Goal: Task Accomplishment & Management: Complete application form

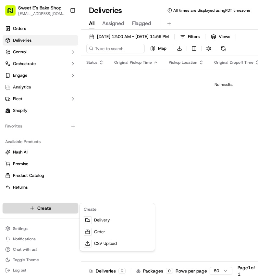
click at [45, 206] on html "Sweet E's Bake Shop info@sweetesbakeshop.com Toggle Sidebar Orders Deliveries C…" at bounding box center [129, 140] width 258 height 280
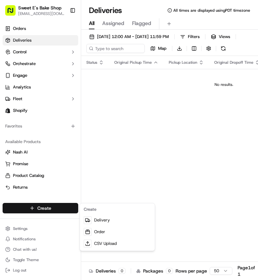
drag, startPoint x: 146, startPoint y: 156, endPoint x: 113, endPoint y: 169, distance: 35.3
click at [146, 156] on html "Sweet E's Bake Shop info@sweetesbakeshop.com Toggle Sidebar Orders Deliveries C…" at bounding box center [129, 140] width 258 height 280
click at [52, 207] on html "Sweet E's Bake Shop info@sweetesbakeshop.com Toggle Sidebar Orders Deliveries C…" at bounding box center [129, 140] width 258 height 280
click at [107, 217] on link "Delivery" at bounding box center [117, 220] width 72 height 12
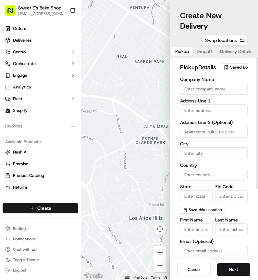
click at [211, 95] on input "Company Name" at bounding box center [214, 89] width 68 height 12
type input "Sweet E's Bakeshop"
type input "4574 W Adams Blvd, Los Angeles"
type input "[GEOGRAPHIC_DATA]"
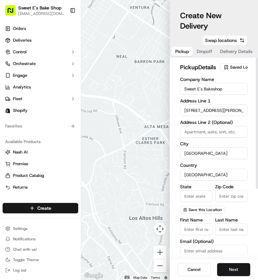
type input "CA"
type input "90016"
type input "[PERSON_NAME]"
type input "[EMAIL_ADDRESS][DOMAIN_NAME]"
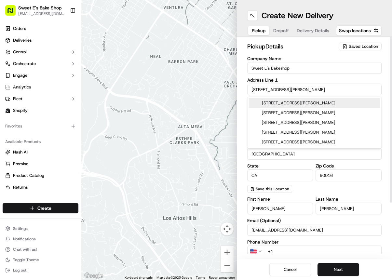
click at [258, 27] on button "Dropoff" at bounding box center [280, 30] width 23 height 9
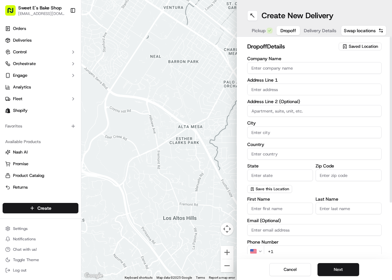
click at [258, 70] on input "Company Name" at bounding box center [314, 68] width 135 height 12
click at [258, 54] on div "dropoff Details Saved Location Company Name Address Line 1 Address Line 2 (Opti…" at bounding box center [314, 184] width 135 height 284
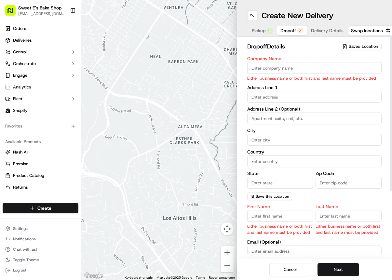
click at [258, 68] on input "Company Name" at bounding box center [314, 68] width 135 height 12
type input "Zitcha"
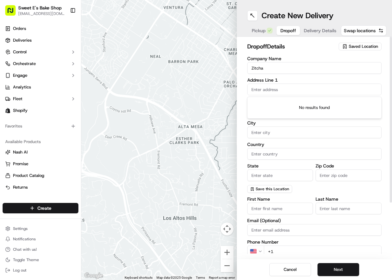
click at [258, 93] on input "text" at bounding box center [314, 90] width 135 height 12
click at [258, 90] on input "text" at bounding box center [314, 90] width 135 height 12
paste input "26677 Agoura Road"
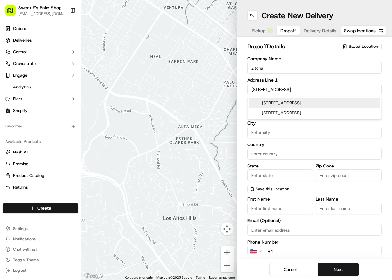
click at [258, 104] on div "26677 Agoura Road, Calabasas, CA" at bounding box center [314, 103] width 131 height 10
type input "26677 Agoura Rd, Calabasas, CA 91302, USA"
type input "Calabasas"
type input "United States"
type input "CA"
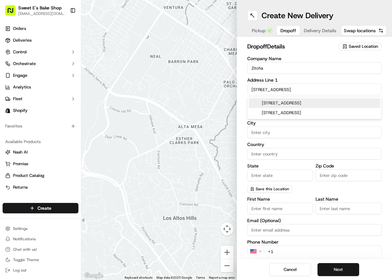
type input "91302"
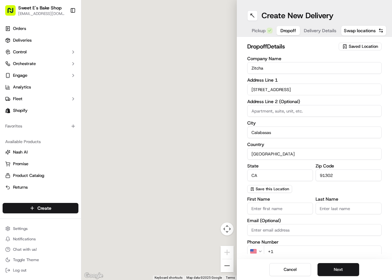
type input "26677 Agoura Road"
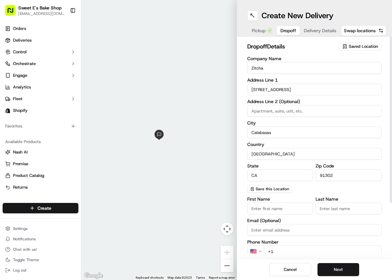
click at [258, 134] on input "Calabasas" at bounding box center [314, 132] width 135 height 12
click at [258, 153] on input "United States" at bounding box center [314, 154] width 135 height 12
click at [258, 230] on input "Email (Optional)" at bounding box center [314, 230] width 135 height 12
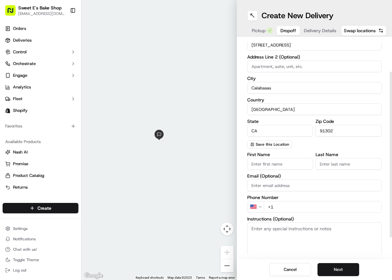
scroll to position [47, 0]
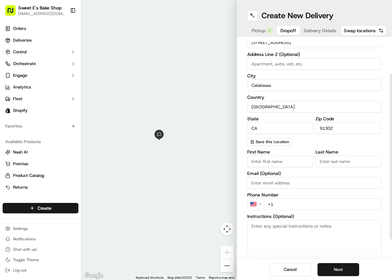
click at [258, 201] on input "+1" at bounding box center [322, 204] width 118 height 12
click at [258, 205] on input "+1" at bounding box center [322, 204] width 118 height 12
click at [258, 204] on input "+1" at bounding box center [322, 204] width 118 height 12
click at [258, 182] on input "Email (Optional)" at bounding box center [314, 183] width 135 height 12
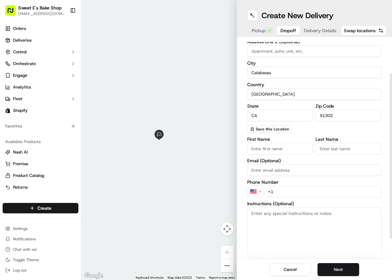
scroll to position [72, 0]
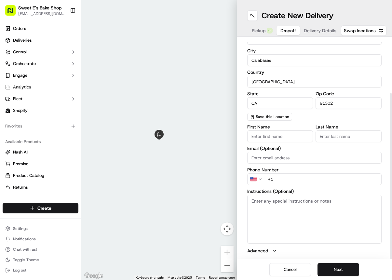
click at [258, 133] on input "First Name" at bounding box center [280, 136] width 66 height 12
click at [258, 137] on input "Last Name" at bounding box center [348, 136] width 66 height 12
click at [258, 138] on input "First Name" at bounding box center [280, 136] width 66 height 12
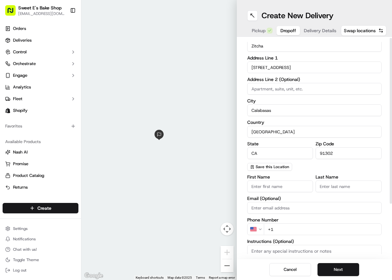
scroll to position [0, 0]
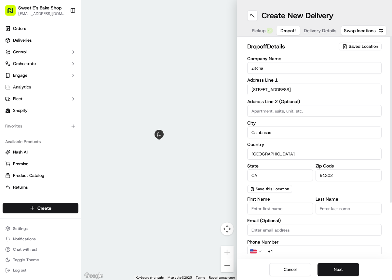
click at [258, 120] on div "Company Name Zitcha Address Line 1 26677 Agoura Road Address Line 2 (Optional) …" at bounding box center [314, 124] width 135 height 136
click at [258, 210] on input "First Name" at bounding box center [280, 208] width 66 height 12
type input "Edward"
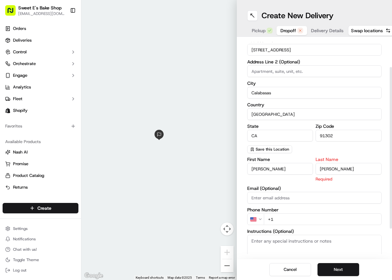
scroll to position [50, 0]
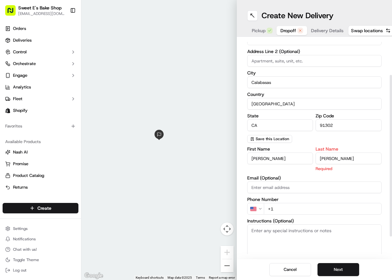
type input "Renwick"
click at [258, 208] on div "First Name Edward Last Name Renwick Required Email (Optional) Phone Number US +…" at bounding box center [314, 215] width 135 height 137
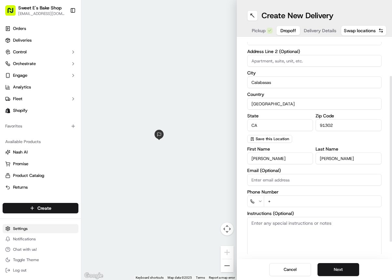
type input "+"
click at [258, 239] on textarea "Instructions (Optional)" at bounding box center [314, 241] width 135 height 49
click at [258, 180] on input "Email (Optional)" at bounding box center [314, 180] width 135 height 12
click at [258, 238] on textarea "Instructions (Optional)" at bounding box center [314, 241] width 135 height 49
click at [258, 235] on textarea "Instructions (Optional)" at bounding box center [314, 241] width 135 height 49
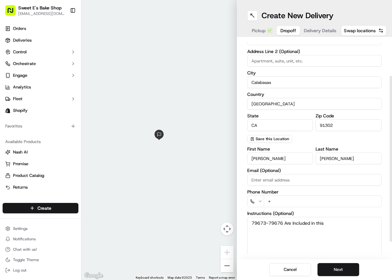
scroll to position [72, 0]
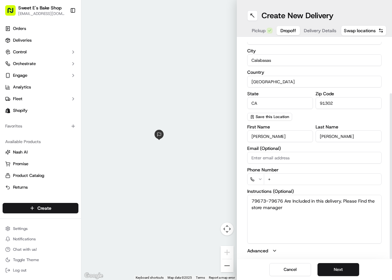
click at [258, 208] on textarea "79673-79676 Are Included in this delivery. Please Find the store manager" at bounding box center [314, 219] width 135 height 49
click at [258, 210] on textarea "79673-79676 Are Included in this delivery. Please Find the store manager." at bounding box center [314, 219] width 135 height 49
click at [258, 208] on textarea "79673-79676 Are Included in this delivery. Please Find the store manager." at bounding box center [314, 219] width 135 height 49
click at [258, 208] on textarea "79673-79676 Are Included in this delivery. Please Find the store manager and de…" at bounding box center [314, 219] width 135 height 49
click at [258, 217] on textarea "79673-79676 Are Included in this delivery. Please Find the store manager and de…" at bounding box center [314, 219] width 135 height 49
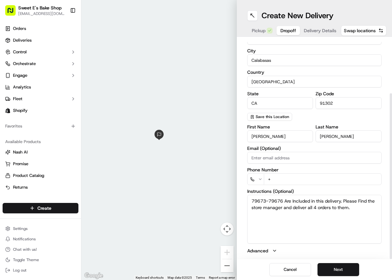
click at [258, 181] on input "+" at bounding box center [322, 179] width 118 height 12
click at [258, 223] on textarea "79673-79676 Are Included in this delivery. Please Find the store manager and de…" at bounding box center [314, 219] width 135 height 49
paste textarea "Handle with care. Text a photo and upload to the DoorDash order. Product should…"
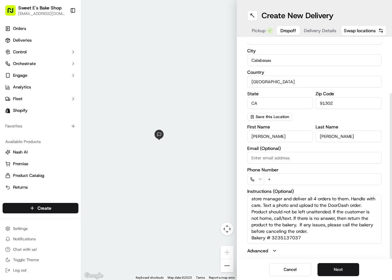
scroll to position [0, 0]
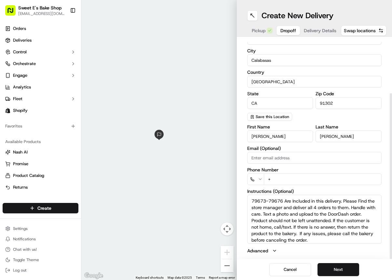
type textarea "79673-79676 Are Included in this delivery. Please Find the store manager and de…"
drag, startPoint x: 286, startPoint y: 178, endPoint x: 281, endPoint y: 179, distance: 5.7
click at [258, 178] on input "+" at bounding box center [322, 179] width 118 height 12
click at [258, 168] on label "Phone Number" at bounding box center [314, 169] width 135 height 5
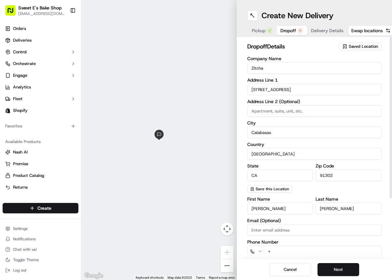
click at [258, 70] on input "Zitcha" at bounding box center [314, 68] width 135 height 12
paste input "Harbor Freight Tools Corporate Office"
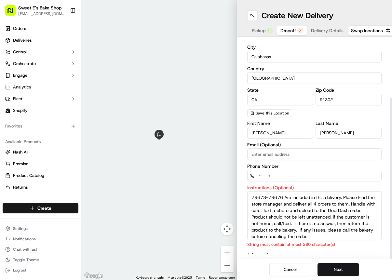
scroll to position [80, 0]
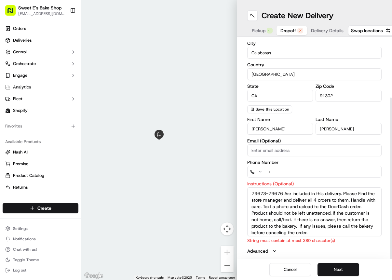
type input "Harbor Freight Tools Corporate Office"
click at [258, 173] on input "+" at bounding box center [322, 172] width 118 height 12
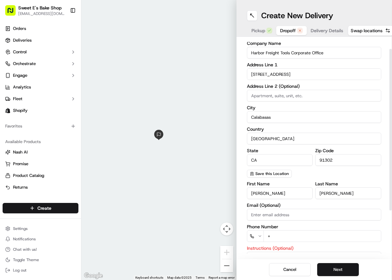
scroll to position [16, 0]
click at [258, 236] on input "+" at bounding box center [322, 235] width 118 height 12
click at [258, 234] on input "+94 982 064 99" at bounding box center [322, 235] width 118 height 12
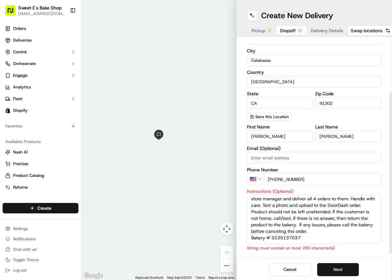
scroll to position [80, 0]
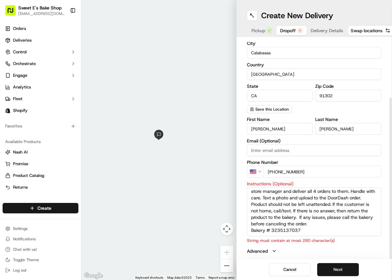
type input "+1 949 820 6499"
click at [258, 240] on p "String must contain at most 280 character(s)" at bounding box center [314, 240] width 135 height 6
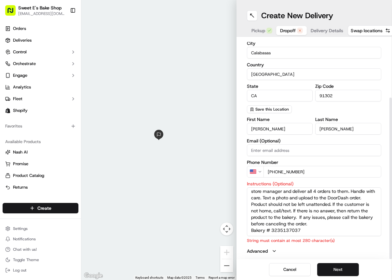
scroll to position [0, 0]
click at [258, 219] on textarea "79673-79676 Are Included in this delivery. Please Find the store manager and de…" at bounding box center [314, 211] width 135 height 49
click at [258, 263] on button "Next" at bounding box center [338, 269] width 42 height 13
click at [258, 265] on button "Next" at bounding box center [338, 269] width 42 height 13
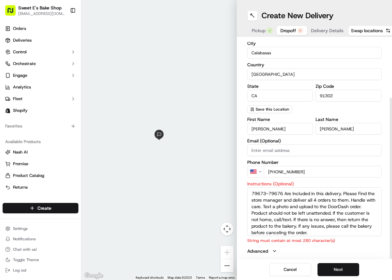
scroll to position [9, 0]
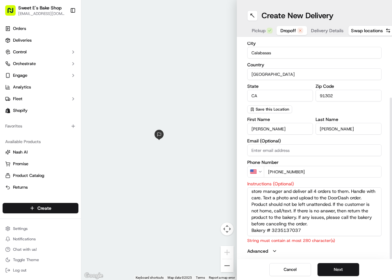
drag, startPoint x: 351, startPoint y: 192, endPoint x: 263, endPoint y: 199, distance: 88.7
click at [258, 199] on textarea "79673-79676 Are Included in this delivery. Please Find the store manager and de…" at bounding box center [314, 211] width 135 height 49
drag, startPoint x: 340, startPoint y: 199, endPoint x: 341, endPoint y: 208, distance: 9.5
click at [258, 208] on textarea "79673-79676 Are Included in this delivery. Please Find the store manager and de…" at bounding box center [314, 211] width 135 height 49
click at [258, 221] on textarea "79673-79676 Are Included in this delivery. Please Find the store manager and de…" at bounding box center [314, 211] width 135 height 49
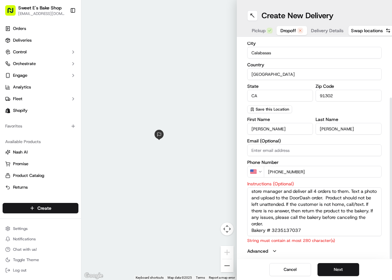
drag, startPoint x: 274, startPoint y: 217, endPoint x: 258, endPoint y: 211, distance: 16.9
click at [258, 211] on textarea "79673-79676 Are Included in this delivery. Please Find the store manager and de…" at bounding box center [314, 211] width 135 height 49
click at [258, 208] on textarea "79673-79676 Are Included in this delivery. Please Find the store manager and de…" at bounding box center [314, 211] width 135 height 49
drag, startPoint x: 339, startPoint y: 196, endPoint x: 273, endPoint y: 217, distance: 68.7
click at [258, 217] on textarea "79673-79676 Are Included in this delivery. Please Find the store manager and de…" at bounding box center [314, 211] width 135 height 49
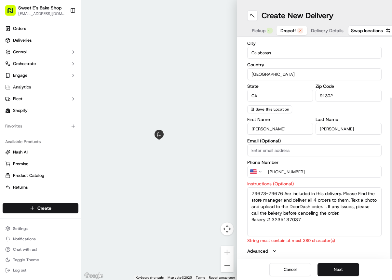
scroll to position [0, 0]
click at [258, 219] on textarea "79673-79676 Are Included in this delivery. Please Find the store manager and de…" at bounding box center [314, 211] width 135 height 49
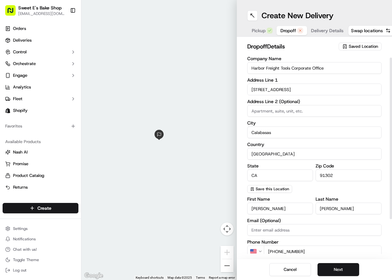
scroll to position [80, 0]
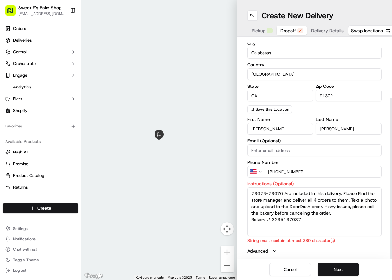
drag, startPoint x: 306, startPoint y: 221, endPoint x: 309, endPoint y: 236, distance: 15.2
click at [258, 236] on div "Instructions (Optional) 79673-79676 Are Included in this delivery. Please Find …" at bounding box center [314, 212] width 135 height 62
click at [258, 229] on textarea "79673-79676 Are Included in this delivery. Please Find the store manager and de…" at bounding box center [314, 211] width 135 height 49
type textarea "79673-79676 Are Included in this delivery. Please Find the store manager and de…"
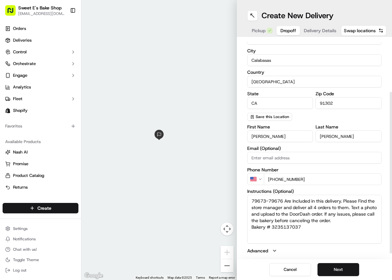
click at [258, 276] on div "Cancel Next" at bounding box center [314, 269] width 155 height 21
click at [258, 271] on button "Next" at bounding box center [338, 269] width 42 height 13
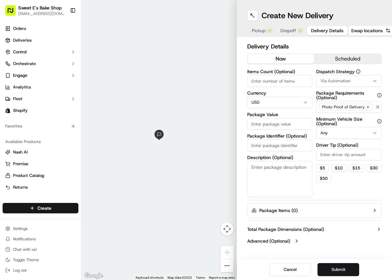
click at [258, 29] on span "Dropoff" at bounding box center [288, 30] width 16 height 6
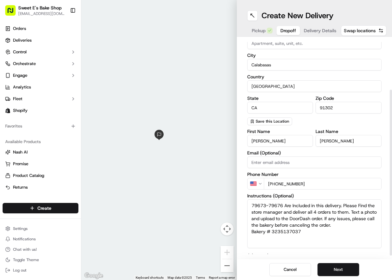
scroll to position [72, 0]
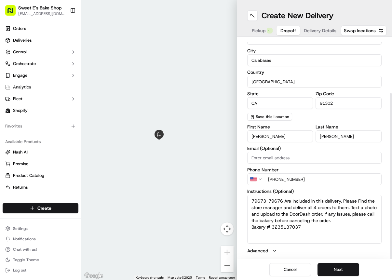
drag, startPoint x: 317, startPoint y: 201, endPoint x: 341, endPoint y: 202, distance: 23.7
click at [258, 202] on textarea "79673-79676 Are Included in this delivery. Please Find the store manager and de…" at bounding box center [314, 219] width 135 height 49
drag, startPoint x: 347, startPoint y: 200, endPoint x: 378, endPoint y: 200, distance: 31.2
click at [258, 200] on textarea "79673-79676 Are Included. Please Find the store manager and deliver all 4 order…" at bounding box center [314, 219] width 135 height 49
click at [258, 208] on textarea "79673-79676 Are Included. Please Find the Front Desk of Harbor Freight Tools an…" at bounding box center [314, 219] width 135 height 49
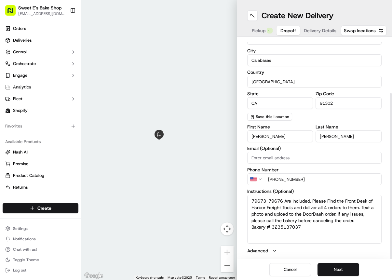
click at [258, 228] on textarea "79673-79676 Are Included. Please Find the Front Desk of Harbor Freight Tools an…" at bounding box center [314, 219] width 135 height 49
type textarea "79673-79676 Are Included. Please Find the Front Desk of Harbor Freight Tools an…"
click at [258, 26] on button "Delivery Details" at bounding box center [320, 30] width 40 height 9
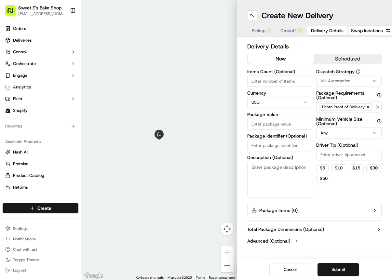
scroll to position [0, 0]
click at [258, 157] on input "Driver Tip (Optional)" at bounding box center [347, 154] width 65 height 12
type input "3.00"
click at [258, 82] on input "Items Count (Optional)" at bounding box center [279, 81] width 65 height 12
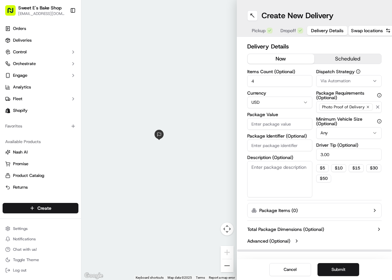
type input "4"
click at [258, 83] on span "Via Automation" at bounding box center [335, 81] width 30 height 6
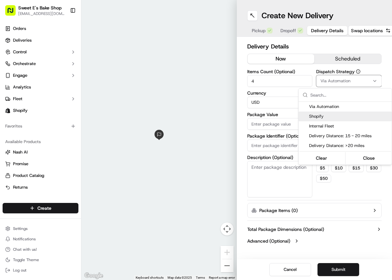
click at [258, 116] on span "Shopify" at bounding box center [349, 116] width 80 height 6
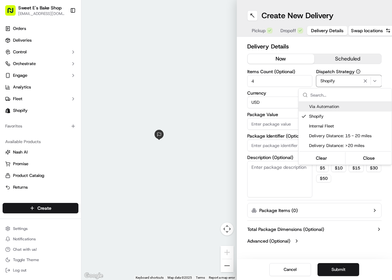
click at [258, 89] on html "Sweet E's Bake Shop info@sweetesbakeshop.com Toggle Sidebar Orders Deliveries C…" at bounding box center [196, 140] width 392 height 280
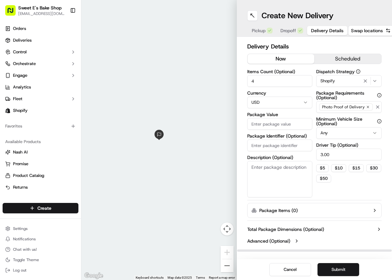
click at [258, 99] on html "Sweet E's Bake Shop info@sweetesbakeshop.com Toggle Sidebar Orders Deliveries C…" at bounding box center [196, 140] width 392 height 280
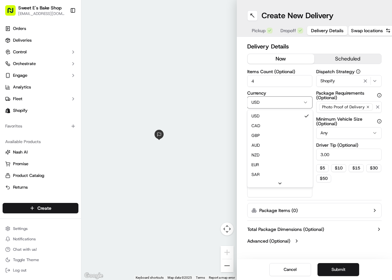
click at [258, 100] on html "Sweet E's Bake Shop info@sweetesbakeshop.com Toggle Sidebar Orders Deliveries C…" at bounding box center [196, 140] width 392 height 280
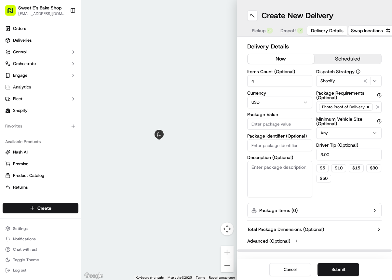
click at [258, 120] on input "Package Value" at bounding box center [279, 124] width 65 height 12
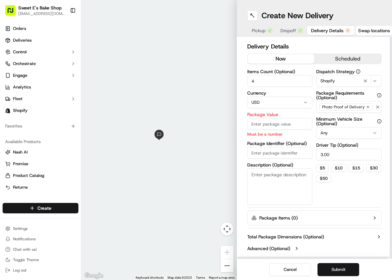
click at [258, 126] on input "Package Value" at bounding box center [279, 124] width 65 height 12
click at [250, 124] on input "150" at bounding box center [279, 124] width 65 height 12
click at [258, 124] on input "150" at bounding box center [279, 124] width 65 height 12
type input "150"
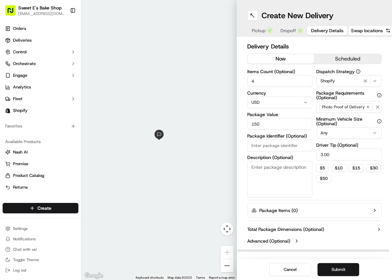
click at [258, 150] on input "Package Identifier (Optional)" at bounding box center [279, 145] width 65 height 12
click at [258, 190] on textarea "Description (Optional)" at bounding box center [279, 179] width 65 height 36
click at [258, 174] on textarea "Description (Optional)" at bounding box center [279, 179] width 65 height 36
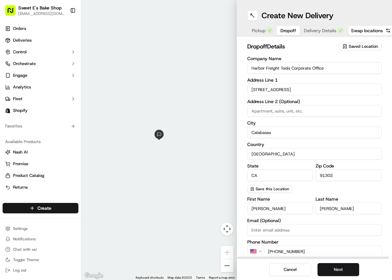
click at [258, 31] on span "Dropoff" at bounding box center [288, 30] width 16 height 6
click at [258, 32] on span "Delivery Details" at bounding box center [319, 30] width 32 height 6
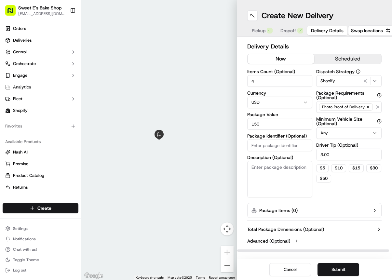
click at [258, 190] on textarea "Description (Optional)" at bounding box center [279, 179] width 65 height 36
type textarea "cookie"
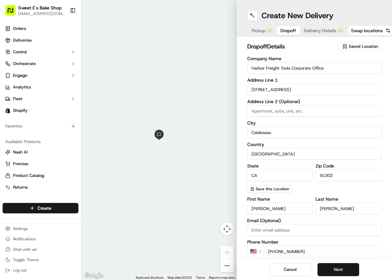
click at [258, 29] on span "Dropoff" at bounding box center [288, 30] width 16 height 6
click at [258, 30] on span "Pickup" at bounding box center [258, 30] width 14 height 6
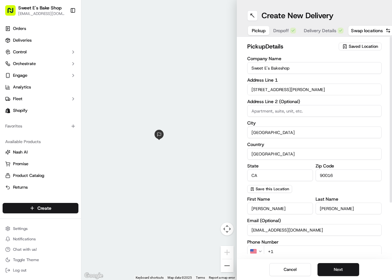
click at [258, 30] on div "Pickup Dropoff Delivery Details" at bounding box center [297, 31] width 101 height 12
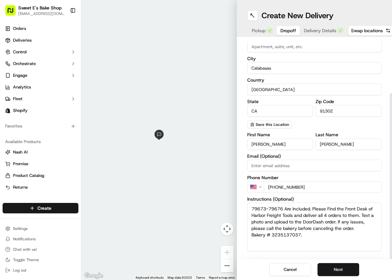
scroll to position [72, 0]
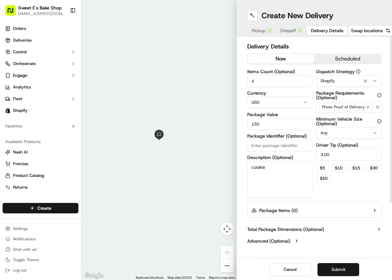
click at [258, 33] on span "Delivery Details" at bounding box center [327, 30] width 32 height 6
drag, startPoint x: 291, startPoint y: 168, endPoint x: 204, endPoint y: 161, distance: 87.4
click at [204, 161] on div "← Move left → Move right ↑ Move up ↓ Move down + Zoom in - Zoom out Home Jump l…" at bounding box center [236, 140] width 310 height 280
type textarea "79673 674 675 676"
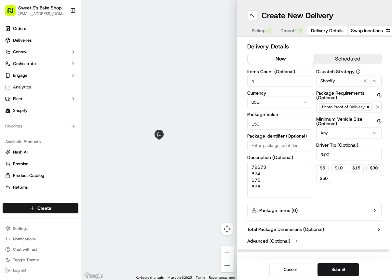
click at [258, 176] on div "$ 5 $ 10 $ 15 $ 30 $ 50" at bounding box center [348, 173] width 65 height 18
click at [258, 148] on input "Package Identifier (Optional)" at bounding box center [279, 145] width 65 height 12
click at [258, 151] on div "Items Count (Optional) 4 Currency USD Package Value 150 Package Identifier (Opt…" at bounding box center [279, 133] width 65 height 128
click at [258, 147] on input "Package Identifier (Optional)" at bounding box center [279, 145] width 65 height 12
type input "Jade Vear 1"
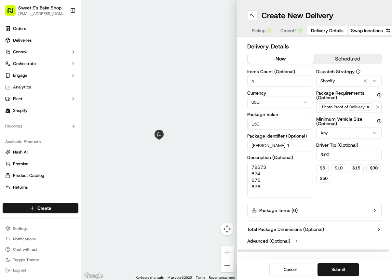
drag, startPoint x: 279, startPoint y: 146, endPoint x: 204, endPoint y: 146, distance: 75.4
click at [204, 146] on div "← Move left → Move right ↑ Move up ↓ Move down + Zoom in - Zoom out Home Jump l…" at bounding box center [236, 140] width 310 height 280
type input "79673-676"
click at [258, 193] on div "Dispatch Strategy Shopify Package Requirements (Optional) Photo Proof of Delive…" at bounding box center [348, 133] width 65 height 128
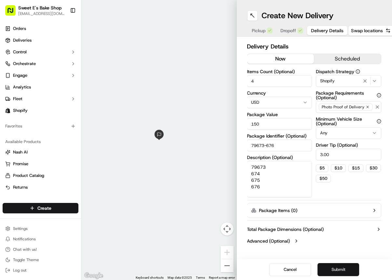
click at [258, 269] on button "Submit" at bounding box center [338, 269] width 42 height 13
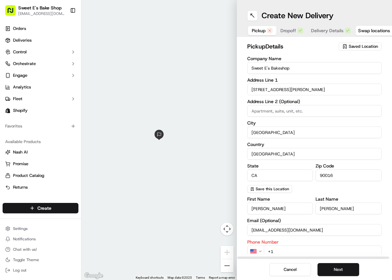
click at [251, 31] on button "Pickup" at bounding box center [262, 30] width 29 height 9
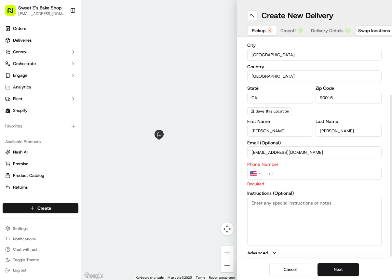
scroll to position [80, 0]
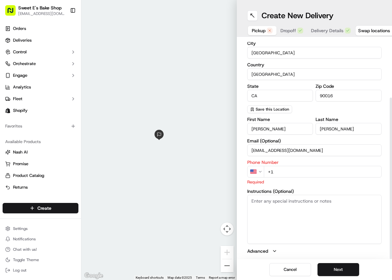
click at [258, 171] on input "+1" at bounding box center [322, 172] width 118 height 12
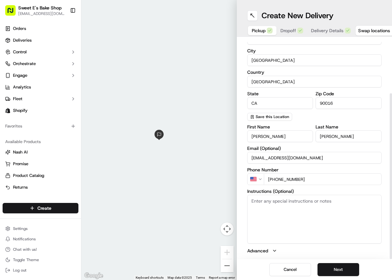
type input "+1 323 513 7037"
click at [258, 221] on textarea "Instructions (Optional)" at bounding box center [314, 219] width 135 height 49
drag, startPoint x: 301, startPoint y: 202, endPoint x: 392, endPoint y: 198, distance: 91.1
click at [258, 198] on html "Sweet E's Bake Shop info@sweetesbakeshop.com Toggle Sidebar Orders Deliveries C…" at bounding box center [196, 140] width 392 height 280
click at [258, 200] on textarea "PLEASE DONT HESITATE To CALL THE BAKERY" at bounding box center [314, 219] width 135 height 49
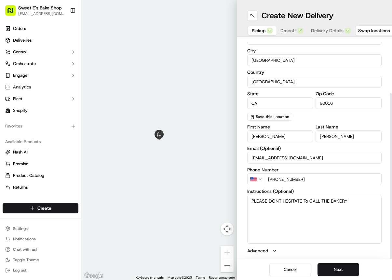
click at [258, 200] on textarea "PLEASE DONT HESITATE To CALL THE BAKERY" at bounding box center [314, 219] width 135 height 49
click at [258, 201] on textarea "PLEASE DONT HESITATE To CALL THE BAKERY" at bounding box center [314, 219] width 135 height 49
click at [258, 200] on textarea "PLEASE DONT HESITATE To CALL THE BAKERY" at bounding box center [314, 219] width 135 height 49
click at [258, 199] on textarea "PLEASE DONT HESITATE TO CALL THE BAKERY" at bounding box center [314, 219] width 135 height 49
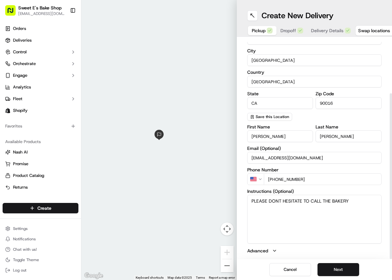
click at [258, 179] on input "+1 323 513 7037" at bounding box center [322, 179] width 118 height 12
drag, startPoint x: 313, startPoint y: 179, endPoint x: 274, endPoint y: 181, distance: 39.4
click at [258, 181] on input "+1 323 513 7037" at bounding box center [322, 179] width 118 height 12
click at [258, 203] on textarea "PLEASE DONT HESITATE TO CALL THE BAKERY" at bounding box center [314, 219] width 135 height 49
paste textarea "323 513 7037"
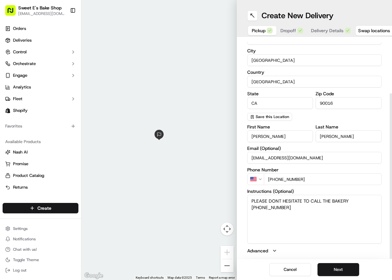
click at [258, 201] on textarea "PLEASE DONT HESITATE TO CALL THE BAKERY 323 513 7037" at bounding box center [314, 219] width 135 height 49
type textarea "PLEASE DONT HESITATE TO CALL THE BAKERY 323 513 7037"
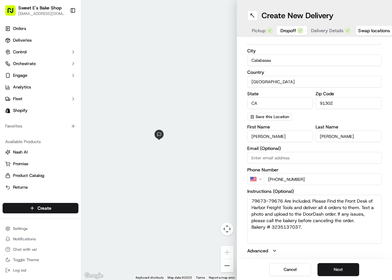
click at [258, 31] on span "Dropoff" at bounding box center [288, 30] width 16 height 6
click at [258, 228] on textarea "79673-79676 Are Included. Please Find the Front Desk of Harbor Freight Tools an…" at bounding box center [314, 219] width 135 height 49
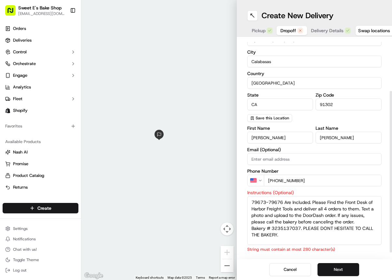
drag, startPoint x: 274, startPoint y: 235, endPoint x: 196, endPoint y: 231, distance: 78.7
click at [196, 231] on div "← Move left → Move right ↑ Move up ↓ Move down + Zoom in - Zoom out Home Jump l…" at bounding box center [236, 140] width 310 height 280
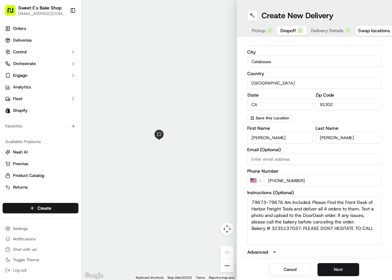
type textarea "79673-79676 Are Included. Please Find the Front Desk of Harbor Freight Tools an…"
click at [258, 228] on textarea "79673-79676 Are Included. Please Find the Front Desk of Harbor Freight Tools an…" at bounding box center [314, 220] width 135 height 49
click at [258, 31] on button "Delivery Details" at bounding box center [330, 30] width 47 height 9
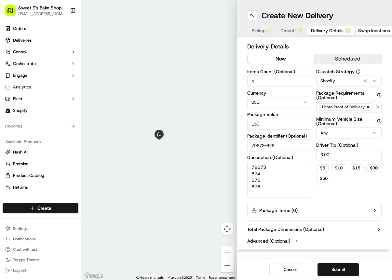
scroll to position [0, 0]
click at [258, 270] on button "Submit" at bounding box center [338, 269] width 42 height 13
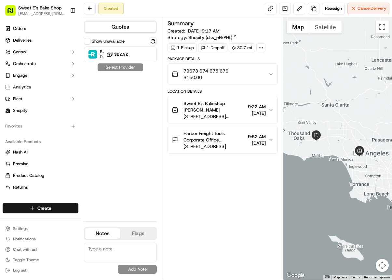
click at [210, 110] on span "Sweet E's Bakeshop Jenny Nicolas" at bounding box center [213, 106] width 61 height 13
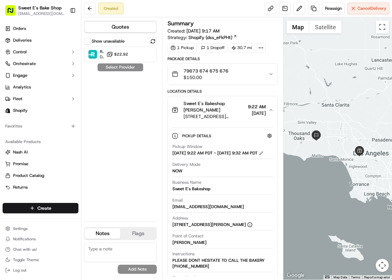
click at [225, 114] on span "4574 W Adams Blvd, Los Angeles, CA 90016, USA" at bounding box center [213, 116] width 61 height 6
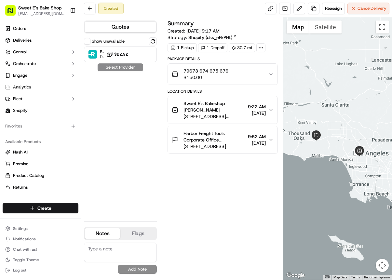
click at [210, 135] on span "Harbor Freight Tools Corporate Office Edward Renwick" at bounding box center [213, 136] width 61 height 13
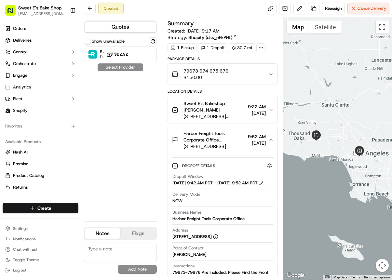
click at [211, 143] on span "Harbor Freight Tools Corporate Office Edward Renwick" at bounding box center [213, 136] width 61 height 13
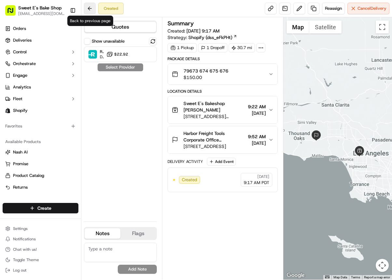
click at [91, 14] on button at bounding box center [90, 9] width 12 height 12
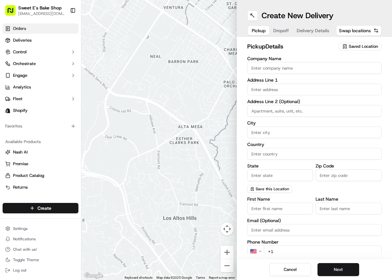
click at [32, 33] on link "Orders" at bounding box center [41, 28] width 76 height 10
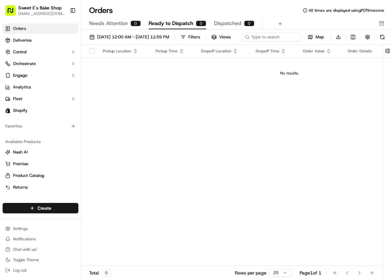
click at [106, 23] on span "Needs Attention" at bounding box center [108, 23] width 39 height 8
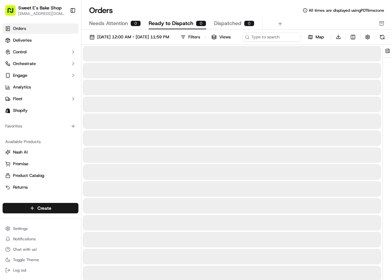
drag, startPoint x: 160, startPoint y: 24, endPoint x: 150, endPoint y: 24, distance: 9.8
click at [160, 24] on span "Ready to Dispatch" at bounding box center [170, 23] width 45 height 8
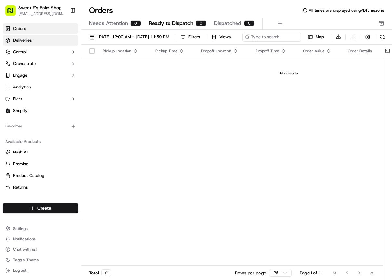
click at [19, 39] on span "Deliveries" at bounding box center [22, 40] width 19 height 6
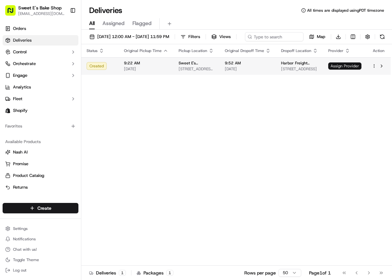
click at [258, 70] on span "Assign Provider" at bounding box center [344, 65] width 33 height 7
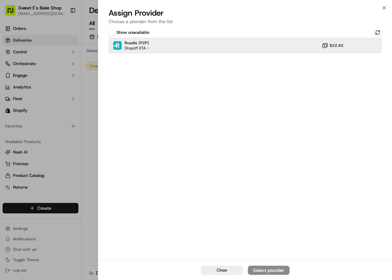
click at [120, 43] on img at bounding box center [117, 45] width 8 height 8
click at [258, 268] on div "Assign Provider" at bounding box center [268, 270] width 32 height 6
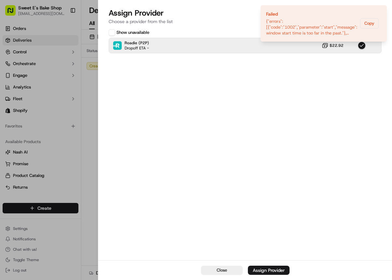
click at [211, 264] on div "Close Assign Provider" at bounding box center [244, 270] width 293 height 20
click at [207, 267] on button "Close" at bounding box center [222, 269] width 42 height 9
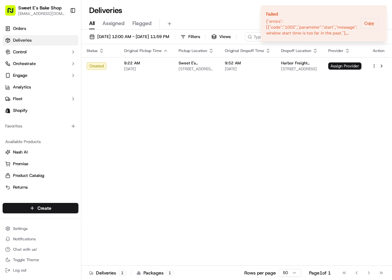
click at [258, 141] on div "Status Original Pickup Time Pickup Location Original Dropoff Time Dropoff Locat…" at bounding box center [235, 154] width 309 height 221
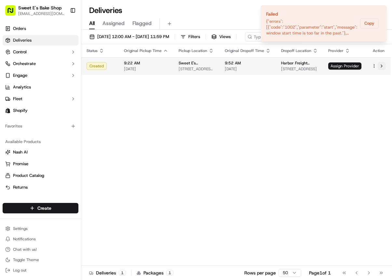
click at [258, 70] on button at bounding box center [381, 66] width 8 height 8
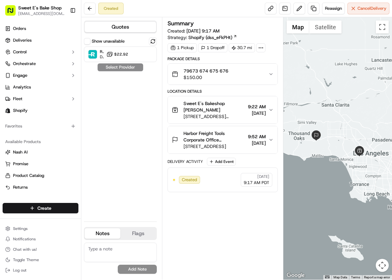
click at [130, 67] on div "Show unavailable Roadie (P2P) Dropoff ETA - $22.92 Select Provider" at bounding box center [120, 126] width 73 height 179
click at [124, 67] on div "Show unavailable Roadie (P2P) Dropoff ETA - $22.92 Select Provider" at bounding box center [120, 126] width 73 height 179
click at [119, 60] on div "Roadie (P2P) Dropoff ETA - $22.92" at bounding box center [120, 54] width 73 height 16
click at [118, 66] on button "Assign Provider" at bounding box center [120, 67] width 46 height 8
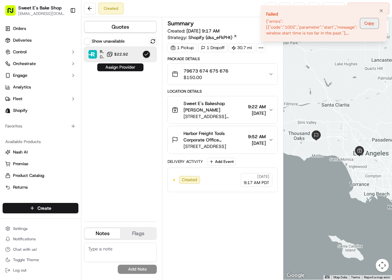
click at [370, 22] on button "Copy" at bounding box center [369, 23] width 19 height 10
click at [379, 12] on icon "Notifications (F8)" at bounding box center [380, 10] width 5 height 5
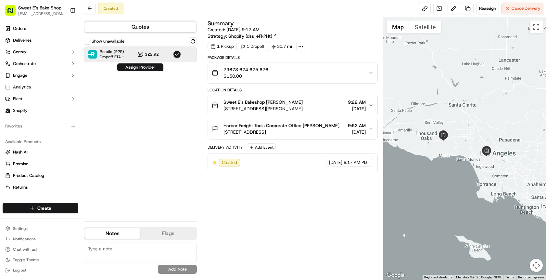
click at [348, 15] on div "Created Reassign Cancel Delivery" at bounding box center [313, 8] width 465 height 17
click at [68, 210] on html "Sweet E's Bake Shop info@sweetesbakeshop.com Toggle Sidebar Orders Deliveries C…" at bounding box center [273, 140] width 546 height 280
click at [111, 222] on link "Delivery" at bounding box center [117, 220] width 72 height 12
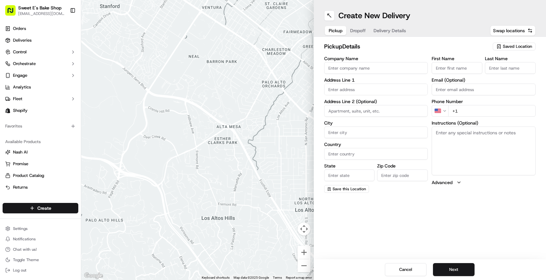
click at [359, 70] on input "Company Name" at bounding box center [376, 68] width 104 height 12
type input "Sweet E's Bakeshop"
type input "4574 W Adams Blvd, Los Angeles"
type input "Los Angeles"
type input "United States"
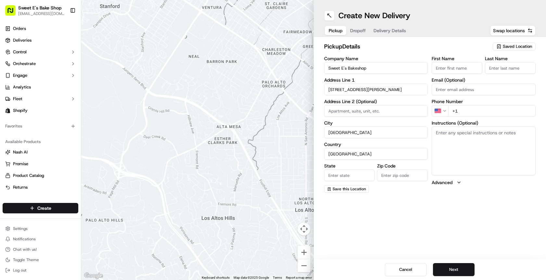
type input "CA"
type input "90016"
type input "Jenny"
type input "Nicolas"
type input "hello@sweetesbakeshop.com"
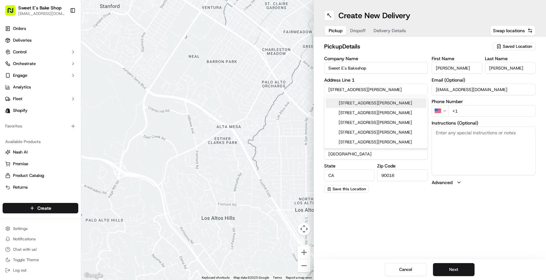
click at [391, 138] on textarea "Instructions (Optional)" at bounding box center [484, 150] width 104 height 49
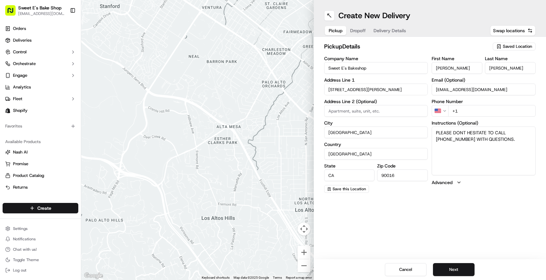
type textarea "PLEASE DONT HESITATE TO CALL 3235137037 WITH QUESTIONS."
click at [391, 115] on input "+1" at bounding box center [491, 111] width 87 height 12
click at [391, 140] on textarea "PLEASE DONT HESITATE TO CALL 3235137037 WITH QUESTIONS." at bounding box center [484, 150] width 104 height 49
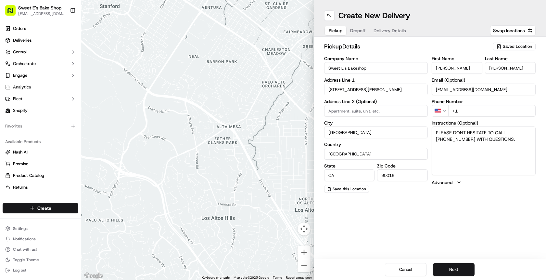
click at [391, 117] on div "First Name Jenny Last Name Nicolas Email (Optional) hello@sweetesbakeshop.com P…" at bounding box center [484, 124] width 104 height 136
click at [391, 112] on input "+1" at bounding box center [491, 111] width 87 height 12
type input "+1 323 513 7037"
click at [391, 263] on button "Next" at bounding box center [454, 269] width 42 height 13
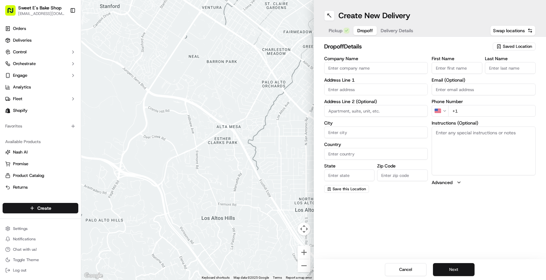
click at [391, 268] on button "Next" at bounding box center [454, 269] width 42 height 13
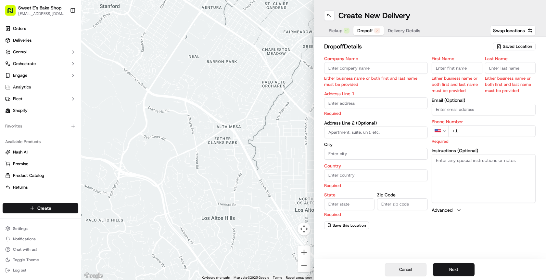
click at [391, 271] on button "Cancel" at bounding box center [406, 269] width 42 height 13
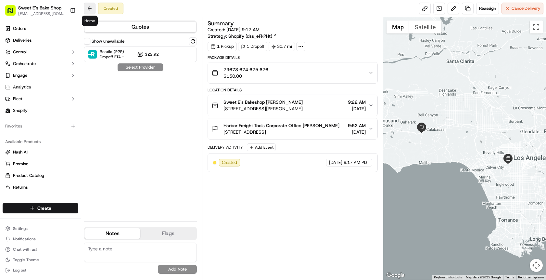
click at [93, 7] on button at bounding box center [90, 9] width 12 height 12
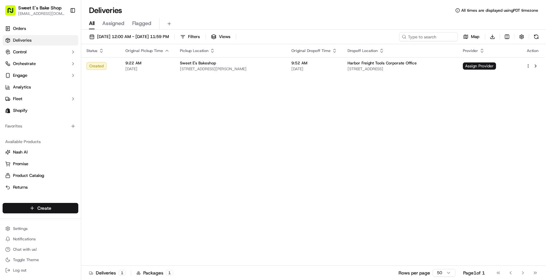
click at [28, 211] on html "Sweet E's Bake Shop info@sweetesbakeshop.com Toggle Sidebar Orders Deliveries C…" at bounding box center [273, 140] width 546 height 280
click at [46, 208] on html "Sweet E's Bake Shop info@sweetesbakeshop.com Toggle Sidebar Orders Deliveries C…" at bounding box center [273, 140] width 546 height 280
click at [48, 204] on html "Sweet E's Bake Shop info@sweetesbakeshop.com Toggle Sidebar Orders Deliveries C…" at bounding box center [273, 140] width 546 height 280
click at [89, 217] on icon at bounding box center [87, 219] width 5 height 5
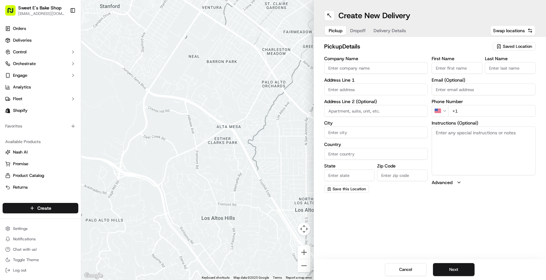
click at [366, 65] on input "Company Name" at bounding box center [376, 68] width 104 height 12
type input "Sweet E's Bakeshop"
type input "4574 W Adams Blvd, Los Angeles"
type input "Los Angeles"
type input "United States"
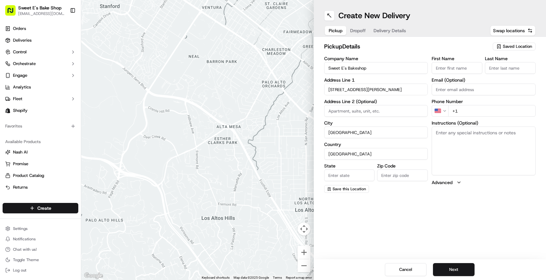
type input "CA"
type input "90016"
type input "Jenny"
type input "Nicolas"
type input "hello@sweetesbakeshop.com"
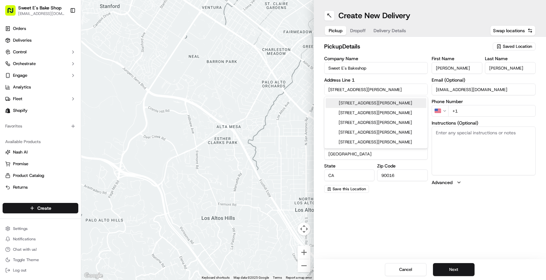
click at [391, 141] on textarea "Instructions (Optional)" at bounding box center [484, 150] width 104 height 49
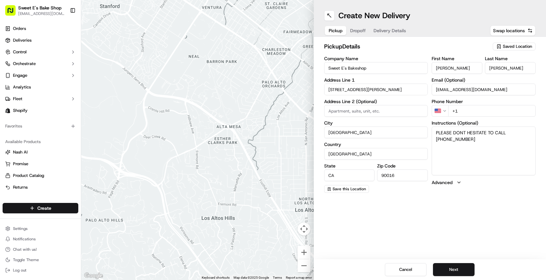
type textarea "PLEASE DONT HESITATE TO CALL 3235137037"
click at [391, 112] on input "+1" at bounding box center [491, 111] width 87 height 12
click at [391, 138] on textarea "PLEASE DONT HESITATE TO CALL 3235137037" at bounding box center [484, 150] width 104 height 49
click at [391, 113] on input "+1" at bounding box center [491, 111] width 87 height 12
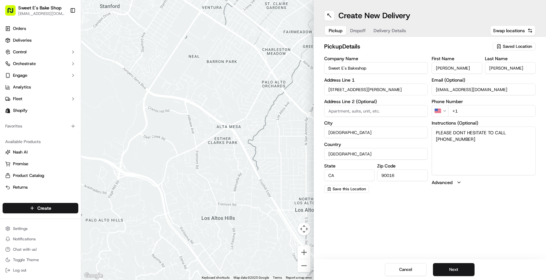
paste input "323 513 7037"
type input "+1 323 513 7037"
drag, startPoint x: 455, startPoint y: 267, endPoint x: 451, endPoint y: 262, distance: 7.0
click at [391, 267] on button "Next" at bounding box center [454, 269] width 42 height 13
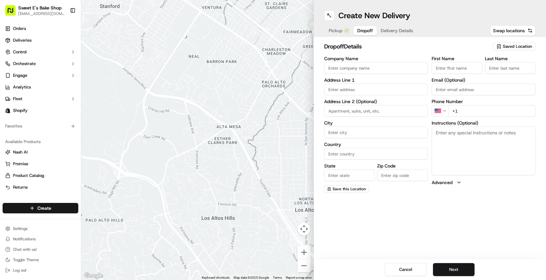
click at [356, 70] on input "Company Name" at bounding box center [376, 68] width 104 height 12
drag, startPoint x: 344, startPoint y: 72, endPoint x: 344, endPoint y: 69, distance: 3.6
click at [344, 72] on input "Company Name" at bounding box center [376, 68] width 104 height 12
click at [344, 68] on input "Company Name" at bounding box center [376, 68] width 104 height 12
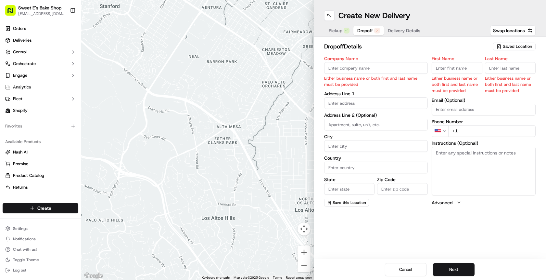
click at [370, 57] on label "Company Name" at bounding box center [376, 58] width 104 height 5
click at [370, 62] on input "Company Name" at bounding box center [376, 68] width 104 height 12
click at [369, 64] on input "Company Name" at bounding box center [376, 68] width 104 height 12
type input "BLAZE"
click at [382, 102] on body "Sweet E's Bake Shop info@sweetesbakeshop.com Toggle Sidebar Orders Deliveries C…" at bounding box center [273, 140] width 546 height 280
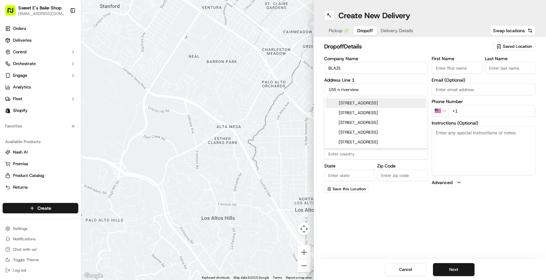
click at [341, 105] on div "155 North Riverview Drive, Anaheim, CA" at bounding box center [376, 103] width 101 height 10
type input "155 N Riverview Dr, Anaheim, CA 92808, USA"
type input "Anaheim"
type input "United States"
type input "CA"
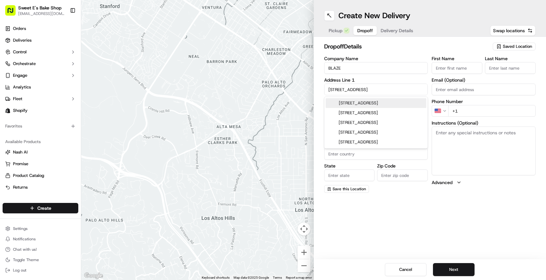
type input "92808"
type input "155 North Riverview Drive"
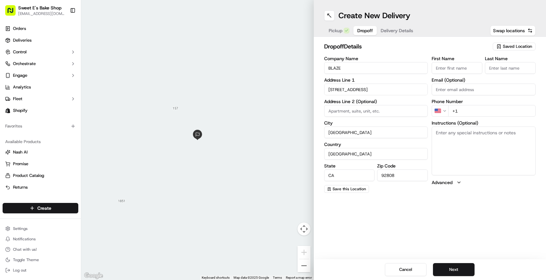
click at [376, 101] on label "Address Line 2 (Optional)" at bounding box center [376, 101] width 104 height 5
click at [391, 113] on input "+1" at bounding box center [491, 111] width 87 height 12
type input "+1 949 820 6499"
click at [391, 136] on textarea "Instructions (Optional)" at bounding box center [484, 150] width 104 height 49
paste textarea "Handle with care. Text a photo and upload to the DoorDash order. Product should…"
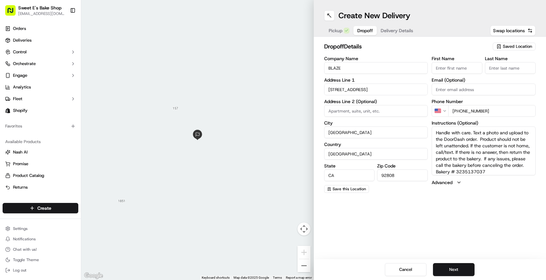
click at [391, 138] on textarea "Handle with care. Text a photo and upload to the DoorDash order. Product should…" at bounding box center [484, 150] width 104 height 49
drag, startPoint x: 470, startPoint y: 146, endPoint x: 520, endPoint y: 154, distance: 50.3
click at [391, 154] on textarea "Handle with care. Text a photo and upload to the DoorDash order. Product should…" at bounding box center [484, 150] width 104 height 49
click at [391, 153] on textarea "Handle with care. Text a photo and upload to the DoorDash order. Product should…" at bounding box center [484, 150] width 104 height 49
click at [391, 158] on textarea "Handle with care. Text a photo and upload to the DoorDash order. Product should…" at bounding box center [484, 150] width 104 height 49
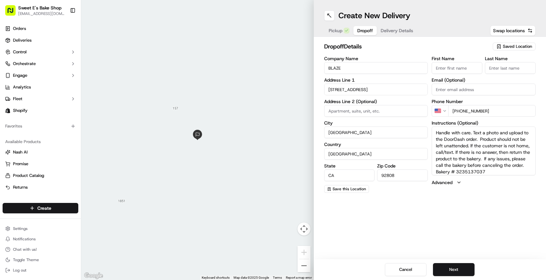
scroll to position [2, 0]
click at [391, 156] on textarea "Handle with care. Text a photo and upload to the DoorDash order. Product should…" at bounding box center [484, 150] width 104 height 49
click at [391, 134] on textarea "Handle with care. Text a photo and upload to the DoorDash order. Product should…" at bounding box center [484, 150] width 104 height 49
drag, startPoint x: 448, startPoint y: 132, endPoint x: 386, endPoint y: 132, distance: 62.4
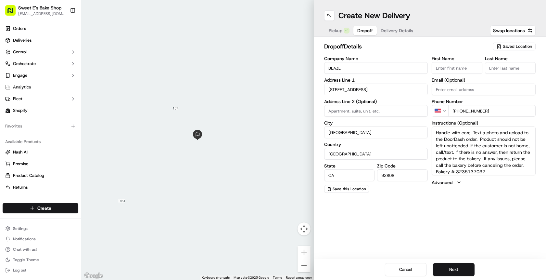
click at [386, 132] on div "Company Name BLAZE Address Line 1 155 North Riverview Drive Address Line 2 (Opt…" at bounding box center [430, 124] width 212 height 136
click at [391, 267] on button "Next" at bounding box center [454, 269] width 42 height 13
click at [391, 134] on textarea "Handle w care. Text a photo and upload to the DoorDash order. Product should no…" at bounding box center [484, 150] width 104 height 49
click at [391, 271] on button "Next" at bounding box center [454, 269] width 42 height 13
drag, startPoint x: 463, startPoint y: 135, endPoint x: 420, endPoint y: 137, distance: 43.3
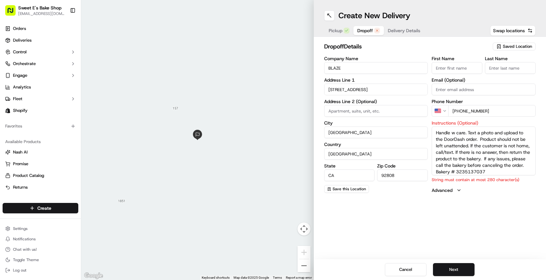
click at [391, 136] on div "Company Name BLAZE Address Line 1 155 North Riverview Drive Address Line 2 (Opt…" at bounding box center [430, 124] width 212 height 137
click at [391, 133] on textarea "Handle w care. Text a photo and upload to the DoorDash order. Product should no…" at bounding box center [484, 150] width 104 height 49
drag, startPoint x: 469, startPoint y: 132, endPoint x: 399, endPoint y: 133, distance: 70.2
click at [391, 133] on div "Company Name BLAZE Address Line 1 155 North Riverview Drive Address Line 2 (Opt…" at bounding box center [430, 124] width 212 height 137
type textarea "Text a photo and upload to the DoorDash order. Product should not be left unatt…"
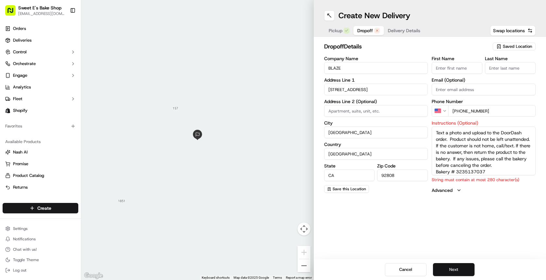
click at [391, 267] on button "Next" at bounding box center [454, 269] width 42 height 13
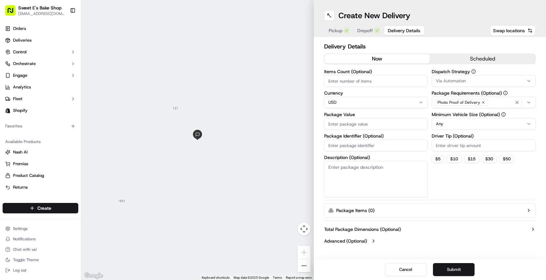
click at [347, 79] on input "Items Count (Optional)" at bounding box center [376, 81] width 104 height 12
click at [391, 59] on button "scheduled" at bounding box center [483, 59] width 106 height 10
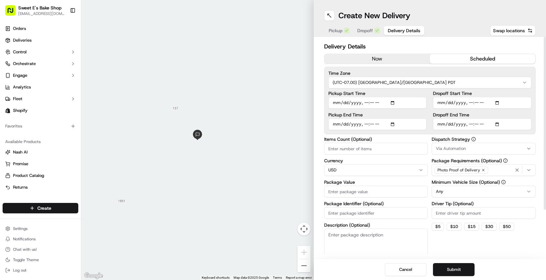
click at [376, 59] on button "now" at bounding box center [378, 59] width 106 height 10
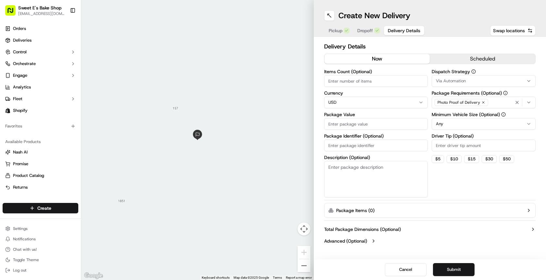
click at [391, 83] on input "Items Count (Optional)" at bounding box center [376, 81] width 104 height 12
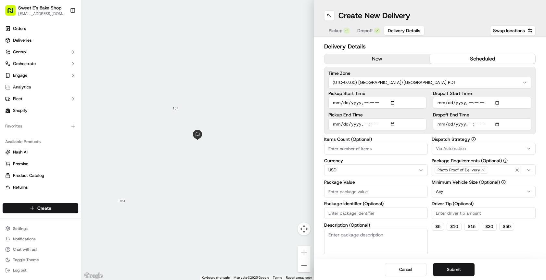
click at [391, 56] on button "scheduled" at bounding box center [483, 59] width 106 height 10
click at [337, 103] on input "Pickup Start Time" at bounding box center [377, 103] width 98 height 12
click at [336, 103] on input "Pickup Start Time" at bounding box center [377, 103] width 98 height 12
click at [337, 104] on input "Pickup Start Time" at bounding box center [377, 103] width 98 height 12
click at [367, 103] on input "Pickup Start Time" at bounding box center [377, 103] width 98 height 12
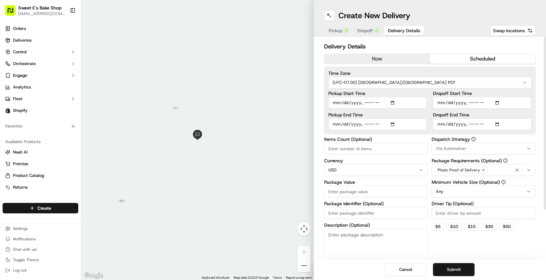
click at [374, 103] on input "Pickup Start Time" at bounding box center [377, 103] width 98 height 12
click at [382, 103] on input "Pickup Start Time" at bounding box center [377, 103] width 98 height 12
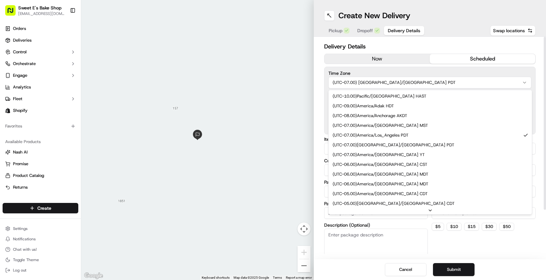
click at [391, 83] on html "Sweet E's Bake Shop info@sweetesbakeshop.com Toggle Sidebar Orders Deliveries C…" at bounding box center [273, 140] width 546 height 280
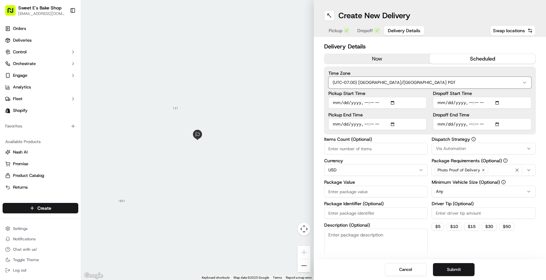
click at [391, 83] on html "Sweet E's Bake Shop info@sweetesbakeshop.com Toggle Sidebar Orders Deliveries C…" at bounding box center [273, 140] width 546 height 280
click at [332, 102] on input "Pickup Start Time" at bounding box center [377, 103] width 98 height 12
click at [391, 104] on input "Pickup Start Time" at bounding box center [377, 103] width 98 height 12
type input "2025-09-16T10:00"
drag, startPoint x: 413, startPoint y: 93, endPoint x: 396, endPoint y: 101, distance: 18.7
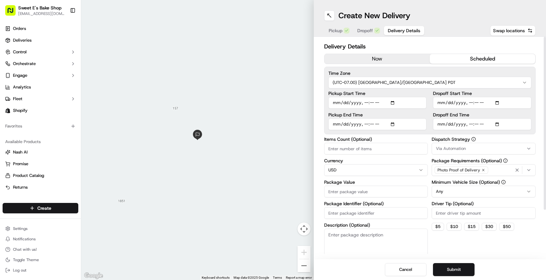
click at [391, 93] on label "Pickup Start Time" at bounding box center [377, 93] width 98 height 5
click at [391, 97] on input "Pickup Start Time" at bounding box center [377, 103] width 98 height 12
click at [391, 123] on input "Pickup End Time" at bounding box center [377, 124] width 98 height 12
click at [391, 102] on input "Dropoff Start Time" at bounding box center [482, 103] width 98 height 12
click at [354, 129] on input "Pickup End Time" at bounding box center [377, 124] width 98 height 12
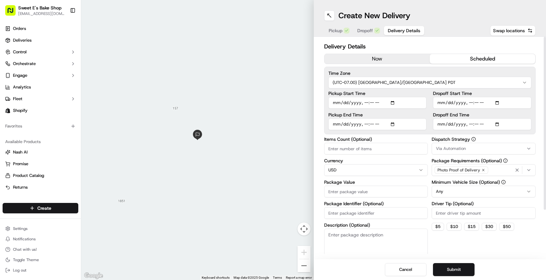
click at [391, 124] on input "Pickup End Time" at bounding box center [377, 124] width 98 height 12
type input "2025-09-16T10:15"
click at [391, 103] on input "Dropoff Start Time" at bounding box center [482, 103] width 98 height 12
type input "2025-09-16T11:01"
click at [391, 99] on input "Dropoff Start Time" at bounding box center [482, 103] width 98 height 12
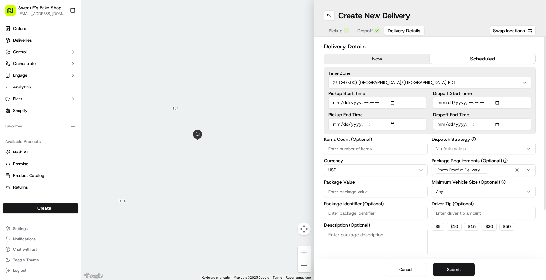
click at [391, 122] on input "Dropoff End Time" at bounding box center [482, 124] width 98 height 12
type input "2025-09-16T11:16"
click at [391, 116] on label "Dropoff End Time" at bounding box center [482, 114] width 98 height 5
click at [391, 118] on input "Dropoff End Time" at bounding box center [482, 124] width 98 height 12
click at [368, 152] on input "Items Count (Optional)" at bounding box center [376, 149] width 104 height 12
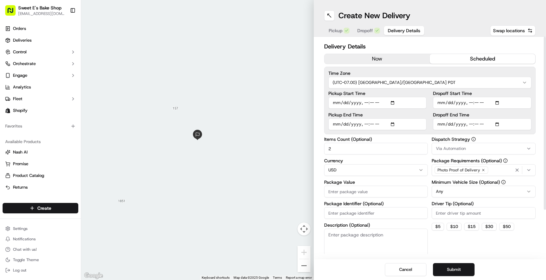
type input "2"
click at [388, 170] on html "Sweet E's Bake Shop info@sweetesbakeshop.com Toggle Sidebar Orders Deliveries C…" at bounding box center [273, 140] width 546 height 280
click at [362, 193] on input "Package Value" at bounding box center [376, 192] width 104 height 12
type input "0"
type input "100"
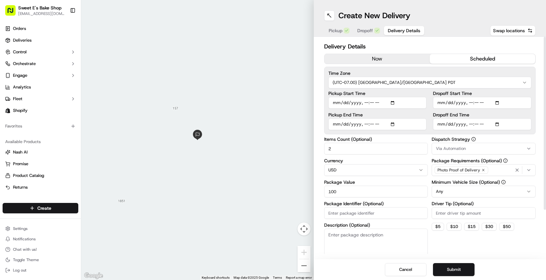
click at [382, 211] on input "Package Identifier (Optional)" at bounding box center [376, 213] width 104 height 12
click at [341, 213] on input "76970&76971" at bounding box center [376, 213] width 104 height 12
click at [348, 213] on input "76970 &76971" at bounding box center [376, 213] width 104 height 12
type input "76970 & 76971"
click at [377, 242] on textarea "Description (Optional)" at bounding box center [376, 246] width 104 height 36
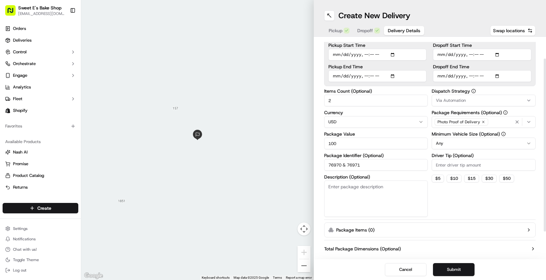
scroll to position [60, 0]
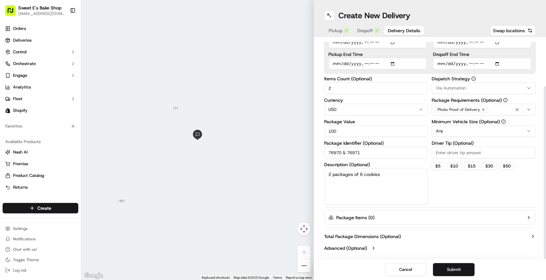
type textarea "2 packages of 6 cookies"
click at [391, 155] on input "Driver Tip (Optional)" at bounding box center [484, 153] width 104 height 12
type input "3.00"
click at [391, 196] on div "Dispatch Strategy Via Automation Package Requirements (Optional) Photo Proof of…" at bounding box center [484, 140] width 104 height 128
click at [391, 190] on textarea "2 packages of 6 cookies" at bounding box center [376, 186] width 104 height 36
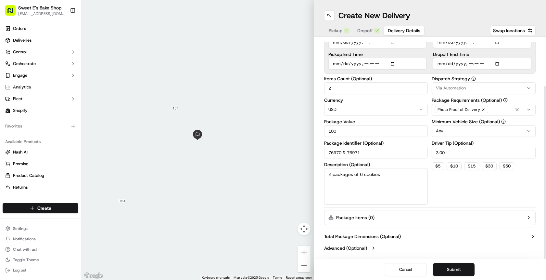
click at [366, 33] on span "Dropoff" at bounding box center [365, 30] width 16 height 6
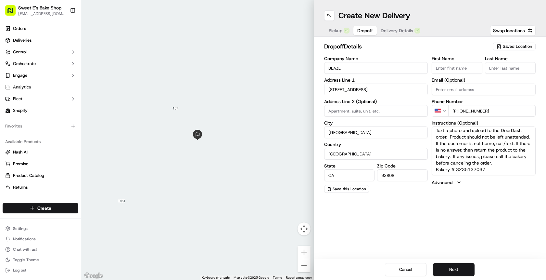
scroll to position [0, 0]
click at [377, 70] on input "BLAZE" at bounding box center [376, 68] width 104 height 12
click at [391, 50] on h2 "dropoff Details" at bounding box center [406, 46] width 165 height 9
click at [391, 170] on textarea "Text a photo and upload to the DoorDash order. Product should not be left unatt…" at bounding box center [484, 150] width 104 height 49
click at [391, 165] on textarea "Text a photo and upload to the DoorDash order. Product should not be left unatt…" at bounding box center [484, 150] width 104 height 49
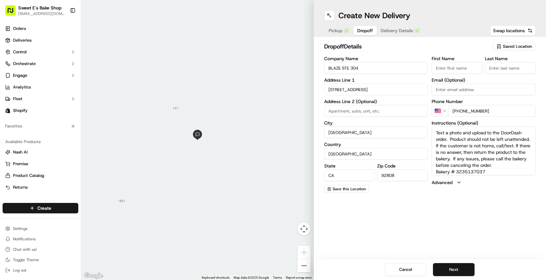
click at [391, 69] on input "First Name" at bounding box center [457, 68] width 51 height 12
click at [391, 56] on label "First Name" at bounding box center [457, 58] width 51 height 5
click at [391, 62] on input "First Name" at bounding box center [457, 68] width 51 height 12
click at [383, 123] on label "City" at bounding box center [376, 123] width 104 height 5
click at [383, 126] on input "Anaheim" at bounding box center [376, 132] width 104 height 12
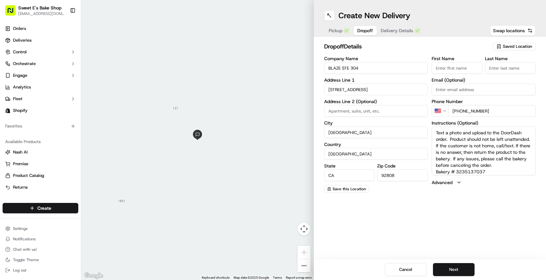
click at [341, 68] on input "BLAZE STE 304" at bounding box center [376, 68] width 104 height 12
type input "BLAZE. STE 304"
click at [391, 30] on span "Delivery Details" at bounding box center [397, 30] width 32 height 6
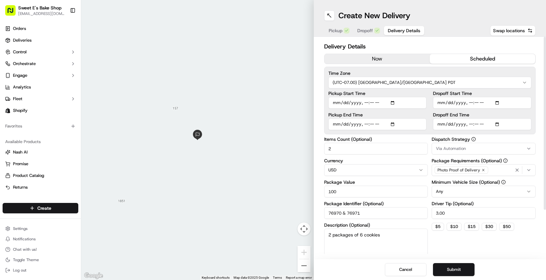
click at [391, 250] on textarea "2 packages of 6 cookies" at bounding box center [376, 246] width 104 height 36
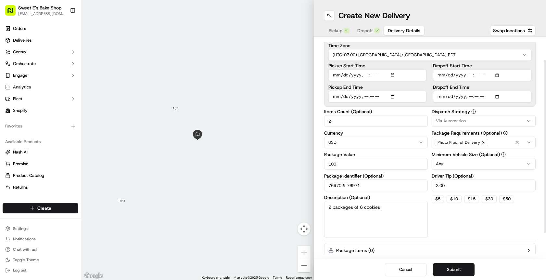
scroll to position [31, 0]
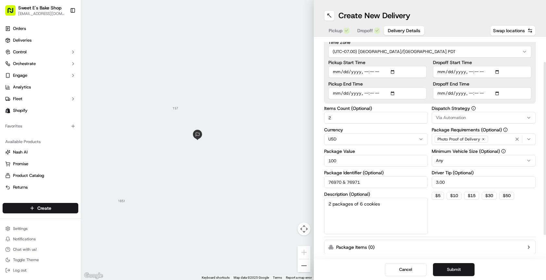
drag, startPoint x: 362, startPoint y: 181, endPoint x: 312, endPoint y: 183, distance: 49.7
click at [313, 183] on div "← Move left → Move right ↑ Move up ↓ Move down + Zoom in - Zoom out Home Jump l…" at bounding box center [313, 140] width 465 height 280
click at [391, 204] on textarea "2 packages of 6 cookies" at bounding box center [376, 216] width 104 height 36
paste textarea "76970 & 76971"
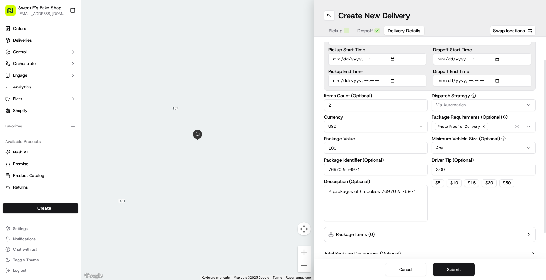
scroll to position [60, 0]
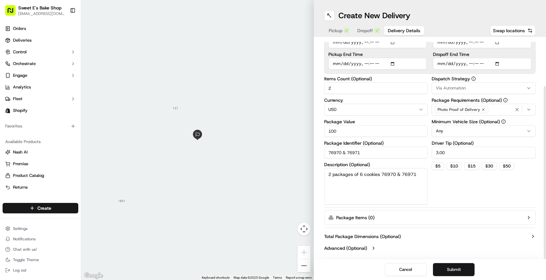
type textarea "2 packages of 6 cookies 76970 & 76971"
click at [368, 248] on button "Advanced (Optional)" at bounding box center [430, 248] width 212 height 6
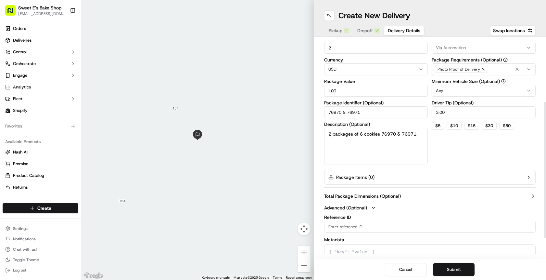
scroll to position [133, 0]
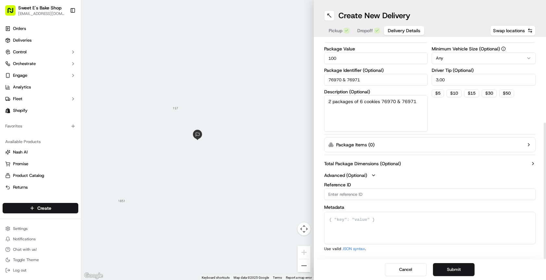
click at [370, 175] on button "Advanced (Optional)" at bounding box center [430, 175] width 212 height 6
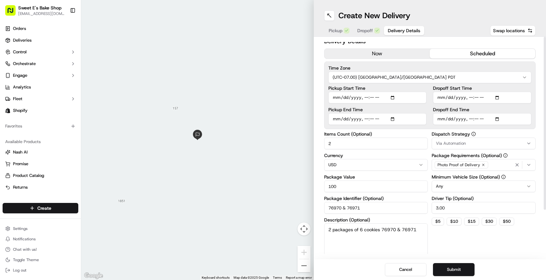
scroll to position [0, 0]
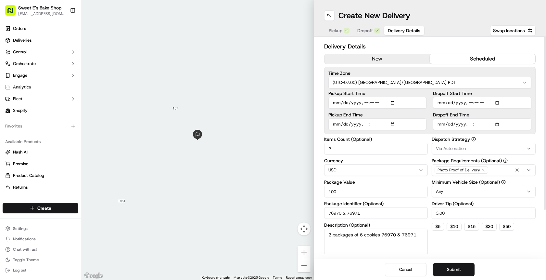
click at [379, 215] on input "76970 & 76971" at bounding box center [376, 213] width 104 height 12
click at [391, 215] on input "3.00" at bounding box center [484, 213] width 104 height 12
click at [391, 240] on textarea "2 packages of 6 cookies 76970 & 76971" at bounding box center [376, 246] width 104 height 36
click at [391, 238] on textarea "2 packages of 6 cookies 76970 & 76971" at bounding box center [376, 246] width 104 height 36
click at [391, 234] on textarea "2 packages of 6 cookies 76970 & 76971" at bounding box center [376, 246] width 104 height 36
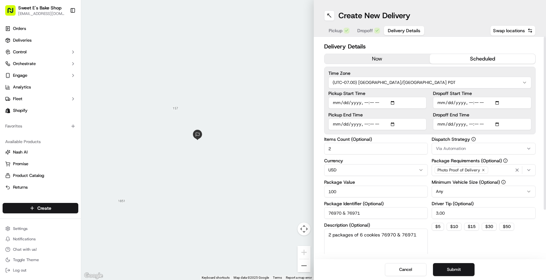
click at [391, 234] on textarea "2 packages of 6 cookies 76970 & 76971" at bounding box center [376, 246] width 104 height 36
click at [391, 267] on button "Submit" at bounding box center [454, 269] width 42 height 13
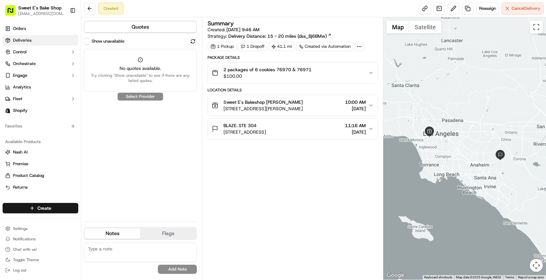
drag, startPoint x: 30, startPoint y: 38, endPoint x: 33, endPoint y: 40, distance: 3.7
click at [30, 38] on span "Deliveries" at bounding box center [22, 40] width 19 height 6
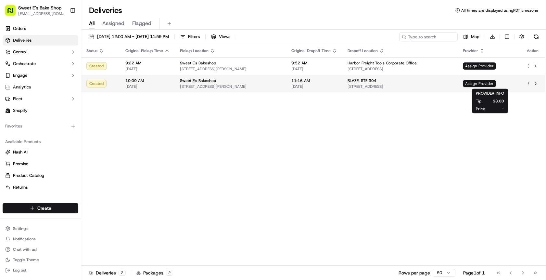
click at [391, 84] on span "Assign Provider" at bounding box center [479, 83] width 33 height 7
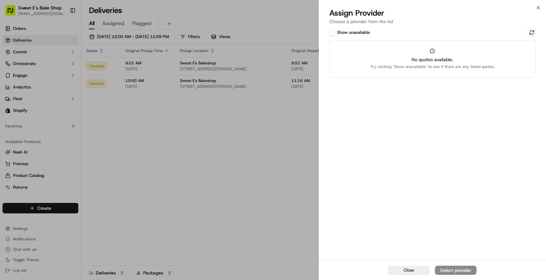
click at [391, 271] on div "Close Select provider" at bounding box center [432, 270] width 227 height 20
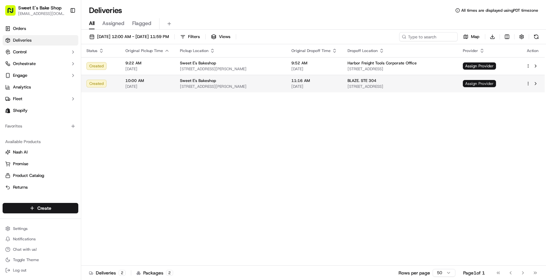
click at [391, 86] on span "Assign Provider" at bounding box center [479, 83] width 33 height 7
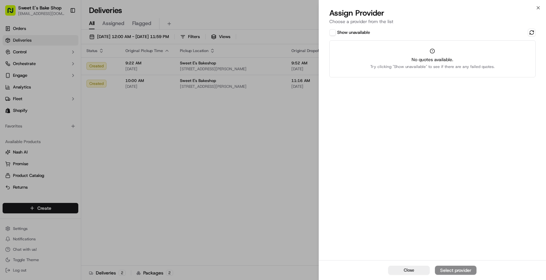
click at [391, 269] on span "Close" at bounding box center [409, 270] width 10 height 6
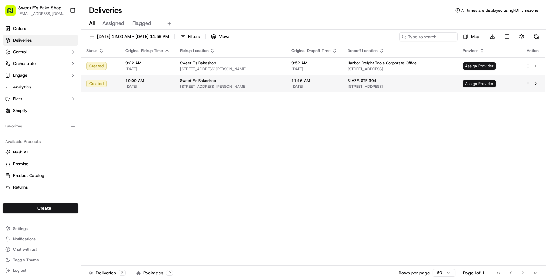
click at [391, 81] on span "Assign Provider" at bounding box center [479, 83] width 33 height 7
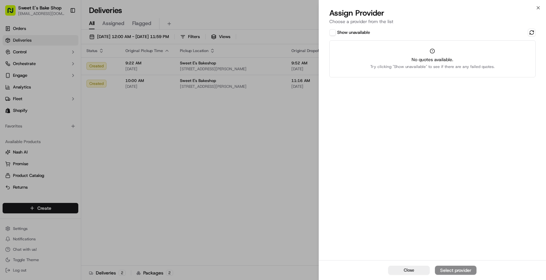
click at [391, 68] on span "Try clicking "Show unavailable" to see if there are any failed quotes." at bounding box center [432, 66] width 124 height 5
drag, startPoint x: 410, startPoint y: 68, endPoint x: 421, endPoint y: 69, distance: 10.4
click at [391, 69] on span "Try clicking "Show unavailable" to see if there are any failed quotes." at bounding box center [432, 66] width 124 height 5
click at [391, 31] on button at bounding box center [532, 33] width 8 height 8
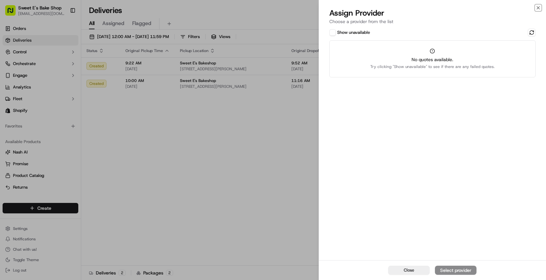
drag, startPoint x: 538, startPoint y: 8, endPoint x: 519, endPoint y: 11, distance: 19.7
click at [391, 8] on icon "button" at bounding box center [538, 7] width 5 height 5
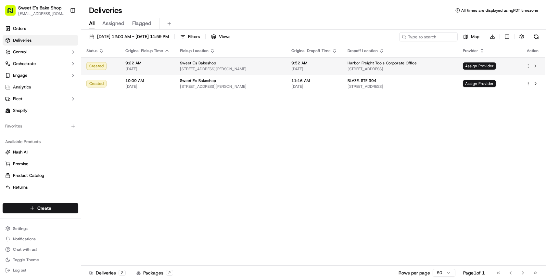
click at [386, 62] on span "Harbor Freight Tools Corporate Office" at bounding box center [382, 62] width 69 height 5
click at [391, 66] on span "Assign Provider" at bounding box center [479, 65] width 33 height 7
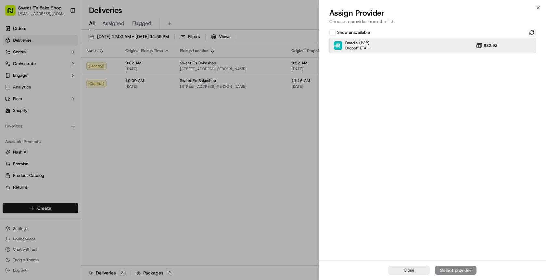
click at [382, 50] on div "Roadie (P2P) Dropoff ETA - $22.92" at bounding box center [432, 46] width 206 height 16
click at [391, 51] on div "Roadie (P2P) Dropoff ETA - $22.92" at bounding box center [432, 46] width 206 height 16
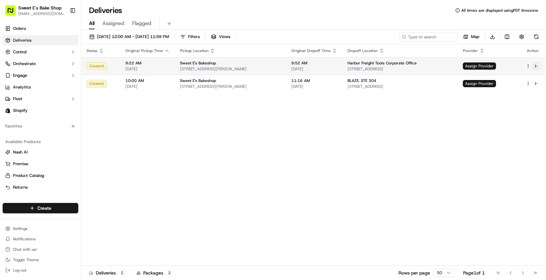
click at [391, 67] on button at bounding box center [536, 66] width 8 height 8
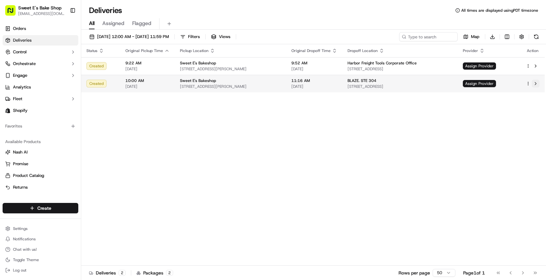
click at [391, 82] on button at bounding box center [536, 84] width 8 height 8
click at [189, 84] on span "4574 W Adams Blvd, Los Angeles, CA 90016, USA" at bounding box center [230, 86] width 101 height 5
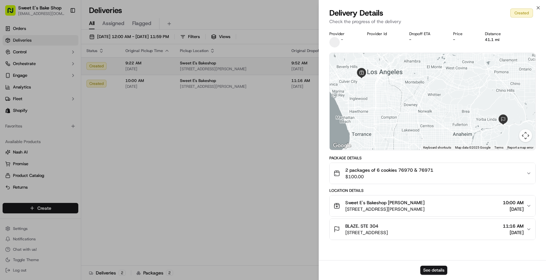
drag, startPoint x: 86, startPoint y: 80, endPoint x: 129, endPoint y: 70, distance: 44.0
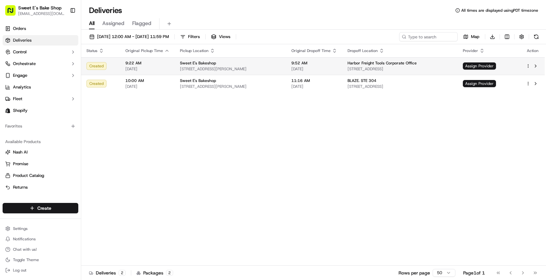
click at [206, 58] on td "Sweet E's Bakeshop 4574 W Adams Blvd, Los Angeles, CA 90016, USA" at bounding box center [230, 66] width 111 height 18
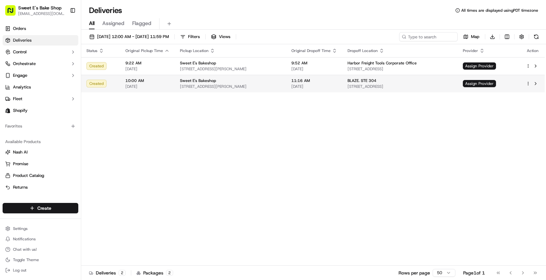
drag, startPoint x: 275, startPoint y: 79, endPoint x: 391, endPoint y: 71, distance: 115.7
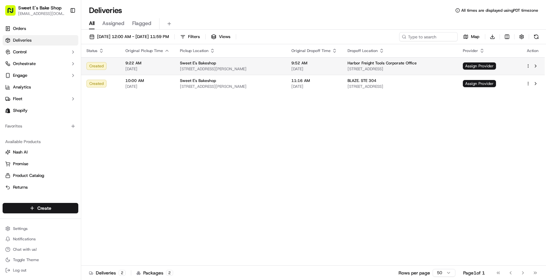
click at [391, 66] on html "Sweet E's Bake Shop info@sweetesbakeshop.com Toggle Sidebar Orders Deliveries C…" at bounding box center [273, 140] width 546 height 280
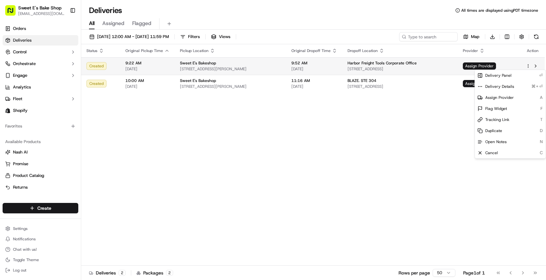
click at [391, 62] on html "Sweet E's Bake Shop info@sweetesbakeshop.com Toggle Sidebar Orders Deliveries C…" at bounding box center [273, 140] width 546 height 280
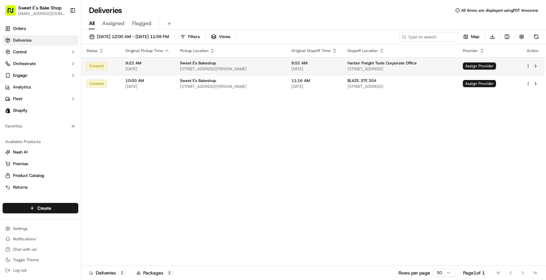
click at [391, 65] on div "Harbor Freight Tools Corporate Office" at bounding box center [400, 62] width 105 height 5
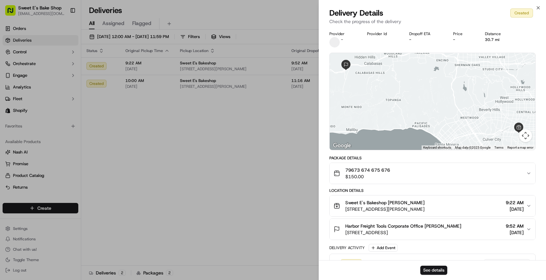
click at [328, 62] on div "Provider - Provider Id Dropoff ETA - Price - Distance 30.7 mi ← Move left → Mov…" at bounding box center [432, 151] width 227 height 249
drag, startPoint x: 299, startPoint y: 61, endPoint x: 361, endPoint y: 57, distance: 62.2
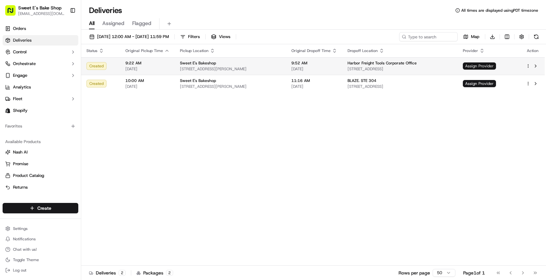
click at [391, 68] on span "Assign Provider" at bounding box center [479, 65] width 33 height 7
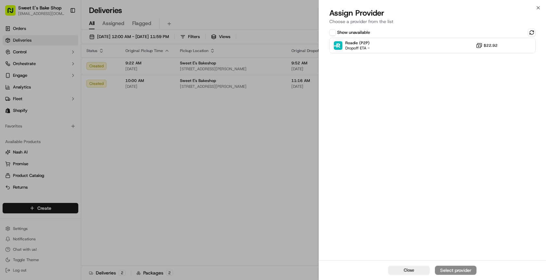
click at [391, 271] on div "Close Select provider" at bounding box center [432, 270] width 227 height 20
drag, startPoint x: 456, startPoint y: 270, endPoint x: 384, endPoint y: 235, distance: 79.6
click at [391, 270] on div "Close Select provider" at bounding box center [432, 270] width 227 height 20
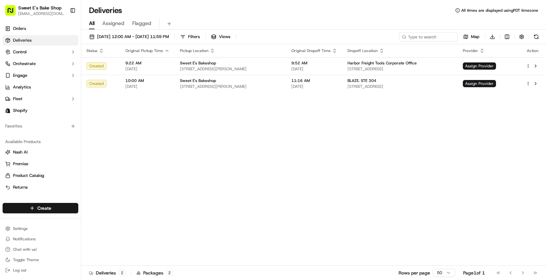
drag, startPoint x: 273, startPoint y: 199, endPoint x: 289, endPoint y: 179, distance: 25.2
click at [328, 71] on span "09/16/2025" at bounding box center [314, 68] width 46 height 5
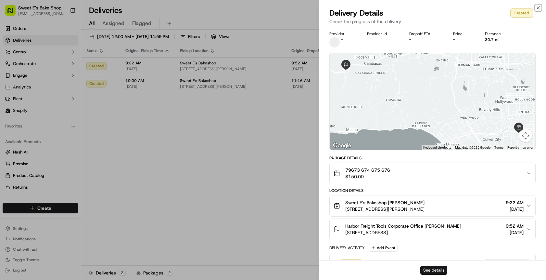
click at [391, 8] on icon "button" at bounding box center [538, 7] width 5 height 5
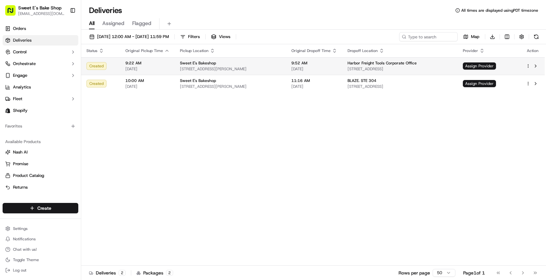
click at [127, 66] on div "9:22 AM 09/16/2025" at bounding box center [147, 65] width 44 height 11
click at [391, 66] on button at bounding box center [536, 66] width 8 height 8
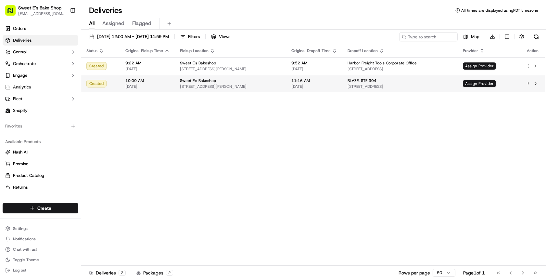
click at [391, 83] on td at bounding box center [533, 84] width 24 height 18
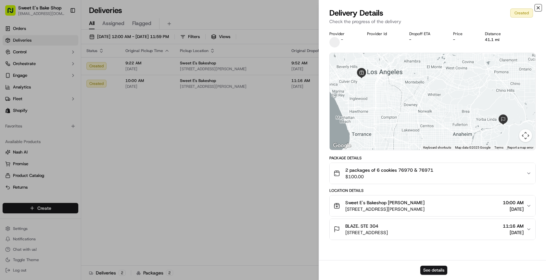
click at [391, 8] on icon "button" at bounding box center [538, 7] width 5 height 5
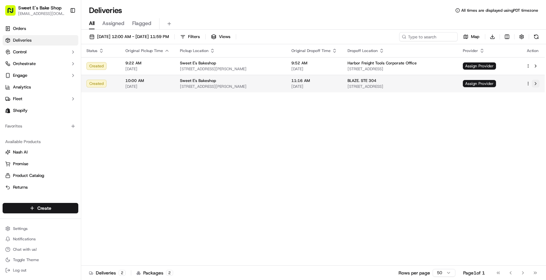
click at [391, 83] on button at bounding box center [536, 84] width 8 height 8
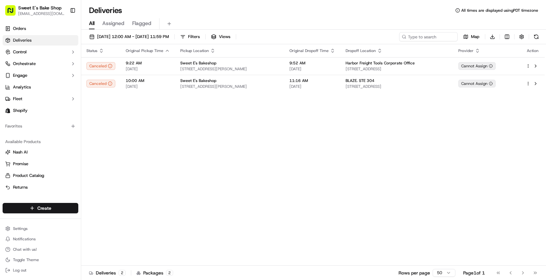
click at [380, 14] on div "Deliveries All times are displayed using PDT timezone" at bounding box center [313, 10] width 465 height 10
click at [391, 37] on input at bounding box center [419, 36] width 78 height 9
click at [32, 204] on html "Sweet E's Bake Shop info@sweetesbakeshop.com Toggle Sidebar Orders Deliveries C…" at bounding box center [273, 140] width 546 height 280
click at [108, 220] on link "Delivery" at bounding box center [117, 220] width 72 height 12
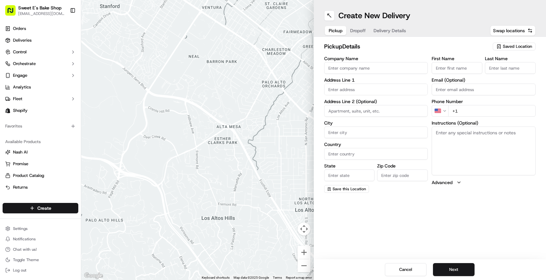
click at [371, 65] on input "Company Name" at bounding box center [376, 68] width 104 height 12
type input "Sweet E's Bakeshop"
type input "4574 W Adams Blvd, Los Angeles"
type input "Los Angeles"
type input "United States"
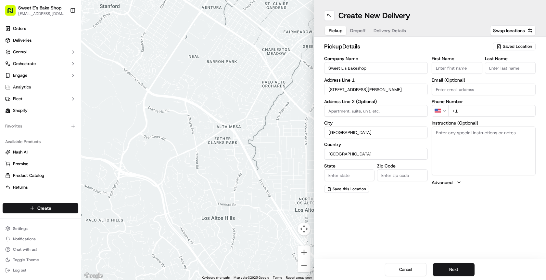
type input "CA"
type input "90016"
type input "Jenny"
type input "Nicolas"
type input "hello@sweetesbakeshop.com"
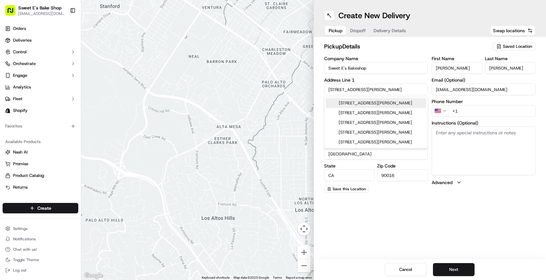
click at [391, 137] on textarea "Instructions (Optional)" at bounding box center [484, 150] width 104 height 49
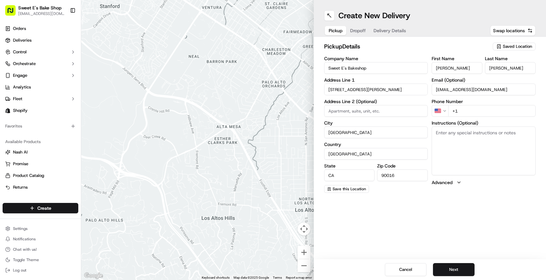
click at [391, 113] on input "+1" at bounding box center [491, 111] width 87 height 12
type input "+1 323 513 7037"
click at [391, 140] on textarea "Instructions (Optional)" at bounding box center [484, 150] width 104 height 49
type textarea "Plz dont hesitate to call"
click at [391, 271] on button "Next" at bounding box center [454, 269] width 42 height 13
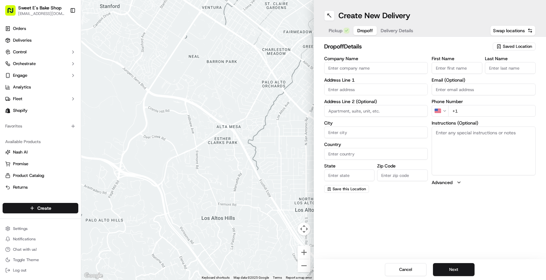
click at [373, 67] on input "Company Name" at bounding box center [376, 68] width 104 height 12
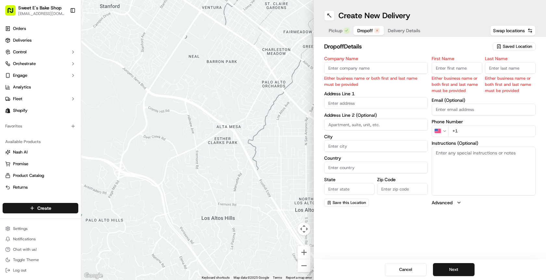
click at [391, 147] on textarea "Instructions (Optional)" at bounding box center [484, 171] width 104 height 49
drag, startPoint x: 405, startPoint y: 74, endPoint x: 407, endPoint y: 70, distance: 4.9
click at [391, 74] on div "Company Name Either business name or both first and last name must be provided" at bounding box center [376, 71] width 104 height 31
click at [391, 70] on input "Company Name" at bounding box center [376, 68] width 104 height 12
type input "harbor freight tools"
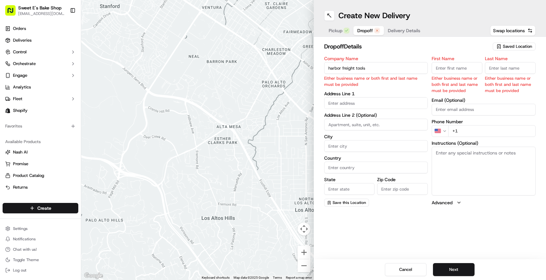
click at [383, 103] on body "Sweet E's Bake Shop info@sweetesbakeshop.com Toggle Sidebar Orders Deliveries C…" at bounding box center [273, 140] width 546 height 280
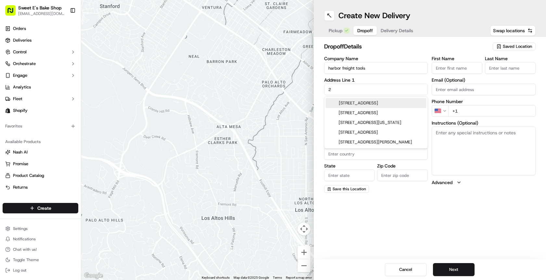
type input "2"
click at [379, 83] on div "Address Line 1 2" at bounding box center [376, 87] width 104 height 18
click at [369, 90] on input "2" at bounding box center [376, 90] width 104 height 12
click at [389, 82] on div "Address Line 1 2" at bounding box center [376, 87] width 104 height 18
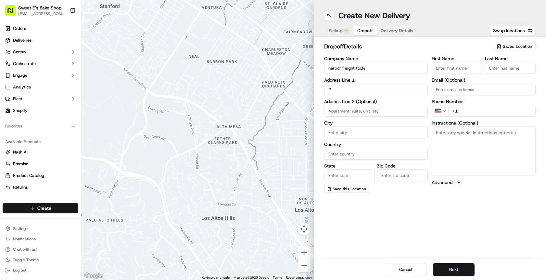
click at [361, 130] on input "City" at bounding box center [376, 132] width 104 height 12
click at [353, 101] on label "Address Line 2 (Optional)" at bounding box center [376, 101] width 104 height 5
click at [346, 111] on input at bounding box center [376, 111] width 104 height 12
click at [362, 87] on input "2" at bounding box center [376, 90] width 104 height 12
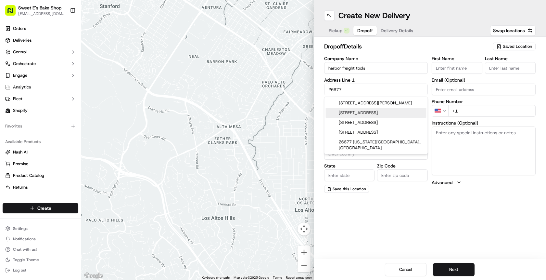
click at [365, 117] on div "26677 Agoura Road, Calabasas, CA" at bounding box center [376, 113] width 101 height 10
type input "26677 Agoura Rd, Calabasas, CA 91302, USA"
type input "Calabasas"
type input "United States"
type input "CA"
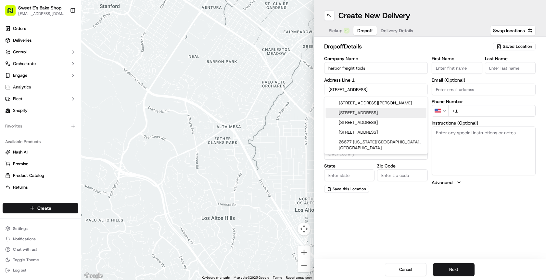
type input "91302"
type input "26677 Agoura Road"
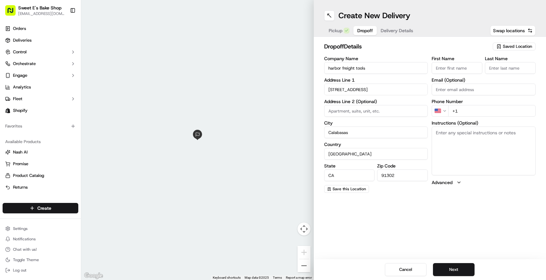
click at [391, 226] on div "Create New Delivery Pickup Dropoff Delivery Details Swap locations dropoff Deta…" at bounding box center [430, 140] width 233 height 280
click at [391, 152] on textarea "Instructions (Optional)" at bounding box center [484, 150] width 104 height 49
click at [391, 149] on textarea "Instructions (Optional)" at bounding box center [484, 150] width 104 height 49
paste textarea "Text a photo and upload to the DoorDash order. Product should not be left unatt…"
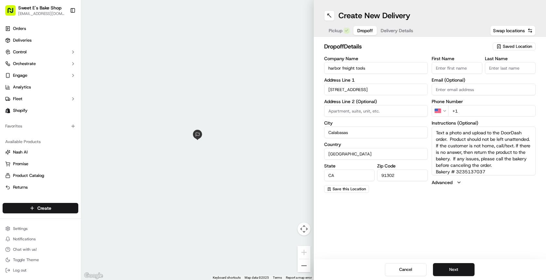
click at [391, 172] on textarea "Text a photo and upload to the DoorDash order. Product should not be left unatt…" at bounding box center [484, 150] width 104 height 49
type textarea "Text a photo and upload to the DoorDash order. Product should not be left unatt…"
click at [391, 112] on input "+1" at bounding box center [491, 111] width 87 height 12
paste input "323 513 7037"
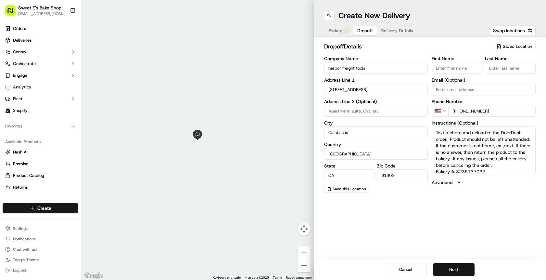
type input "+1 323 513 7037"
click at [391, 266] on button "Next" at bounding box center [454, 269] width 42 height 13
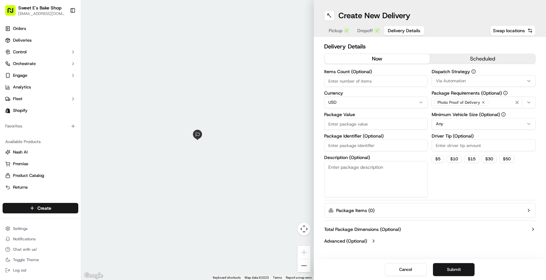
click at [350, 163] on textarea "Description (Optional)" at bounding box center [376, 179] width 104 height 36
drag, startPoint x: 332, startPoint y: 165, endPoint x: 325, endPoint y: 166, distance: 6.6
click at [325, 166] on textarea "19673" at bounding box center [376, 179] width 104 height 36
click at [354, 164] on textarea "79673" at bounding box center [376, 179] width 104 height 36
click at [383, 167] on textarea "79673-76976" at bounding box center [376, 179] width 104 height 36
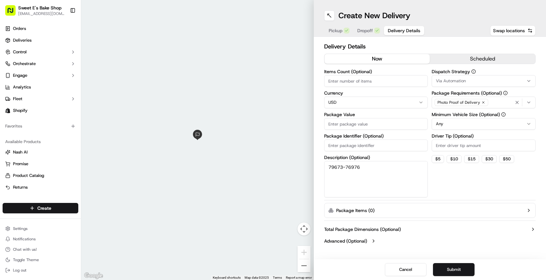
drag, startPoint x: 369, startPoint y: 165, endPoint x: 298, endPoint y: 165, distance: 71.8
click at [298, 165] on div "← Move left → Move right ↑ Move up ↓ Move down + Zoom in - Zoom out Home Jump l…" at bounding box center [313, 140] width 465 height 280
type textarea "79673-76976"
click at [370, 146] on input "Package Identifier (Optional)" at bounding box center [376, 145] width 104 height 12
paste input "79673-76976"
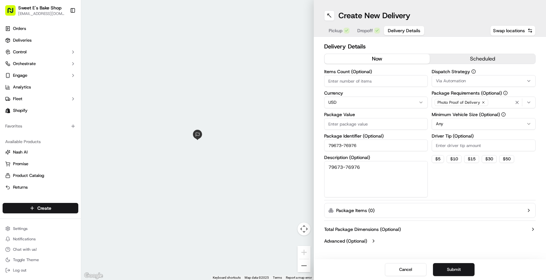
type input "79673-76976"
click at [369, 165] on textarea "79673-76976" at bounding box center [376, 179] width 104 height 36
type textarea "Please leave this order with a front desk employee and let them know that all t…"
click at [391, 143] on input "Driver Tip (Optional)" at bounding box center [484, 145] width 104 height 12
click at [391, 158] on button "$ 5" at bounding box center [438, 159] width 12 height 8
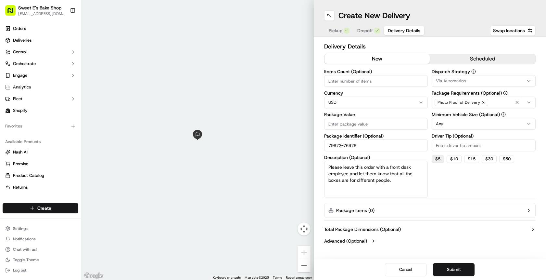
type input "5"
click at [391, 184] on div "Dispatch Strategy Via Automation Package Requirements (Optional) Photo Proof of…" at bounding box center [484, 133] width 104 height 128
click at [347, 121] on input "Package Value" at bounding box center [376, 124] width 104 height 12
type input "7"
click at [365, 125] on input "200" at bounding box center [376, 124] width 104 height 12
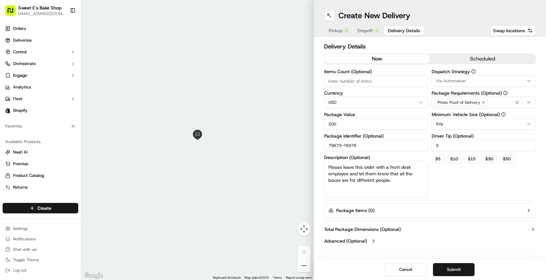
click at [365, 125] on input "200" at bounding box center [376, 124] width 104 height 12
drag, startPoint x: 331, startPoint y: 125, endPoint x: 319, endPoint y: 125, distance: 12.0
click at [319, 125] on div "Delivery Details now scheduled Items Count (Optional) Currency USD Package Valu…" at bounding box center [430, 144] width 233 height 215
type input "180"
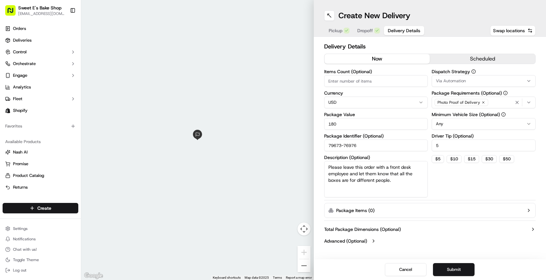
click at [391, 187] on div "Dispatch Strategy Via Automation Package Requirements (Optional) Photo Proof of…" at bounding box center [484, 133] width 104 height 128
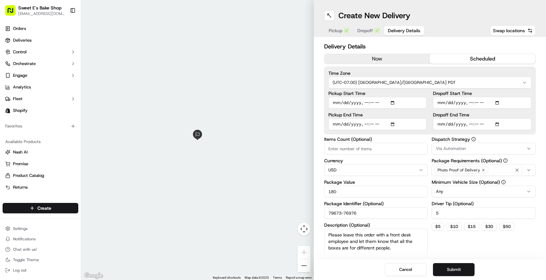
click at [391, 59] on button "scheduled" at bounding box center [483, 59] width 106 height 10
click at [334, 101] on input "Pickup Start Time" at bounding box center [377, 103] width 98 height 12
click at [391, 103] on input "Pickup Start Time" at bounding box center [377, 103] width 98 height 12
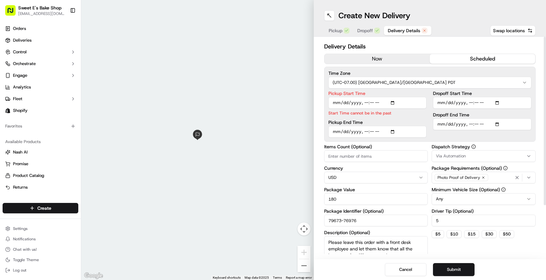
click at [348, 129] on input "Pickup End Time" at bounding box center [377, 132] width 98 height 12
click at [370, 101] on input "Pickup Start Time" at bounding box center [377, 103] width 98 height 12
click at [391, 101] on input "Pickup Start Time" at bounding box center [377, 103] width 98 height 12
type input "2025-09-16T10:10"
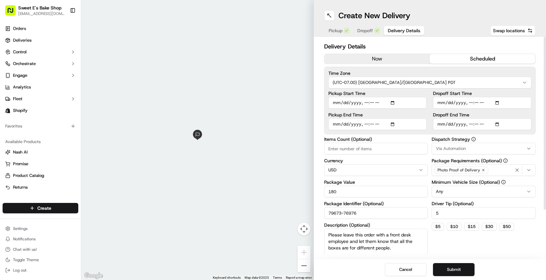
click at [353, 127] on input "Pickup End Time" at bounding box center [377, 124] width 98 height 12
click at [336, 122] on input "Pickup End Time" at bounding box center [377, 124] width 98 height 12
click at [391, 124] on input "Pickup End Time" at bounding box center [377, 124] width 98 height 12
type input "2025-09-16T10:20"
click at [391, 104] on input "Dropoff Start Time" at bounding box center [482, 103] width 98 height 12
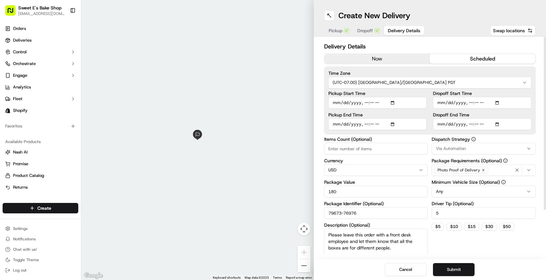
click at [391, 101] on input "Dropoff Start Time" at bounding box center [482, 103] width 98 height 12
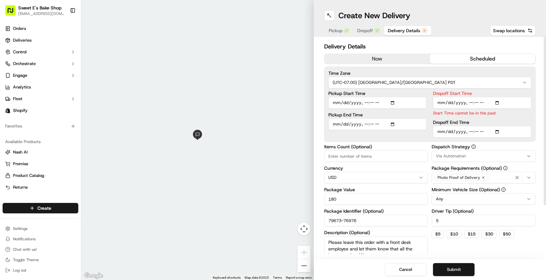
click at [391, 102] on input "Dropoff Start Time" at bounding box center [482, 103] width 98 height 12
click at [391, 103] on input "Dropoff Start Time" at bounding box center [482, 103] width 98 height 12
click at [391, 102] on input "Dropoff Start Time" at bounding box center [482, 103] width 98 height 12
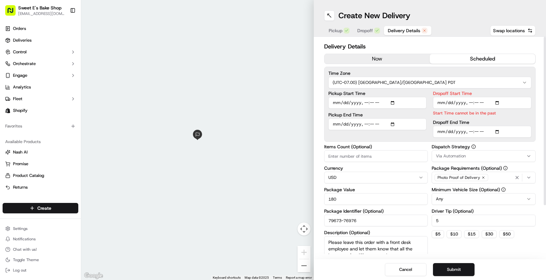
click at [391, 102] on input "Dropoff Start Time" at bounding box center [482, 103] width 98 height 12
type input "2025-09-16T13:30"
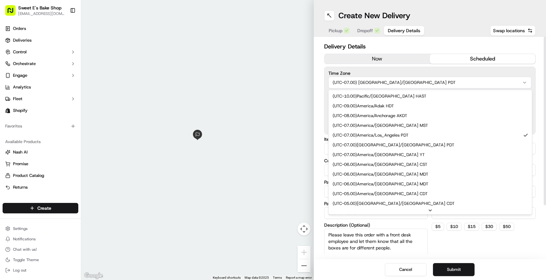
click at [391, 87] on html "Sweet E's Bake Shop info@sweetesbakeshop.com Toggle Sidebar Orders Deliveries C…" at bounding box center [273, 140] width 546 height 280
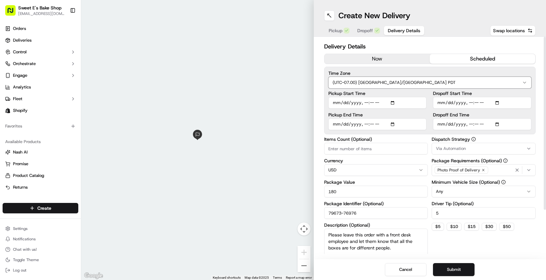
click at [391, 106] on html "Sweet E's Bake Shop info@sweetesbakeshop.com Toggle Sidebar Orders Deliveries C…" at bounding box center [273, 140] width 546 height 280
click at [391, 122] on input "Dropoff End Time" at bounding box center [482, 124] width 98 height 12
click at [391, 123] on input "Dropoff End Time" at bounding box center [482, 124] width 98 height 12
type input "2025-09-16T13:40"
click at [391, 113] on label "Dropoff End Time" at bounding box center [482, 114] width 98 height 5
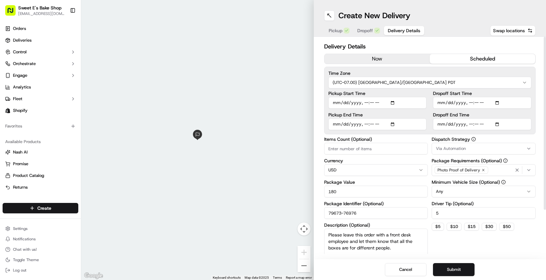
click at [391, 118] on input "Dropoff End Time" at bounding box center [482, 124] width 98 height 12
click at [391, 201] on label "Driver Tip (Optional)" at bounding box center [484, 203] width 104 height 5
click at [391, 207] on input "5" at bounding box center [484, 213] width 104 height 12
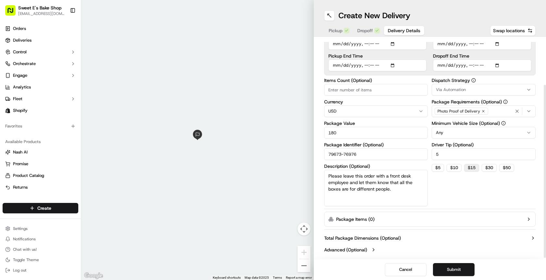
scroll to position [60, 0]
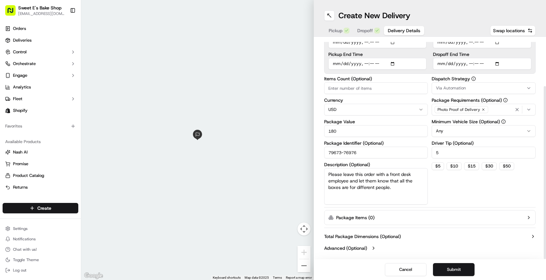
click at [391, 131] on html "Sweet E's Bake Shop info@sweetesbakeshop.com Toggle Sidebar Orders Deliveries C…" at bounding box center [273, 140] width 546 height 280
click at [391, 133] on html "Sweet E's Bake Shop info@sweetesbakeshop.com Toggle Sidebar Orders Deliveries C…" at bounding box center [273, 140] width 546 height 280
click at [391, 125] on div "Minimum Vehicle Size (Optional) Car" at bounding box center [484, 128] width 104 height 18
click at [391, 130] on html "Sweet E's Bake Shop info@sweetesbakeshop.com Toggle Sidebar Orders Deliveries C…" at bounding box center [273, 140] width 546 height 280
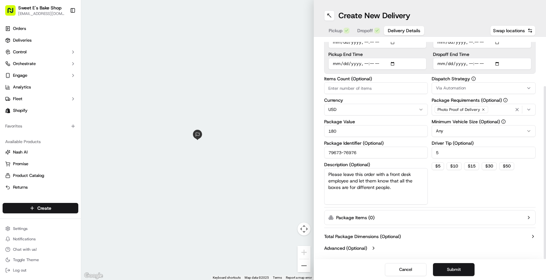
click at [350, 91] on input "Items Count (Optional)" at bounding box center [376, 88] width 104 height 12
type input "4"
click at [391, 90] on div "Via Automation" at bounding box center [483, 88] width 101 height 6
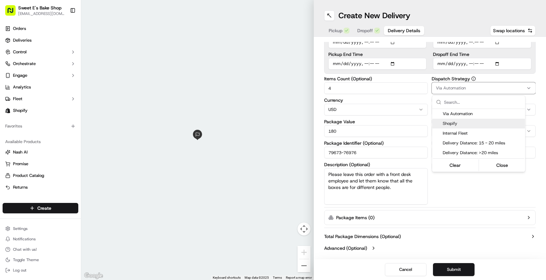
click at [391, 119] on div "Shopify" at bounding box center [478, 124] width 93 height 10
click at [391, 76] on html "Sweet E's Bake Shop info@sweetesbakeshop.com Toggle Sidebar Orders Deliveries C…" at bounding box center [273, 140] width 546 height 280
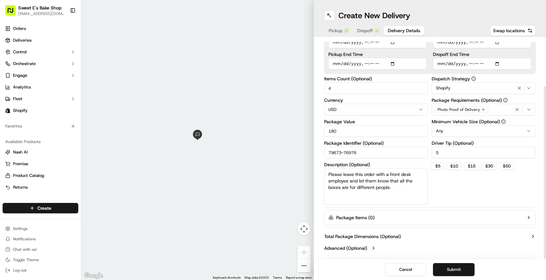
click at [391, 85] on div "Shopify" at bounding box center [483, 88] width 101 height 8
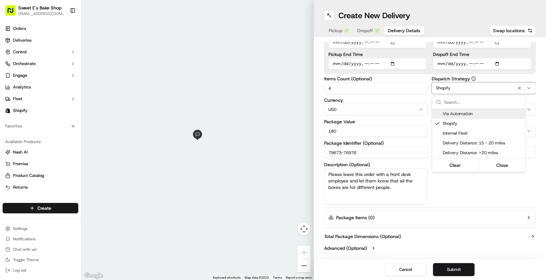
click at [391, 116] on span "Via Automation" at bounding box center [483, 114] width 80 height 6
click at [391, 83] on html "Sweet E's Bake Shop info@sweetesbakeshop.com Toggle Sidebar Orders Deliveries C…" at bounding box center [273, 140] width 546 height 280
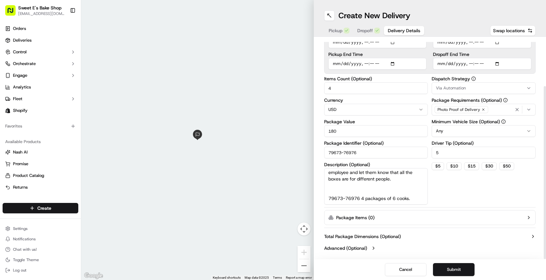
scroll to position [8, 0]
click at [379, 195] on textarea "Please leave this order with a front desk employee and let them know that all t…" at bounding box center [376, 186] width 104 height 36
click at [375, 195] on textarea "Please leave this order with a front desk employee and let them know that all t…" at bounding box center [376, 186] width 104 height 36
type textarea "Please leave this order with a front desk employee and let them know that all t…"
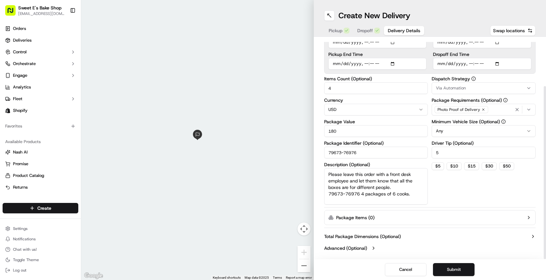
click at [391, 90] on div "Via Automation" at bounding box center [483, 88] width 101 height 6
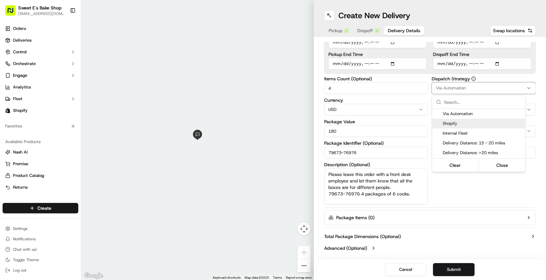
click at [391, 124] on span "Shopify" at bounding box center [483, 124] width 80 height 6
click at [391, 176] on html "Sweet E's Bake Shop info@sweetesbakeshop.com Toggle Sidebar Orders Deliveries C…" at bounding box center [273, 140] width 546 height 280
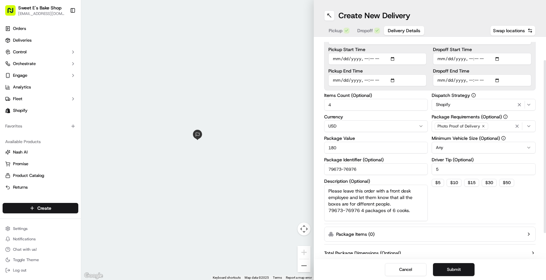
scroll to position [60, 0]
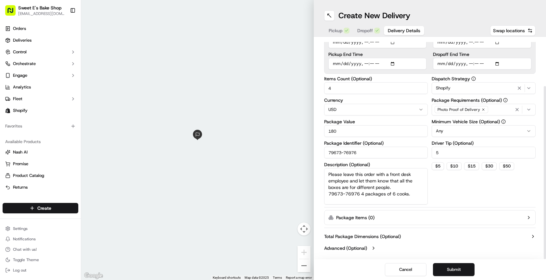
click at [391, 266] on button "Submit" at bounding box center [454, 269] width 42 height 13
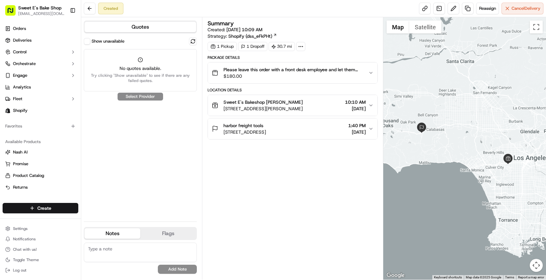
click at [137, 96] on div "Show unavailable No quotes available. Try clicking "Show unavailable" to see if…" at bounding box center [140, 126] width 113 height 179
click at [141, 96] on div "Show unavailable No quotes available. Try clicking "Show unavailable" to see if…" at bounding box center [140, 126] width 113 height 179
click at [91, 42] on div "Show unavailable" at bounding box center [104, 41] width 41 height 6
click at [88, 42] on button "Show unavailable" at bounding box center [87, 41] width 6 height 6
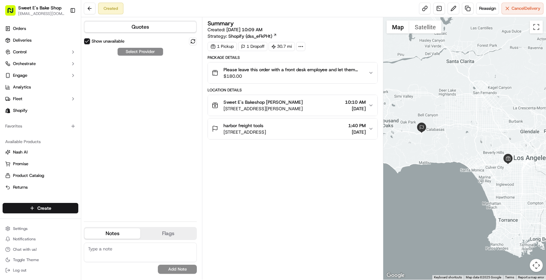
click at [135, 49] on div "Show unavailable Select Provider" at bounding box center [140, 126] width 113 height 179
click at [135, 51] on div "Show unavailable Select Provider" at bounding box center [140, 126] width 113 height 179
click at [93, 12] on button at bounding box center [90, 9] width 12 height 12
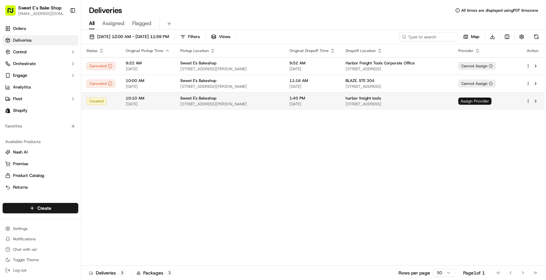
click at [391, 103] on span "Assign Provider" at bounding box center [474, 100] width 33 height 7
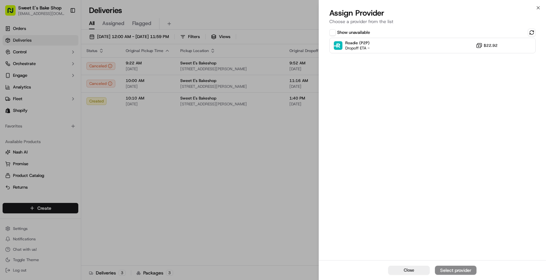
click at [332, 29] on button "Show unavailable" at bounding box center [332, 32] width 6 height 6
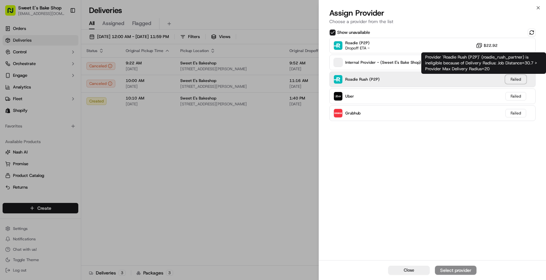
click at [391, 80] on div "Failed" at bounding box center [516, 79] width 21 height 8
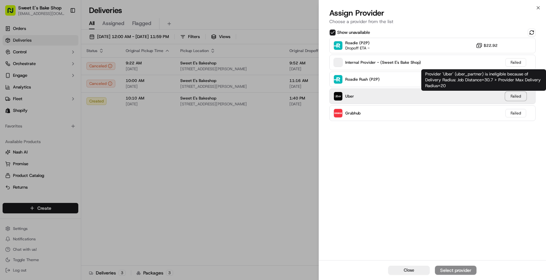
click at [391, 98] on div "Failed" at bounding box center [516, 96] width 21 height 8
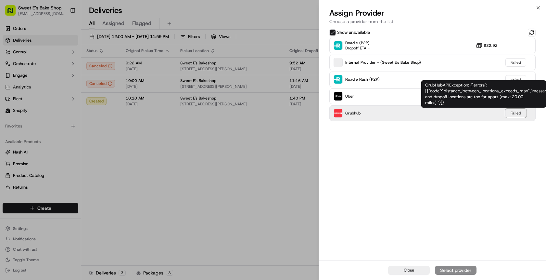
click at [391, 113] on div "Failed" at bounding box center [516, 113] width 21 height 8
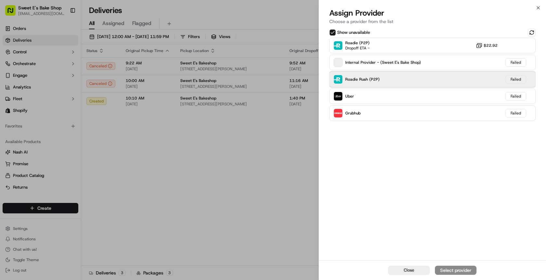
click at [367, 78] on span "Roadie Rush (P2P)" at bounding box center [362, 79] width 34 height 5
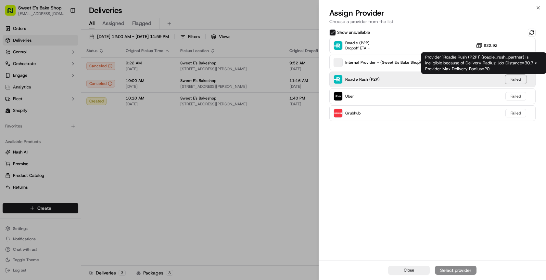
click at [391, 76] on div "Failed" at bounding box center [516, 79] width 21 height 8
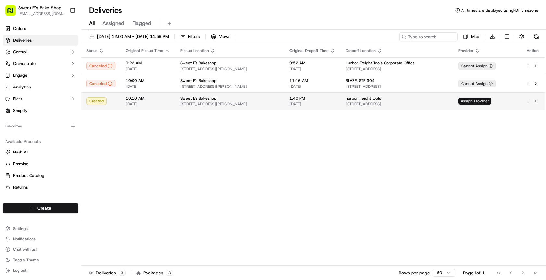
click at [391, 100] on span "Assign Provider" at bounding box center [474, 100] width 33 height 7
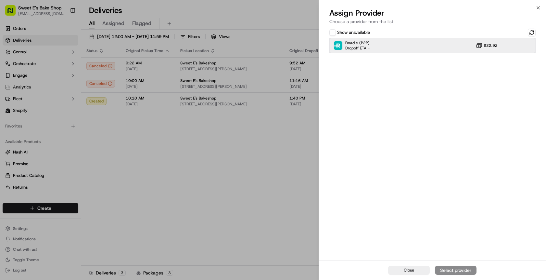
click at [342, 40] on div "Roadie (P2P) Dropoff ETA -" at bounding box center [352, 45] width 36 height 10
click at [391, 270] on div "Assign Provider" at bounding box center [456, 270] width 32 height 6
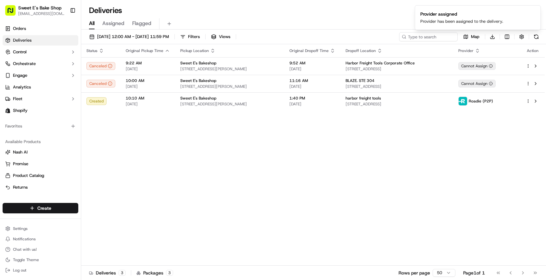
click at [366, 20] on div "All Assigned Flagged" at bounding box center [313, 23] width 465 height 11
click at [209, 138] on div "Status Original Pickup Time Pickup Location Original Dropoff Time Dropoff Locat…" at bounding box center [313, 154] width 464 height 221
click at [43, 210] on html "Sweet E's Bake Shop info@sweetesbakeshop.com Toggle Sidebar Orders Deliveries C…" at bounding box center [273, 140] width 546 height 280
click at [98, 221] on link "Delivery" at bounding box center [117, 220] width 72 height 12
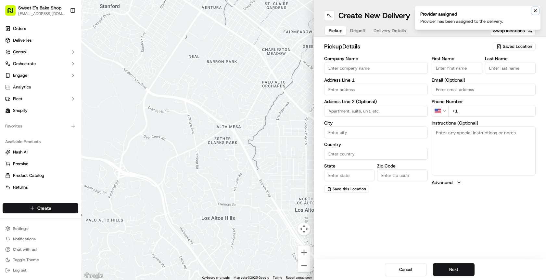
click at [391, 11] on icon "Notifications (F8)" at bounding box center [535, 10] width 5 height 5
click at [352, 69] on input "Company Name" at bounding box center [376, 68] width 104 height 12
click at [368, 65] on input "Company Name" at bounding box center [376, 68] width 104 height 12
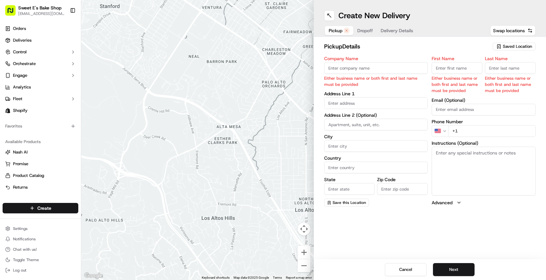
click at [391, 53] on div "pickup Details Saved Location" at bounding box center [430, 48] width 212 height 12
click at [377, 67] on input "Company Name" at bounding box center [376, 68] width 104 height 12
type input "Sweet E's Bakeshop"
type input "4574 W Adams Blvd, Los Angeles"
type input "Los Angeles"
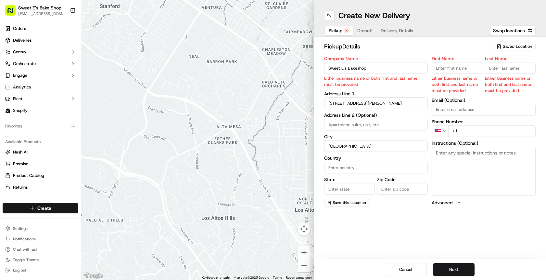
type input "United States"
type input "CA"
type input "90016"
type input "Jenny"
type input "Nicolas"
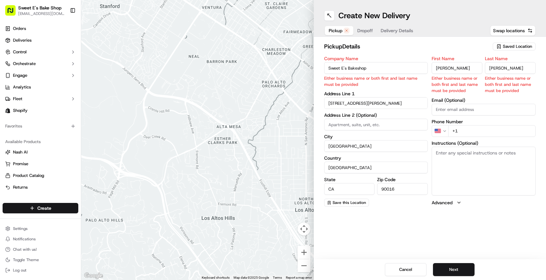
type input "hello@sweetesbakeshop.com"
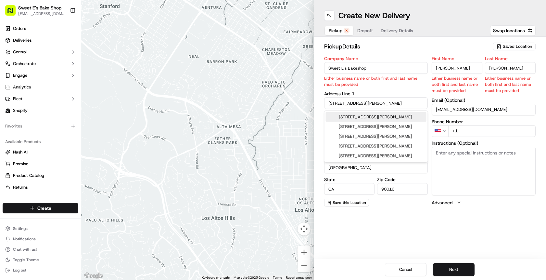
click at [391, 135] on div "First Name Jenny Either business name or both first and last name must be provi…" at bounding box center [484, 131] width 104 height 150
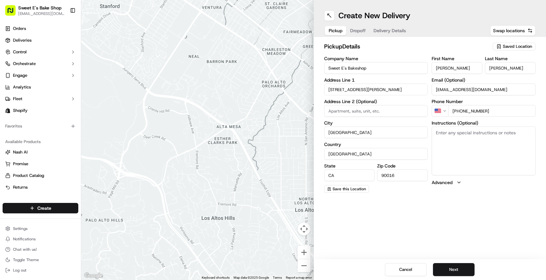
type input "+1 323 513 7037"
drag, startPoint x: 460, startPoint y: 150, endPoint x: 449, endPoint y: 141, distance: 13.9
click at [391, 150] on textarea "Instructions (Optional)" at bounding box center [484, 150] width 104 height 49
click at [391, 138] on textarea "Instructions (Optional)" at bounding box center [484, 150] width 104 height 49
click at [391, 134] on textarea "Instructions (Optional)" at bounding box center [484, 150] width 104 height 49
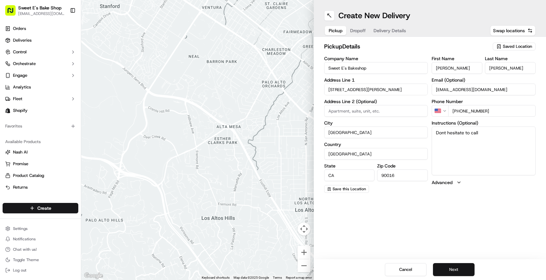
type textarea "Dont hesitate to call"
click at [391, 266] on button "Next" at bounding box center [454, 269] width 42 height 13
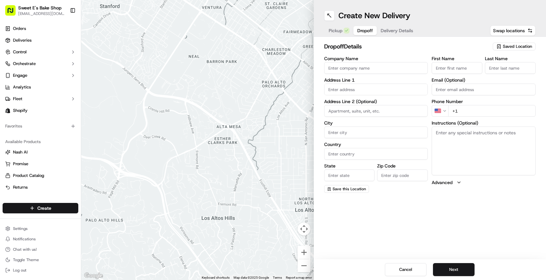
click at [374, 65] on input "Company Name" at bounding box center [376, 68] width 104 height 12
type input "Blaze"
click at [391, 113] on input "+1" at bounding box center [491, 111] width 87 height 12
type input "+1 949 820 6499"
click at [391, 138] on textarea "Instructions (Optional)" at bounding box center [484, 150] width 104 height 49
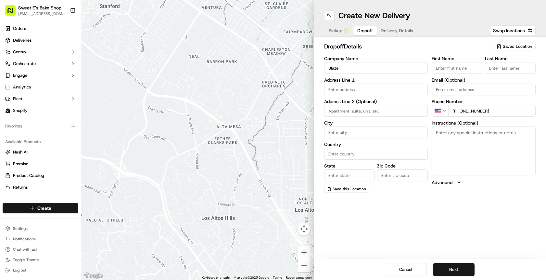
click at [391, 165] on textarea "Instructions (Optional)" at bounding box center [484, 150] width 104 height 49
paste textarea "Text a photo and upload to the DoorDash order. Product should not be left unatt…"
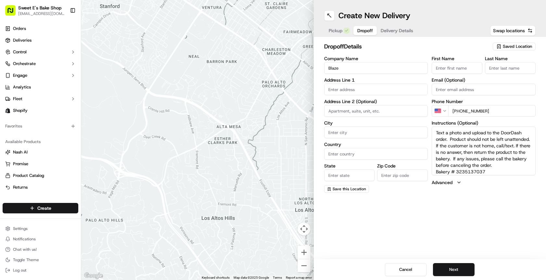
type textarea "Text a photo and upload to the DoorDash order. Product should not be left unatt…"
click at [337, 89] on input "text" at bounding box center [376, 90] width 104 height 12
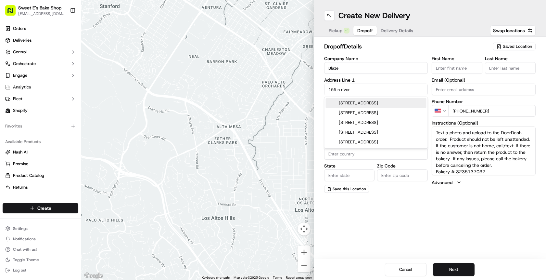
click at [382, 102] on div "155 North Riverview Drive, Anaheim, CA" at bounding box center [376, 103] width 101 height 10
type input "155 N Riverview Dr, Anaheim, CA 92808, USA"
type input "Anaheim"
type input "United States"
type input "CA"
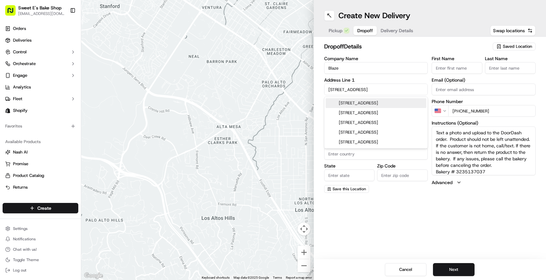
type input "92808"
type input "155 North Riverview Drive"
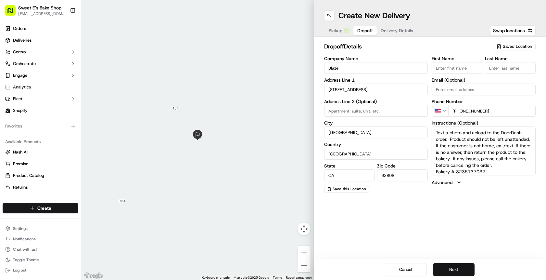
click at [391, 268] on button "Next" at bounding box center [454, 269] width 42 height 13
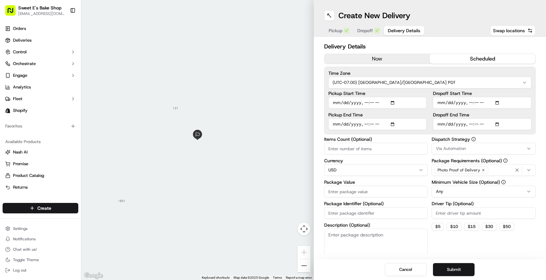
drag, startPoint x: 478, startPoint y: 57, endPoint x: 473, endPoint y: 57, distance: 5.2
click at [391, 57] on button "scheduled" at bounding box center [483, 59] width 106 height 10
click at [391, 102] on input "Pickup Start Time" at bounding box center [377, 103] width 98 height 12
type input "2025-09-16T10:30"
click at [391, 123] on input "Pickup End Time" at bounding box center [377, 124] width 98 height 12
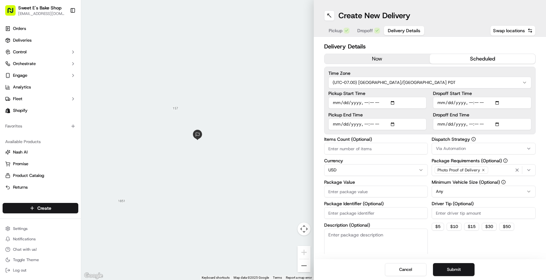
type input "2025-09-10T10:45"
click at [391, 103] on input "Dropoff Start Time" at bounding box center [482, 103] width 98 height 12
click at [391, 93] on label "Dropoff Start Time" at bounding box center [482, 93] width 98 height 5
click at [391, 97] on input "Dropoff Start Time" at bounding box center [482, 103] width 98 height 12
drag, startPoint x: 504, startPoint y: 104, endPoint x: 500, endPoint y: 104, distance: 3.9
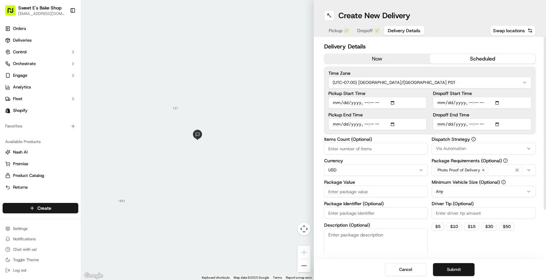
click at [391, 104] on input "Dropoff Start Time" at bounding box center [482, 103] width 98 height 12
click at [391, 102] on input "Dropoff Start Time" at bounding box center [482, 103] width 98 height 12
click at [391, 103] on input "Dropoff Start Time" at bounding box center [482, 103] width 98 height 12
click at [346, 168] on html "Sweet E's Bake Shop info@sweetesbakeshop.com Toggle Sidebar Orders Deliveries C…" at bounding box center [273, 140] width 546 height 280
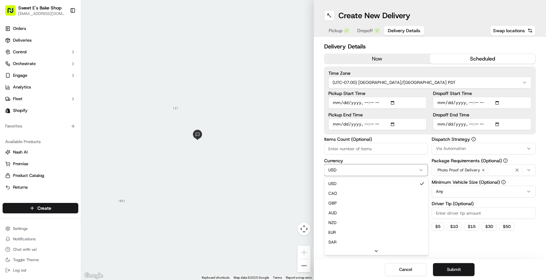
click at [372, 102] on html "Sweet E's Bake Shop info@sweetesbakeshop.com Toggle Sidebar Orders Deliveries C…" at bounding box center [273, 140] width 546 height 280
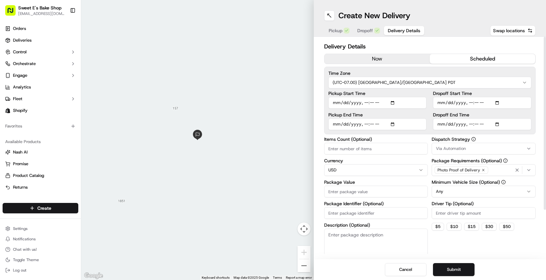
click at [371, 103] on input "Pickup Start Time" at bounding box center [377, 103] width 98 height 12
click at [391, 102] on input "Pickup Start Time" at bounding box center [377, 103] width 98 height 12
type input "2025-09-16T10:35"
click at [391, 97] on div "Pickup Start Time Pickup End Time Dropoff Start Time Dropoff End Time" at bounding box center [429, 110] width 203 height 39
click at [376, 150] on input "Items Count (Optional)" at bounding box center [376, 149] width 104 height 12
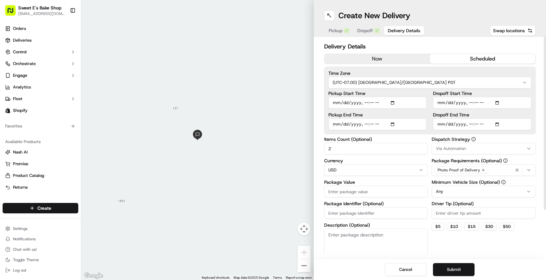
type input "2"
click at [344, 232] on textarea "Description (Optional)" at bounding box center [376, 246] width 104 height 36
click at [355, 217] on input "Package Identifier (Optional)" at bounding box center [376, 213] width 104 height 12
type input "6"
type input "79670-79671"
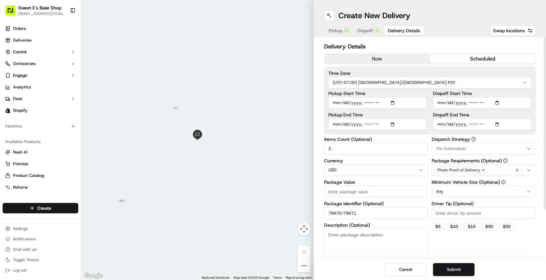
click at [391, 238] on textarea "Description (Optional)" at bounding box center [376, 246] width 104 height 36
type textarea "@"
type textarea "Please Leave with a store manager 2 packages for 2 different people"
click at [391, 224] on button "$ 5" at bounding box center [438, 227] width 12 height 8
type input "5"
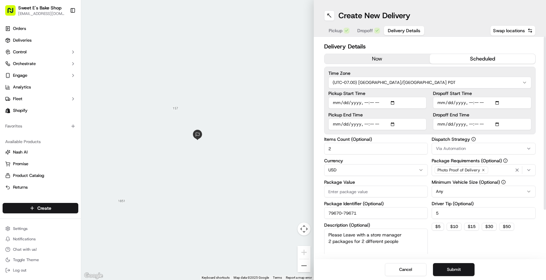
click at [373, 194] on input "Package Value" at bounding box center [376, 192] width 104 height 12
type input "100"
click at [391, 102] on input "Dropoff Start Time" at bounding box center [482, 103] width 98 height 12
type input "2025-09-16T11:00"
click at [391, 103] on input "Dropoff Start Time" at bounding box center [482, 103] width 98 height 12
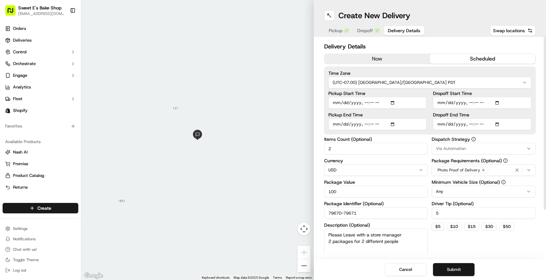
click at [391, 123] on input "Dropoff End Time" at bounding box center [482, 124] width 98 height 12
click at [342, 124] on input "Pickup End Time" at bounding box center [377, 124] width 98 height 12
click at [346, 124] on input "Pickup End Time" at bounding box center [377, 124] width 98 height 12
type input "2025-09-16T10:45"
click at [391, 125] on input "Dropoff End Time" at bounding box center [482, 124] width 98 height 12
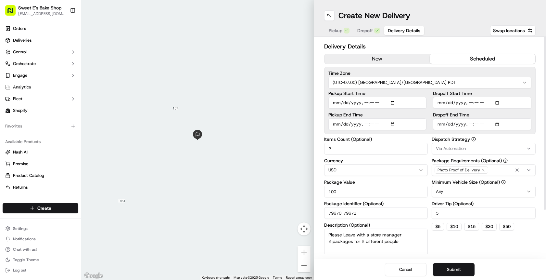
type input "2025-09-16T13:51"
click at [391, 113] on label "Dropoff End Time" at bounding box center [482, 114] width 98 height 5
click at [391, 118] on input "Dropoff End Time" at bounding box center [482, 124] width 98 height 12
click at [391, 151] on div "Via Automation" at bounding box center [483, 149] width 101 height 6
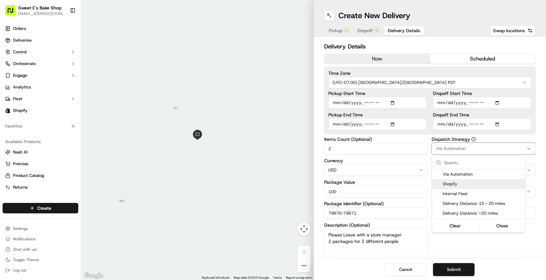
click at [391, 186] on span "Shopify" at bounding box center [483, 184] width 80 height 6
click at [391, 265] on html "Sweet E's Bake Shop info@sweetesbakeshop.com Toggle Sidebar Orders Deliveries C…" at bounding box center [273, 140] width 546 height 280
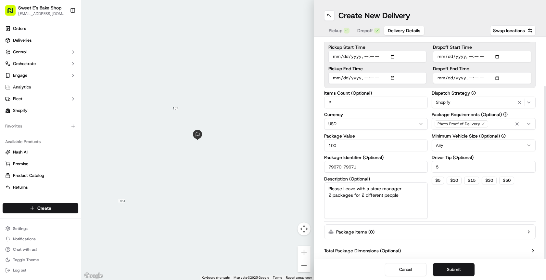
scroll to position [60, 0]
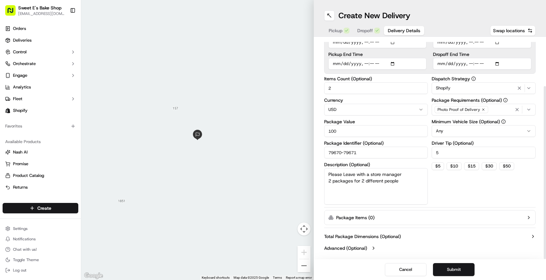
click at [391, 185] on div "Dispatch Strategy Shopify Package Requirements (Optional) Photo Proof of Delive…" at bounding box center [484, 140] width 104 height 128
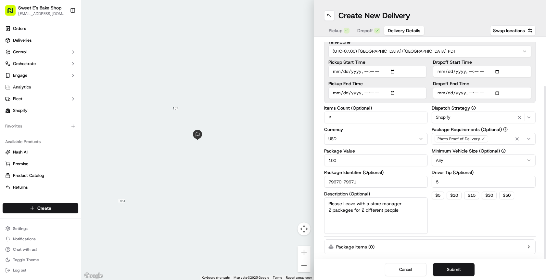
scroll to position [0, 0]
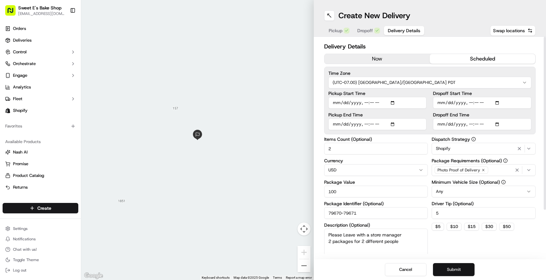
click at [391, 265] on button "Submit" at bounding box center [454, 269] width 42 height 13
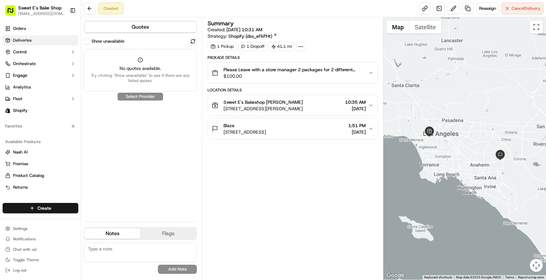
click at [32, 40] on link "Deliveries" at bounding box center [41, 40] width 76 height 10
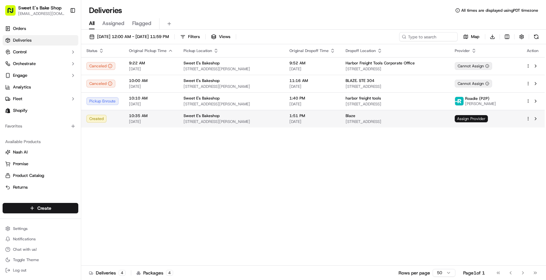
click at [391, 119] on span "Assign Provider" at bounding box center [471, 118] width 33 height 7
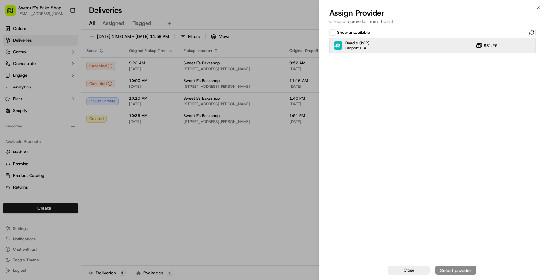
click at [341, 46] on img at bounding box center [338, 45] width 8 height 8
click at [391, 267] on div "Assign Provider" at bounding box center [456, 270] width 32 height 6
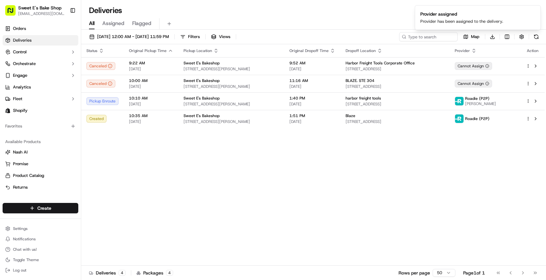
drag, startPoint x: 391, startPoint y: 17, endPoint x: 372, endPoint y: 17, distance: 18.5
click at [391, 17] on div "All Assigned Flagged" at bounding box center [313, 23] width 465 height 14
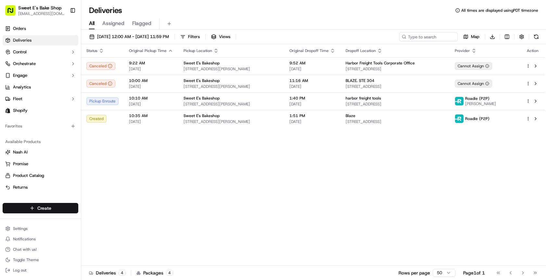
click at [63, 209] on html "Sweet E's Bake Shop info@sweetesbakeshop.com Toggle Sidebar Orders Deliveries C…" at bounding box center [273, 140] width 546 height 280
click at [53, 206] on html "Sweet E's Bake Shop info@sweetesbakeshop.com Toggle Sidebar Orders Deliveries C…" at bounding box center [273, 140] width 546 height 280
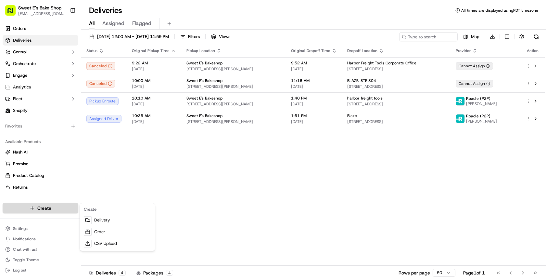
click at [52, 206] on html "Sweet E's Bake Shop info@sweetesbakeshop.com Toggle Sidebar Orders Deliveries C…" at bounding box center [273, 140] width 546 height 280
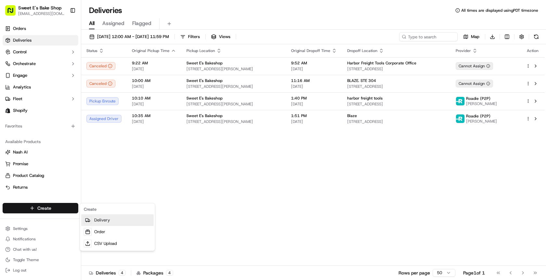
click at [113, 220] on link "Delivery" at bounding box center [117, 220] width 72 height 12
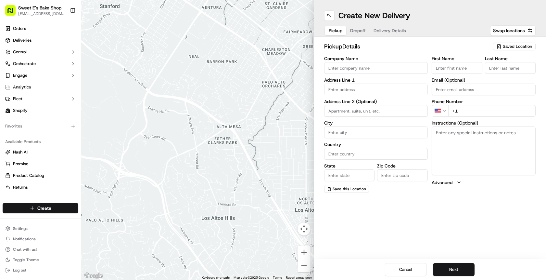
click at [391, 69] on input "Company Name" at bounding box center [376, 68] width 104 height 12
type input "Sweet E's Bakeshop"
type input "4574 W Adams Blvd, Los Angeles"
type input "Los Angeles"
type input "United States"
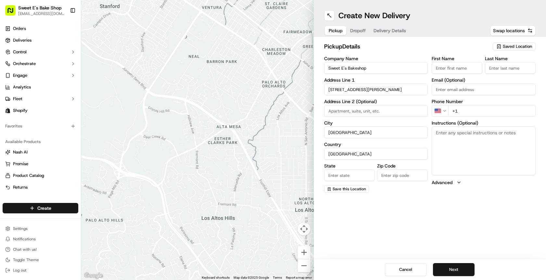
type input "CA"
type input "90016"
type input "Jenny"
type input "Nicolas"
type input "hello@sweetesbakeshop.com"
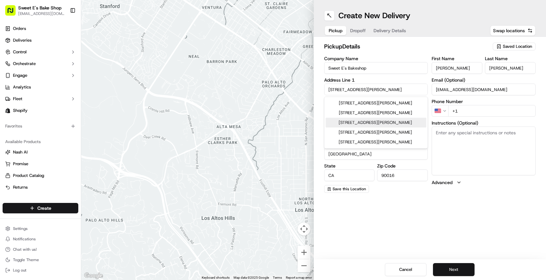
click at [391, 265] on button "Next" at bounding box center [454, 269] width 42 height 13
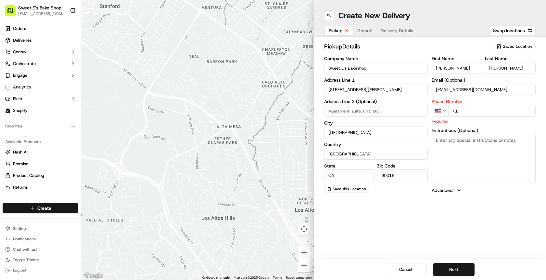
click at [391, 111] on input "+1" at bounding box center [491, 111] width 87 height 12
type input "+1 323 513 7037"
click at [391, 167] on textarea "Instructions (Optional)" at bounding box center [484, 158] width 104 height 49
type textarea "Please dont hesitate to call the bakery!!!"
click at [391, 269] on button "Next" at bounding box center [454, 269] width 42 height 13
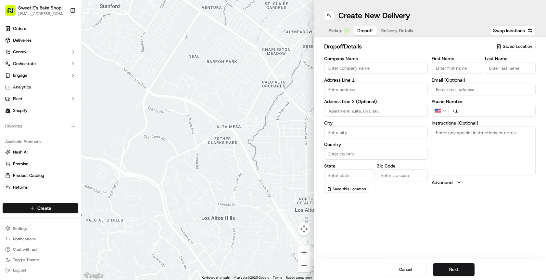
click at [345, 69] on input "Company Name" at bounding box center [376, 68] width 104 height 12
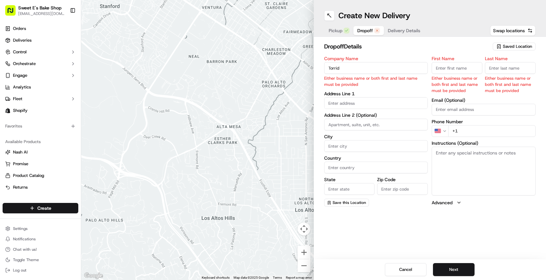
type input "Torrid"
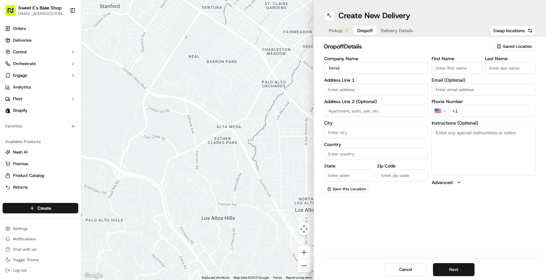
click at [349, 94] on input "text" at bounding box center [376, 90] width 104 height 12
click at [334, 128] on input "City" at bounding box center [376, 132] width 104 height 12
click at [342, 91] on input "text" at bounding box center [376, 90] width 104 height 12
paste input "18501 San Jose Avenue Torrid City Industry CA 91748"
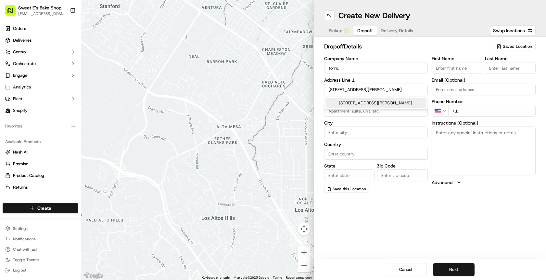
click at [372, 89] on input "18501 San Jose Avenue Torrid City Industry CA 91748" at bounding box center [376, 90] width 104 height 12
click at [368, 105] on div "18501 San Jose Avenue, City Industry, CA 91748" at bounding box center [376, 103] width 101 height 10
type input "18501 San Jose Ave, City of Industry, CA 91748, USA"
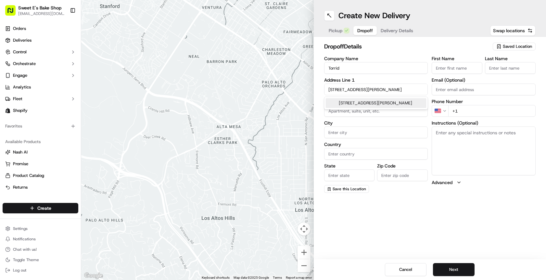
type input "City of Industry"
type input "United States"
type input "CA"
type input "91748"
type input "18501 San Jose Avenue"
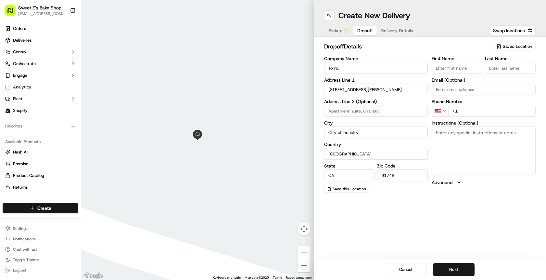
click at [383, 98] on div "Company Name Torrid Address Line 1 18501 San Jose Avenue Address Line 2 (Option…" at bounding box center [376, 124] width 104 height 136
click at [391, 113] on input "+1" at bounding box center [491, 111] width 87 height 12
click at [391, 159] on textarea "Instructions (Optional)" at bounding box center [484, 150] width 104 height 49
paste textarea "Text a photo and upload to the DoorDash order. Product should not be left unatt…"
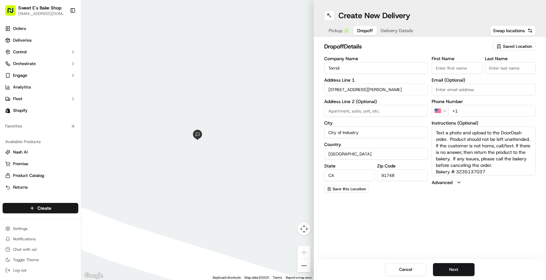
type textarea "Text a photo and upload to the DoorDash order. Product should not be left unatt…"
click at [391, 111] on input "+1" at bounding box center [491, 111] width 87 height 12
type input "+1 949 820 6499"
click at [391, 212] on div "Create New Delivery Pickup Dropoff Delivery Details Swap locations dropoff Deta…" at bounding box center [430, 140] width 233 height 280
click at [391, 265] on button "Next" at bounding box center [454, 269] width 42 height 13
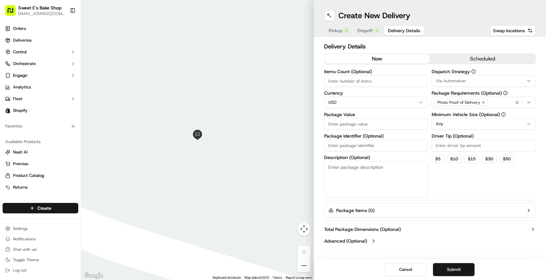
click at [391, 61] on button "scheduled" at bounding box center [483, 59] width 106 height 10
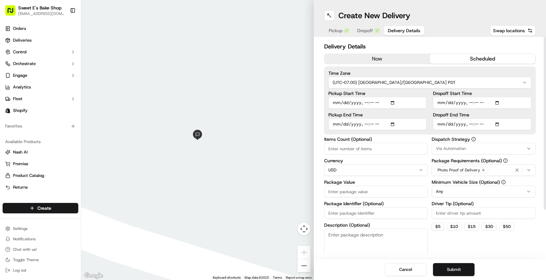
click at [356, 54] on button "now" at bounding box center [378, 59] width 106 height 10
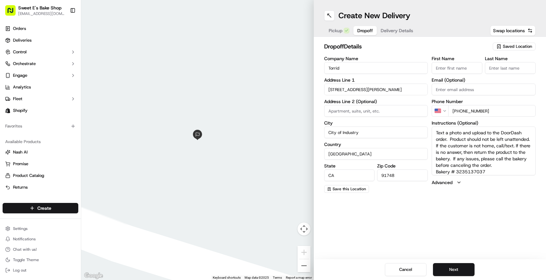
click at [366, 28] on span "Dropoff" at bounding box center [365, 30] width 16 height 6
click at [391, 28] on span "Delivery Details" at bounding box center [397, 30] width 32 height 6
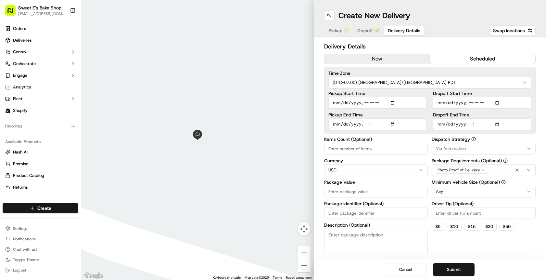
click at [391, 58] on button "scheduled" at bounding box center [483, 59] width 106 height 10
click at [391, 103] on input "Pickup Start Time" at bounding box center [377, 103] width 98 height 12
type input "2025-09-16T10:47"
click at [391, 104] on input "Pickup Start Time" at bounding box center [377, 103] width 98 height 12
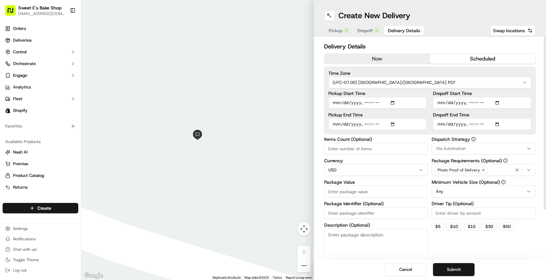
click at [391, 122] on input "Pickup End Time" at bounding box center [377, 124] width 98 height 12
click at [343, 123] on input "Pickup End Time" at bounding box center [377, 124] width 98 height 12
type input "2025-09-16T10:58"
click at [391, 117] on div "Pickup End Time" at bounding box center [377, 121] width 98 height 18
click at [391, 102] on input "Dropoff Start Time" at bounding box center [482, 103] width 98 height 12
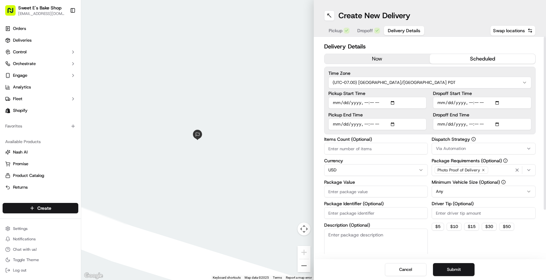
type input "2025-09-16T10:42"
click at [391, 125] on input "Dropoff End Time" at bounding box center [482, 124] width 98 height 12
type input "2025-09-16T13:50"
click at [391, 112] on label "Dropoff End Time" at bounding box center [482, 114] width 98 height 5
click at [391, 118] on input "Dropoff End Time" at bounding box center [482, 124] width 98 height 12
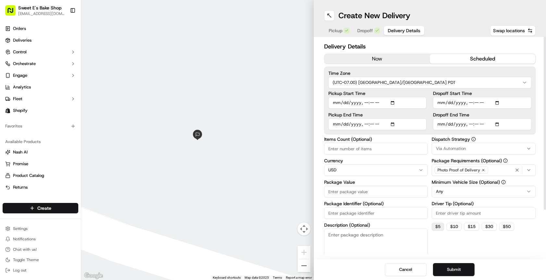
click at [391, 227] on button "$ 5" at bounding box center [438, 227] width 12 height 8
type input "5"
click at [365, 194] on input "Package Value" at bounding box center [376, 192] width 104 height 12
type input "100"
click at [348, 214] on input "Package Identifier (Optional)" at bounding box center [376, 213] width 104 height 12
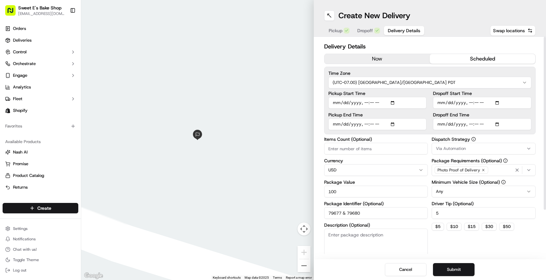
type input "79677 & 79680"
click at [366, 243] on textarea "Description (Optional)" at bounding box center [376, 246] width 104 height 36
drag, startPoint x: 338, startPoint y: 213, endPoint x: 302, endPoint y: 213, distance: 35.4
click at [303, 213] on div "← Move left → Move right ↑ Move up ↓ Move down + Zoom in - Zoom out Home Jump l…" at bounding box center [313, 140] width 465 height 280
click at [347, 228] on div "Description (Optional)" at bounding box center [376, 244] width 104 height 42
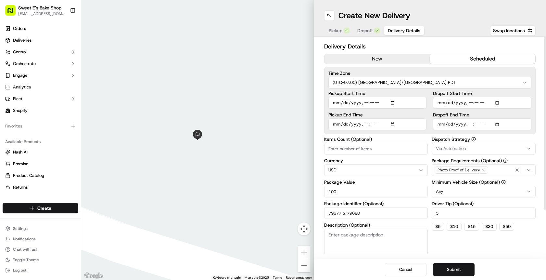
click at [344, 231] on textarea "Description (Optional)" at bounding box center [376, 246] width 104 height 36
paste textarea "79677 & 79680"
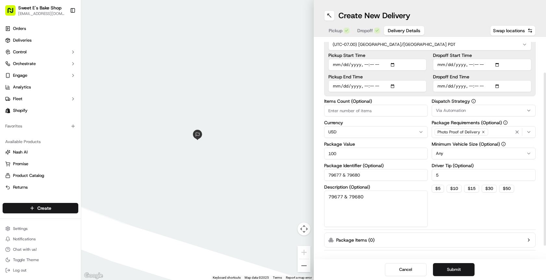
scroll to position [46, 0]
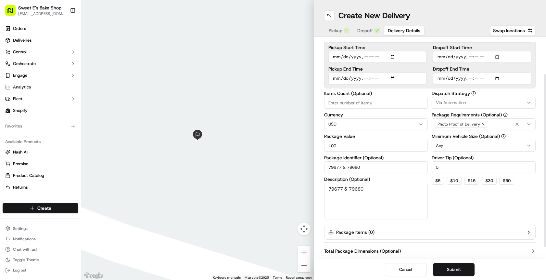
type textarea "79677 & 79680"
click at [378, 103] on input "Items Count (Optional)" at bounding box center [376, 103] width 104 height 12
type input "2"
drag, startPoint x: 468, startPoint y: 104, endPoint x: 460, endPoint y: 107, distance: 8.1
click at [391, 104] on div "Via Automation" at bounding box center [483, 103] width 101 height 6
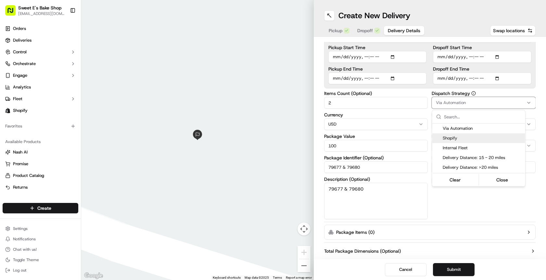
click at [391, 141] on span "Shopify" at bounding box center [483, 138] width 80 height 6
click at [391, 205] on html "Sweet E's Bake Shop info@sweetesbakeshop.com Toggle Sidebar Orders Deliveries C…" at bounding box center [273, 140] width 546 height 280
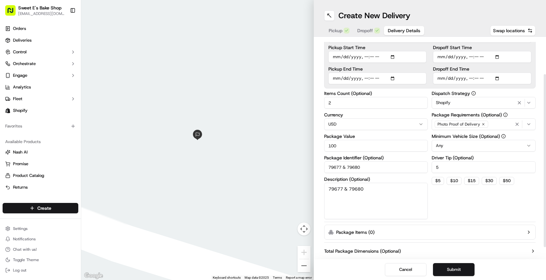
click at [391, 196] on textarea "79677 & 79680" at bounding box center [376, 201] width 104 height 36
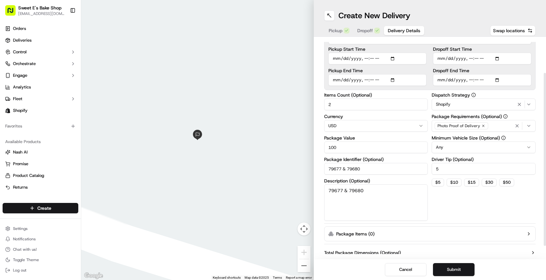
scroll to position [45, 0]
drag, startPoint x: 395, startPoint y: 195, endPoint x: 361, endPoint y: 192, distance: 33.9
click at [361, 192] on textarea "79677 & 79680" at bounding box center [376, 201] width 104 height 36
click at [368, 192] on textarea "79677 & 79680" at bounding box center [376, 201] width 104 height 36
drag, startPoint x: 387, startPoint y: 190, endPoint x: 456, endPoint y: 189, distance: 68.9
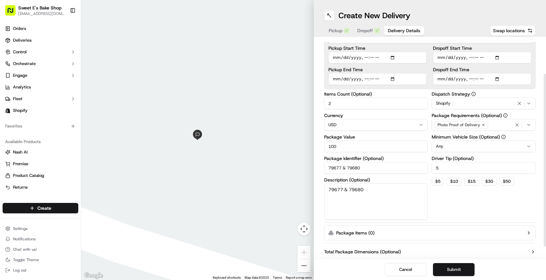
click at [391, 189] on div "Items Count (Optional) 2 Currency USD Package Value 100 Package Identifier (Opt…" at bounding box center [430, 156] width 212 height 128
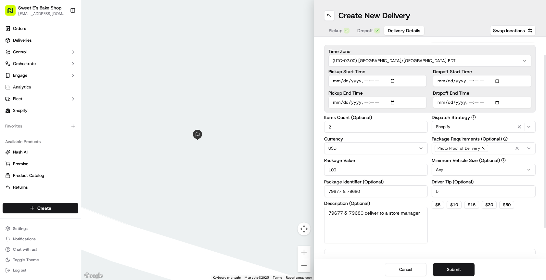
scroll to position [21, 0]
click at [391, 264] on button "Submit" at bounding box center [454, 269] width 42 height 13
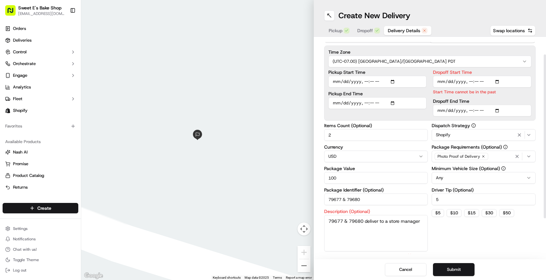
scroll to position [75, 0]
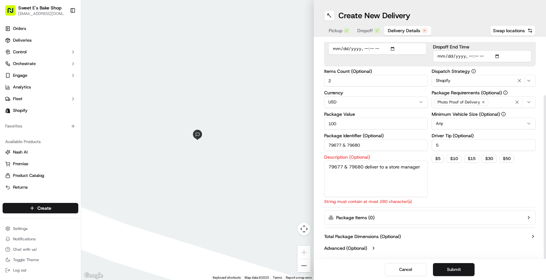
click at [391, 188] on textarea "79677 & 79680 deliver to a store manager" at bounding box center [376, 179] width 104 height 36
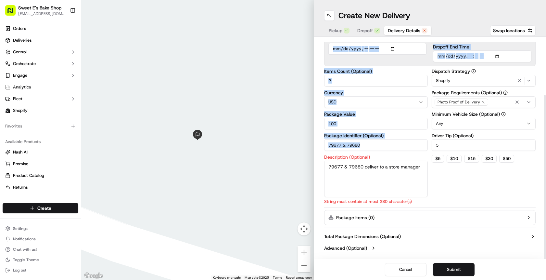
drag, startPoint x: 324, startPoint y: 173, endPoint x: 328, endPoint y: 175, distance: 4.2
click at [328, 175] on div "Delivery Details now scheduled Time Zone (UTC-07.00) America/Los Angeles PDT Pi…" at bounding box center [430, 148] width 233 height 222
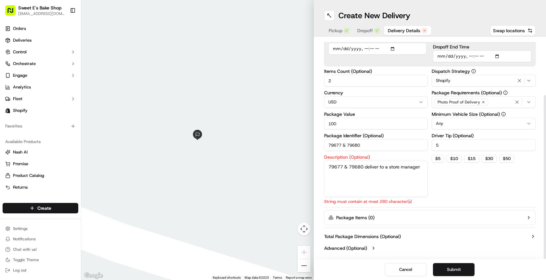
click at [329, 174] on textarea "79677 & 79680 deliver to a store manager" at bounding box center [376, 179] width 104 height 36
drag, startPoint x: 329, startPoint y: 174, endPoint x: 392, endPoint y: 260, distance: 106.3
click at [391, 260] on div "Create New Delivery Pickup Dropoff Delivery Details Swap locations Delivery Det…" at bounding box center [430, 140] width 233 height 280
type textarea "79677 & 79680 deliver to a store manager"
click at [391, 268] on button "Submit" at bounding box center [454, 269] width 42 height 13
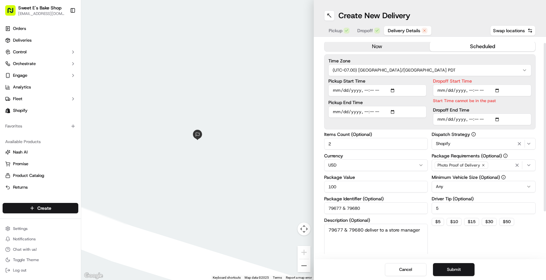
scroll to position [0, 0]
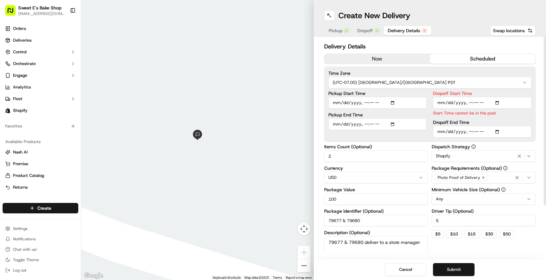
click at [391, 102] on input "Dropoff Start Time" at bounding box center [482, 103] width 98 height 12
type input "2025-09-16T10:50"
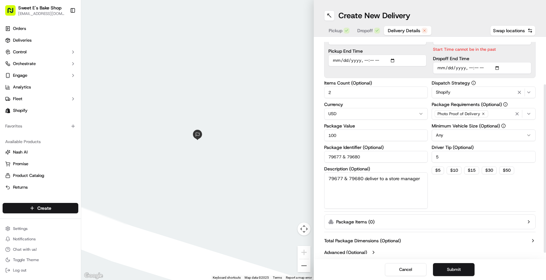
scroll to position [68, 0]
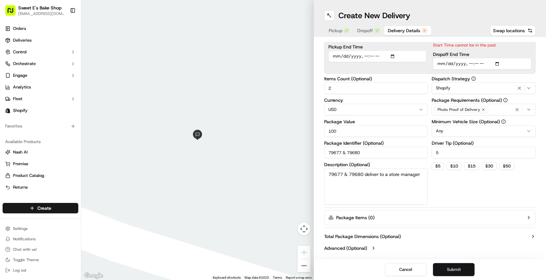
click at [391, 268] on button "Submit" at bounding box center [454, 269] width 42 height 13
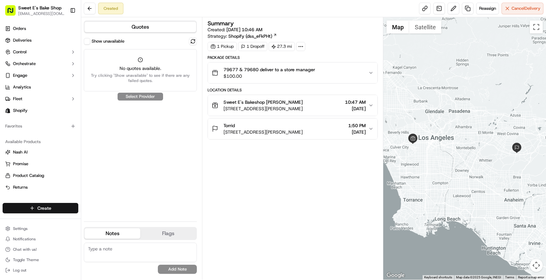
click at [53, 208] on html "Sweet E's Bake Shop info@sweetesbakeshop.com Toggle Sidebar Orders Deliveries C…" at bounding box center [273, 140] width 546 height 280
click at [103, 224] on link "Delivery" at bounding box center [117, 220] width 72 height 12
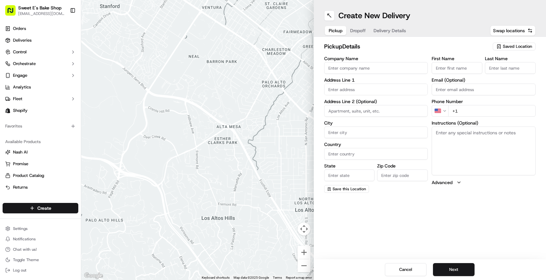
click at [346, 67] on input "Company Name" at bounding box center [376, 68] width 104 height 12
type input "Sweet E's Bakeshop"
type input "4574 W Adams Blvd, Los Angeles"
type input "Los Angeles"
type input "United States"
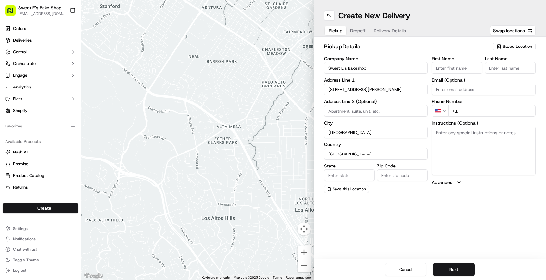
type input "CA"
type input "90016"
type input "Jenny"
type input "Nicolas"
type input "hello@sweetesbakeshop.com"
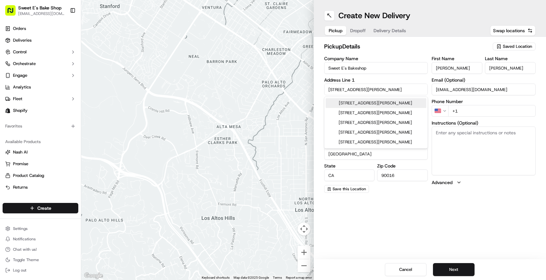
click at [391, 112] on input "+1" at bounding box center [491, 111] width 87 height 12
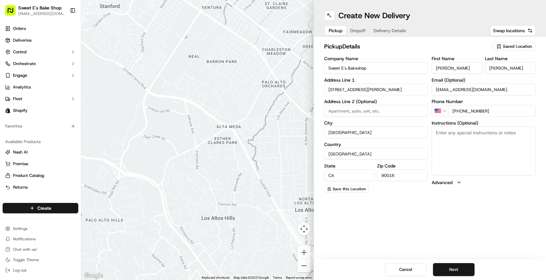
type input "+1 323 513 7037"
drag, startPoint x: 480, startPoint y: 141, endPoint x: 475, endPoint y: 137, distance: 7.0
click at [391, 141] on textarea "Instructions (Optional)" at bounding box center [484, 150] width 104 height 49
click at [391, 268] on button "Next" at bounding box center [454, 269] width 42 height 13
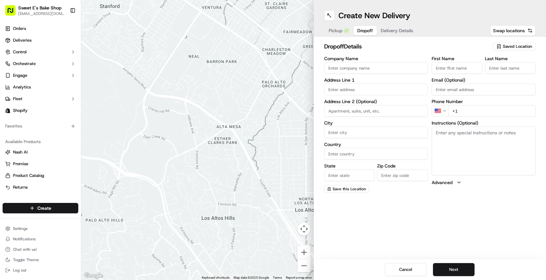
click at [391, 160] on textarea "Instructions (Optional)" at bounding box center [484, 150] width 104 height 49
paste textarea "Text a photo and upload to the DoorDash order. Product should not be left unatt…"
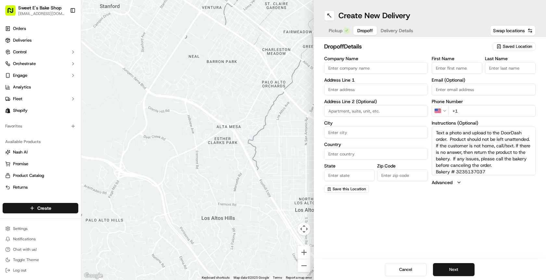
type textarea "Text a photo and upload to the DoorDash order. Product should not be left unatt…"
click at [361, 71] on input "Company Name" at bounding box center [376, 68] width 104 height 12
click at [346, 78] on div "Company Name Address Line 1 Address Line 2 (Optional) City Country State Zip Co…" at bounding box center [376, 124] width 104 height 136
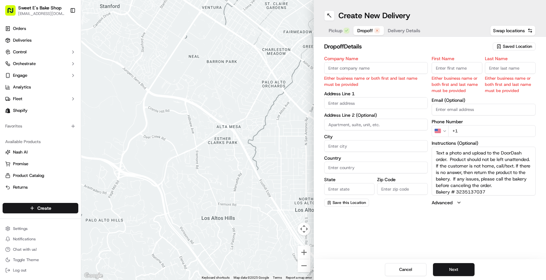
click at [348, 71] on input "Company Name" at bounding box center [376, 68] width 104 height 12
type input "Boot Barn"
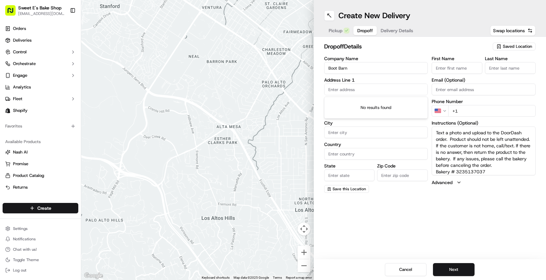
click at [363, 108] on body "Sweet E's Bake Shop info@sweetesbakeshop.com Toggle Sidebar Orders Deliveries C…" at bounding box center [273, 140] width 546 height 280
click at [368, 90] on input "text" at bounding box center [376, 90] width 104 height 12
click at [360, 90] on input "text" at bounding box center [376, 90] width 104 height 12
paste input "15345 Barranca Parkway Boot Barn Irvine CA 92618"
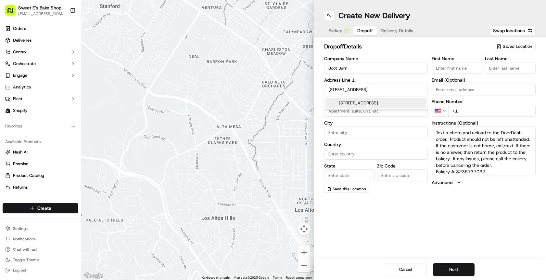
drag, startPoint x: 372, startPoint y: 90, endPoint x: 390, endPoint y: 91, distance: 18.2
click at [390, 91] on input "15345 Barranca Parkway Boot Barn Irvine CA 92618" at bounding box center [376, 90] width 104 height 12
type input "15345 Barranca Parkway"
type input "Irvine"
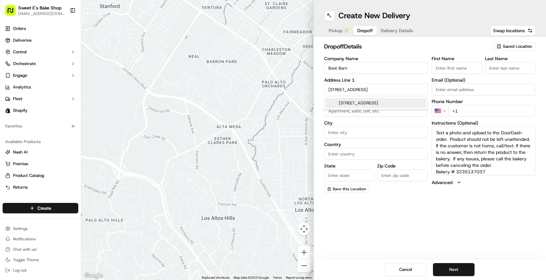
type input "United States"
type input "CA"
type input "92618"
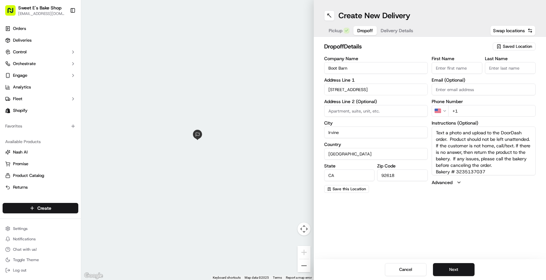
click at [391, 216] on div "Create New Delivery Pickup Dropoff Delivery Details Swap locations dropoff Deta…" at bounding box center [430, 140] width 233 height 280
click at [391, 108] on input "+1" at bounding box center [491, 111] width 87 height 12
type input "+1 949 820 6499"
click at [391, 214] on div "Create New Delivery Pickup Dropoff Delivery Details Swap locations dropoff Deta…" at bounding box center [430, 140] width 233 height 280
click at [391, 266] on button "Next" at bounding box center [454, 269] width 42 height 13
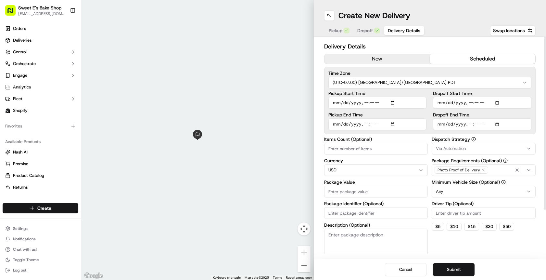
click at [391, 60] on button "scheduled" at bounding box center [483, 59] width 106 height 10
click at [391, 102] on input "Pickup Start Time" at bounding box center [377, 103] width 98 height 12
type input "2025-09-16T10:53"
click at [391, 96] on div "Pickup Start Time" at bounding box center [377, 100] width 98 height 18
click at [391, 124] on input "Pickup End Time" at bounding box center [377, 124] width 98 height 12
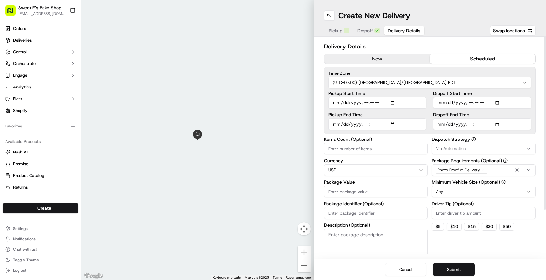
type input "2025-09-16T11:00"
click at [391, 106] on input "Dropoff Start Time" at bounding box center [482, 103] width 98 height 12
click at [356, 150] on input "Items Count (Optional)" at bounding box center [376, 149] width 104 height 12
type input "2"
click at [360, 194] on input "Package Value" at bounding box center [376, 192] width 104 height 12
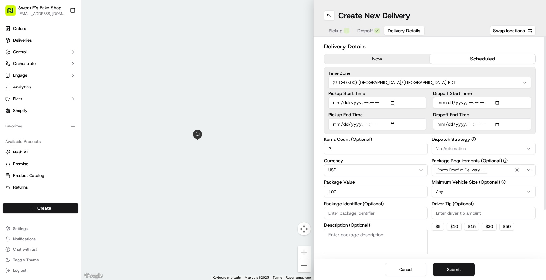
type input "100"
click at [391, 150] on span "Via Automation" at bounding box center [451, 149] width 30 height 6
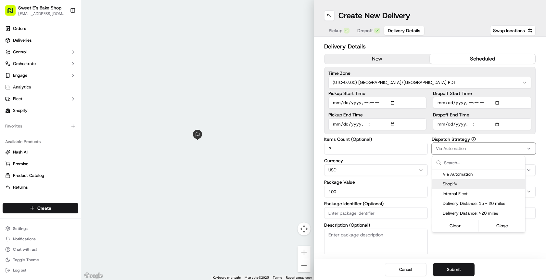
click at [391, 183] on span "Shopify" at bounding box center [483, 184] width 80 height 6
click at [391, 101] on html "Sweet E's Bake Shop info@sweetesbakeshop.com Toggle Sidebar Orders Deliveries C…" at bounding box center [273, 140] width 546 height 280
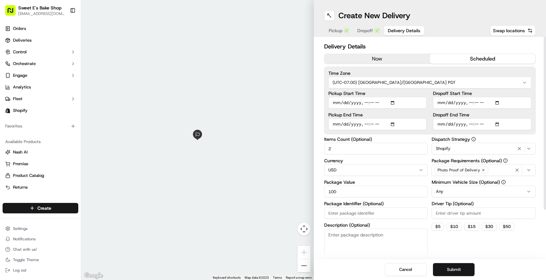
click at [391, 102] on input "Dropoff Start Time" at bounding box center [482, 103] width 98 height 12
type input "2025-09-16T14:52"
click at [391, 123] on input "Dropoff End Time" at bounding box center [482, 124] width 98 height 12
click at [391, 125] on input "Dropoff End Time" at bounding box center [482, 124] width 98 height 12
type input "2025-09-16T02:10"
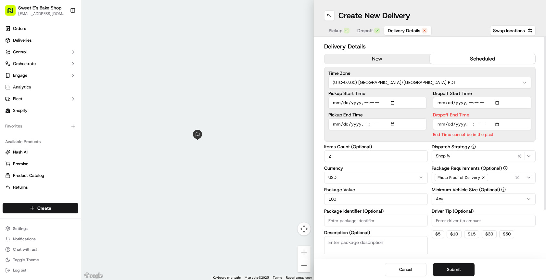
click at [391, 112] on label "Dropoff End Time" at bounding box center [482, 114] width 98 height 5
click at [391, 118] on input "Dropoff End Time" at bounding box center [482, 124] width 98 height 12
click at [391, 104] on input "Dropoff Start Time" at bounding box center [482, 103] width 98 height 12
click at [391, 103] on input "Dropoff Start Time" at bounding box center [482, 103] width 98 height 12
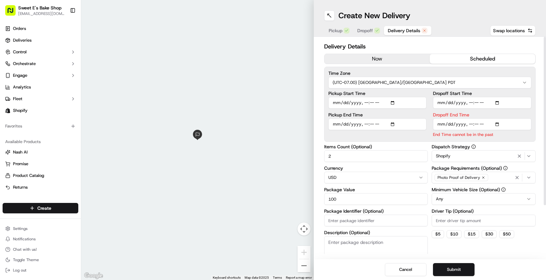
click at [391, 102] on input "Dropoff Start Time" at bounding box center [482, 103] width 98 height 12
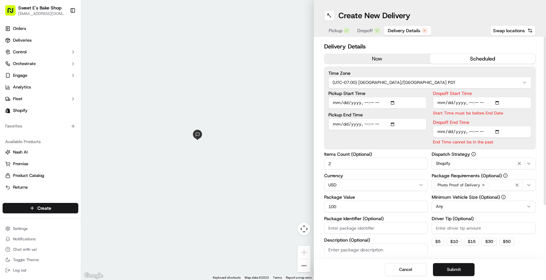
click at [391, 94] on label "Dropoff Start Time" at bounding box center [482, 93] width 98 height 5
click at [391, 97] on input "Dropoff Start Time" at bounding box center [482, 103] width 98 height 12
click at [391, 103] on input "Dropoff Start Time" at bounding box center [482, 103] width 98 height 12
type input "2025-09-16T23:00"
click at [391, 92] on label "Dropoff Start Time" at bounding box center [482, 93] width 98 height 5
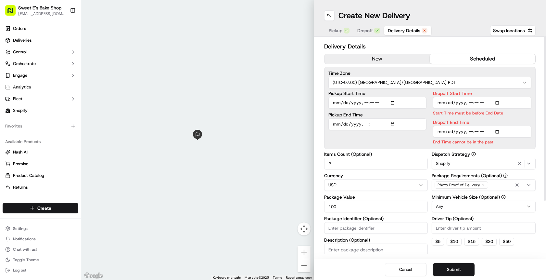
click at [391, 97] on input "Dropoff Start Time" at bounding box center [482, 103] width 98 height 12
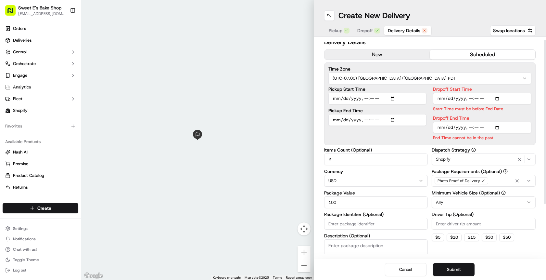
click at [391, 128] on input "Dropoff End Time" at bounding box center [482, 128] width 98 height 12
click at [391, 127] on input "Dropoff End Time" at bounding box center [482, 128] width 98 height 12
type input "2025-09-16T14:10"
click at [391, 117] on label "Dropoff End Time" at bounding box center [482, 118] width 98 height 5
click at [391, 122] on input "Dropoff End Time" at bounding box center [482, 128] width 98 height 12
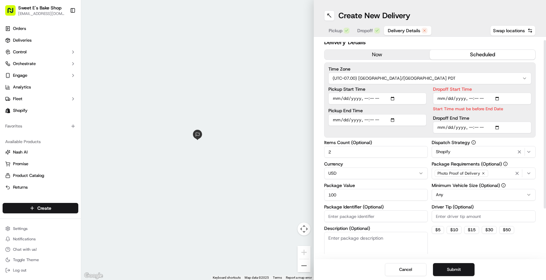
click at [391, 97] on input "Dropoff Start Time" at bounding box center [482, 99] width 98 height 12
type input "2025-09-16T11:00"
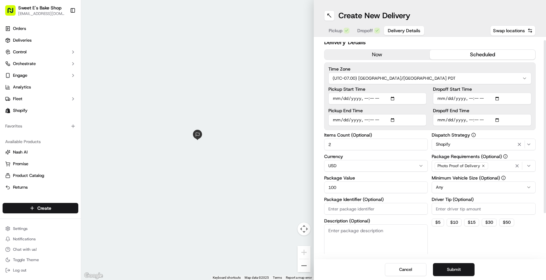
click at [391, 88] on label "Dropoff Start Time" at bounding box center [482, 89] width 98 height 5
click at [391, 93] on input "Dropoff Start Time" at bounding box center [482, 99] width 98 height 12
click at [391, 130] on div "Delivery Details now scheduled Time Zone (UTC-07.00) America/Los Angeles PDT Pi…" at bounding box center [430, 174] width 212 height 272
click at [391, 220] on button "$ 5" at bounding box center [438, 222] width 12 height 8
type input "5"
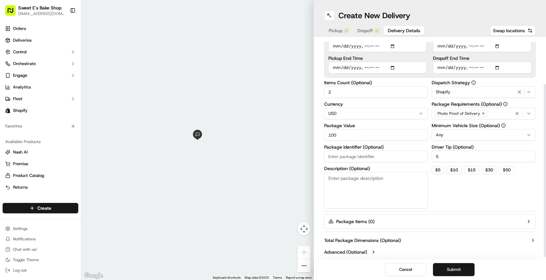
scroll to position [58, 0]
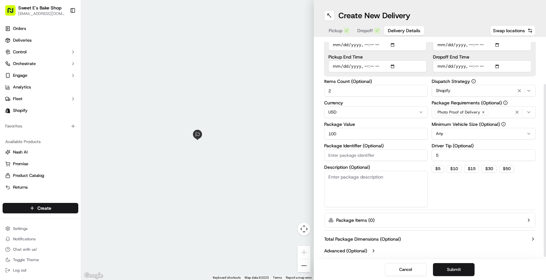
click at [365, 192] on textarea "Description (Optional)" at bounding box center [376, 189] width 104 height 36
click at [363, 154] on input "Package Identifier (Optional)" at bounding box center [376, 155] width 104 height 12
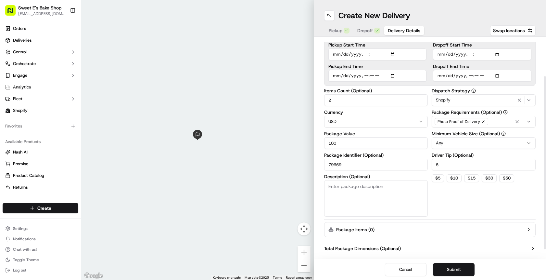
type input "79669"
click at [364, 210] on textarea "Description (Optional)" at bounding box center [376, 198] width 104 height 36
drag, startPoint x: 344, startPoint y: 166, endPoint x: 333, endPoint y: 166, distance: 10.7
click at [333, 166] on input "79669" at bounding box center [376, 165] width 104 height 12
drag, startPoint x: 358, startPoint y: 163, endPoint x: 307, endPoint y: 168, distance: 51.0
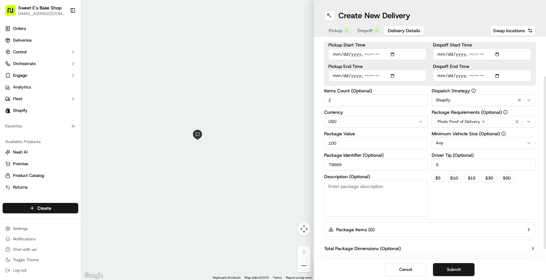
click at [307, 168] on div "← Move left → Move right ↑ Move up ↓ Move down + Zoom in - Zoom out Home Jump l…" at bounding box center [313, 140] width 465 height 280
click at [386, 207] on textarea "Description (Optional)" at bounding box center [376, 198] width 104 height 36
type textarea "P"
type textarea "cooks"
click at [391, 269] on button "Submit" at bounding box center [454, 269] width 42 height 13
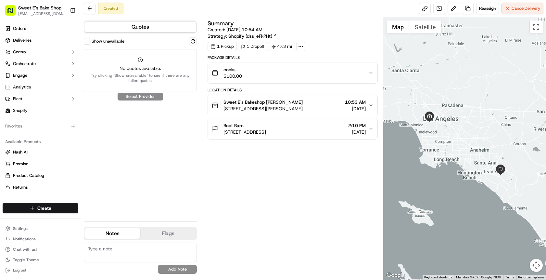
click at [85, 41] on button "Show unavailable" at bounding box center [87, 41] width 6 height 6
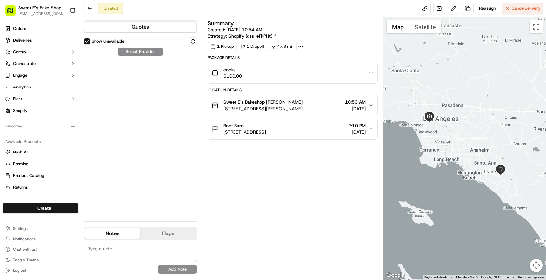
click at [257, 205] on div "Summary Created: 09/16/2025 10:54 AM Strategy: Shopify (dss_eFkPHt) 1 Pickup 1 …" at bounding box center [293, 148] width 170 height 256
click at [22, 36] on link "Deliveries" at bounding box center [41, 40] width 76 height 10
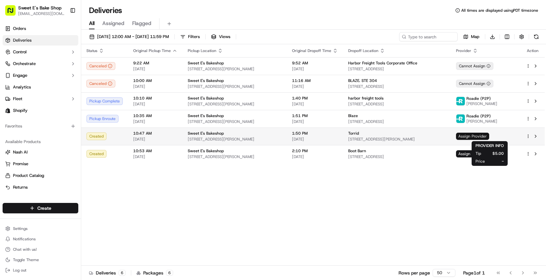
click at [391, 137] on span "Assign Provider" at bounding box center [472, 136] width 33 height 7
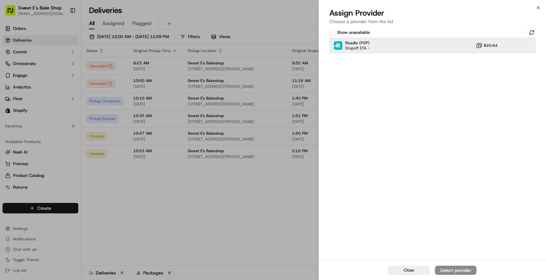
click at [368, 42] on span "Roadie (P2P)" at bounding box center [357, 42] width 24 height 5
click at [391, 270] on div "Assign Provider" at bounding box center [456, 270] width 32 height 6
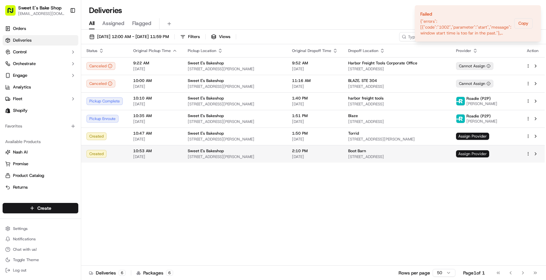
click at [391, 153] on span "Assign Provider" at bounding box center [472, 153] width 33 height 7
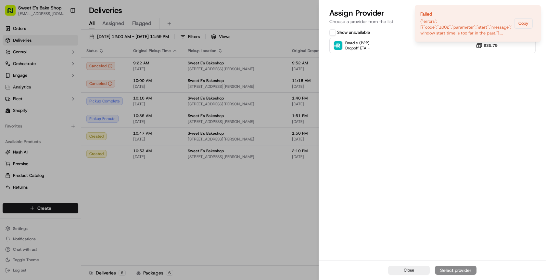
click at [333, 34] on button "Show unavailable" at bounding box center [332, 32] width 6 height 6
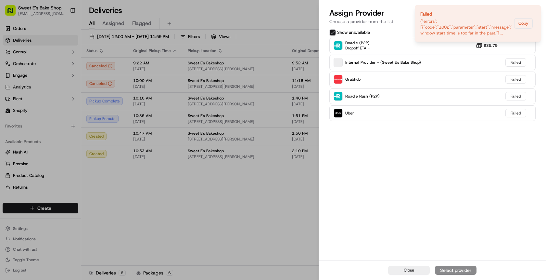
click at [330, 30] on button "Show unavailable" at bounding box center [332, 32] width 6 height 6
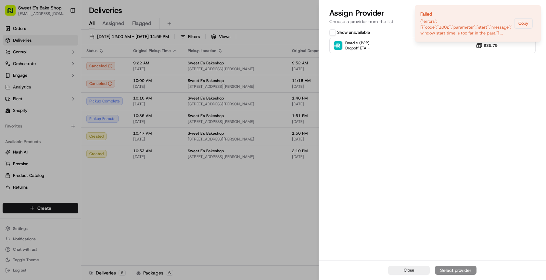
click at [391, 16] on h2 "Assign Provider" at bounding box center [432, 13] width 206 height 10
click at [391, 20] on p "Choose a provider from the list" at bounding box center [432, 21] width 206 height 6
click at [391, 22] on p "Choose a provider from the list" at bounding box center [432, 21] width 206 height 6
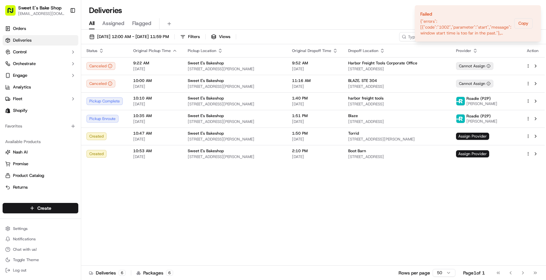
click at [351, 13] on div "Deliveries All times are displayed using PDT timezone" at bounding box center [313, 10] width 465 height 10
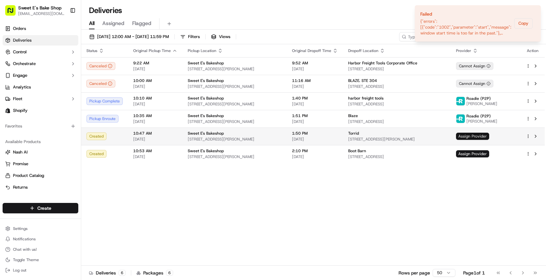
click at [391, 136] on span "Assign Provider" at bounding box center [472, 136] width 33 height 7
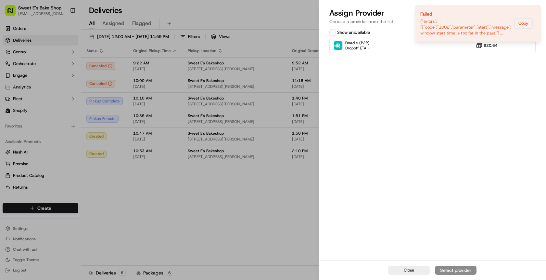
click at [391, 7] on icon "button" at bounding box center [538, 7] width 3 height 3
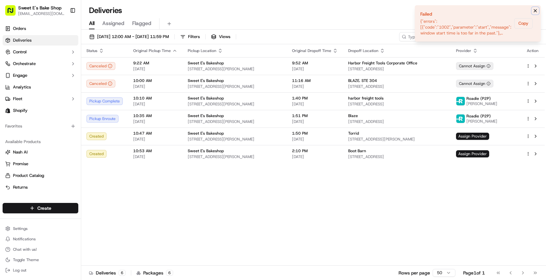
click at [391, 9] on icon "Notifications (F8)" at bounding box center [535, 10] width 3 height 3
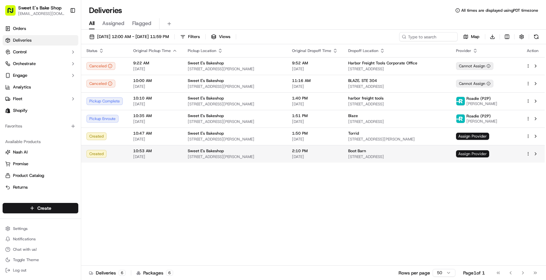
click at [391, 156] on span "Assign Provider" at bounding box center [472, 153] width 33 height 7
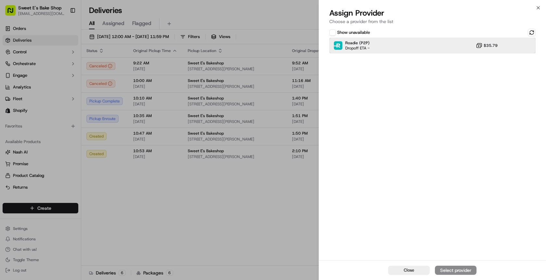
click at [391, 48] on div "Roadie (P2P) Dropoff ETA - $35.79" at bounding box center [432, 46] width 206 height 16
click at [391, 271] on div "Assign Provider" at bounding box center [456, 270] width 32 height 6
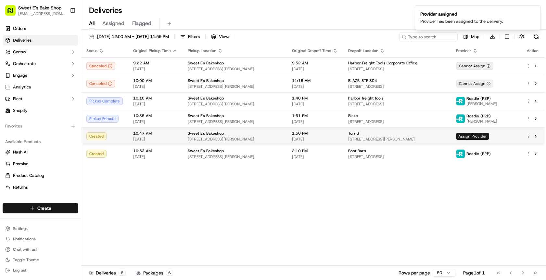
click at [391, 135] on div "Torrid" at bounding box center [396, 133] width 97 height 5
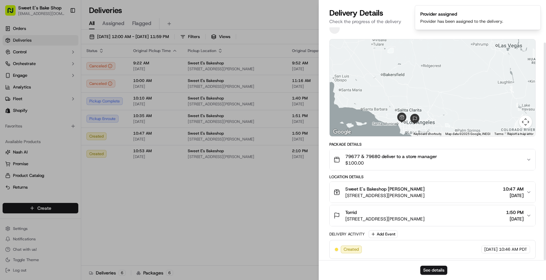
scroll to position [16, 0]
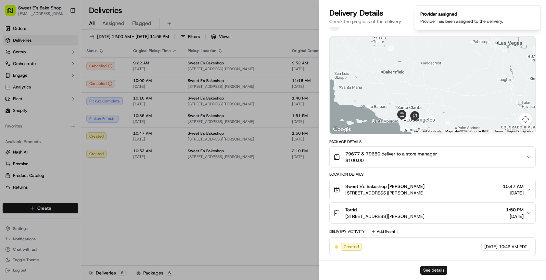
click at [391, 215] on span "09/16/2025" at bounding box center [515, 216] width 18 height 6
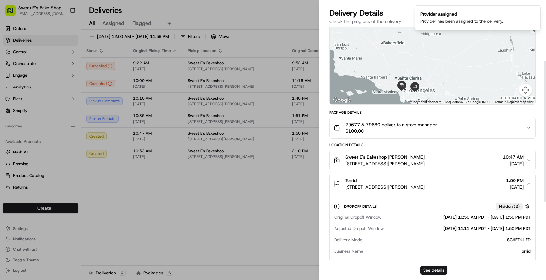
scroll to position [0, 0]
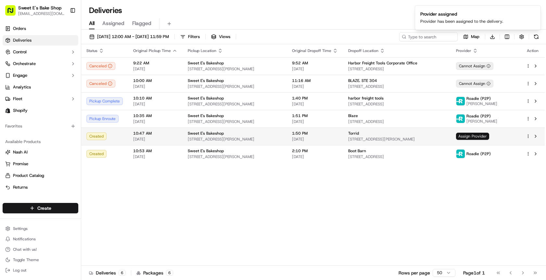
click at [391, 134] on span "Assign Provider" at bounding box center [472, 136] width 33 height 7
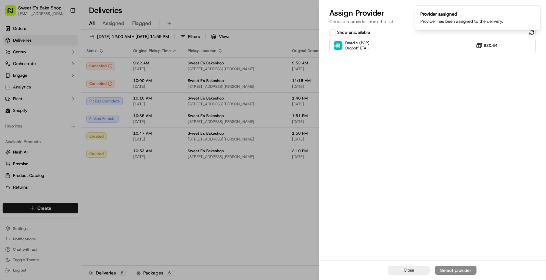
click at [331, 34] on button "Show unavailable" at bounding box center [332, 32] width 6 height 6
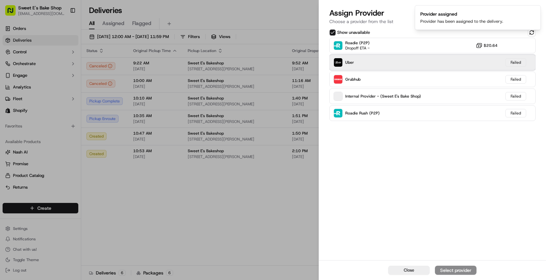
drag, startPoint x: 364, startPoint y: 60, endPoint x: 367, endPoint y: 61, distance: 3.8
click at [364, 60] on div "Uber Failed" at bounding box center [432, 63] width 206 height 16
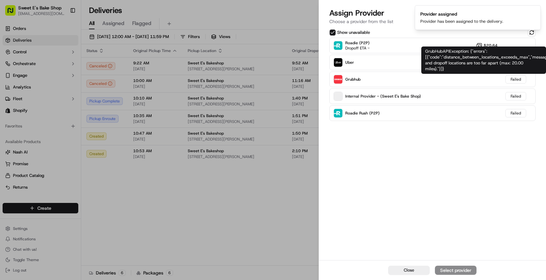
click at [391, 64] on div "GrubHubAPIException: {"errors":[{"code":"distance_between_locations_exceeds_max…" at bounding box center [483, 59] width 125 height 27
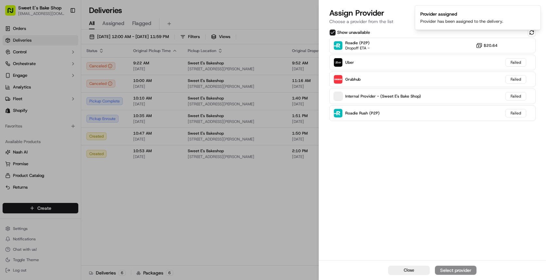
click at [336, 34] on div "Show unavailable" at bounding box center [349, 32] width 41 height 6
click at [333, 33] on button "Show unavailable" at bounding box center [332, 32] width 6 height 6
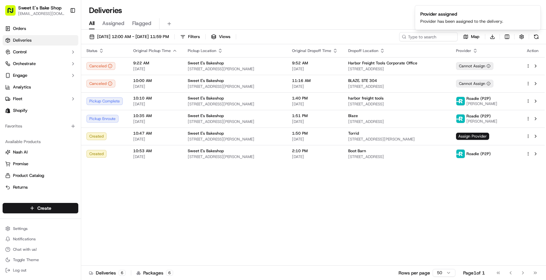
drag, startPoint x: 288, startPoint y: 29, endPoint x: 286, endPoint y: 22, distance: 7.2
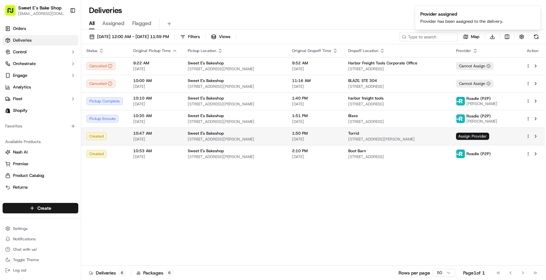
click at [363, 130] on td "Torrid 18501 San Jose Ave, City of Industry, CA 91748, USA" at bounding box center [397, 136] width 108 height 18
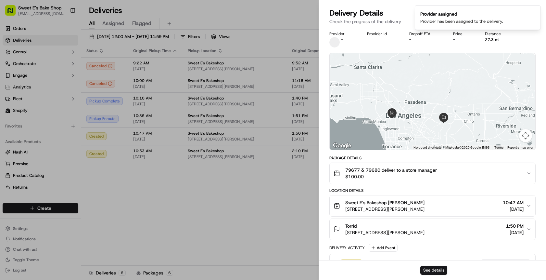
click at [391, 228] on div "Torrid 18501 San Jose Ave, City of Industry, CA 91748, USA 1:50 PM 09/16/2025" at bounding box center [430, 229] width 193 height 13
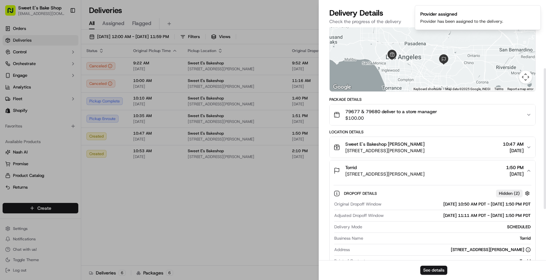
scroll to position [102, 0]
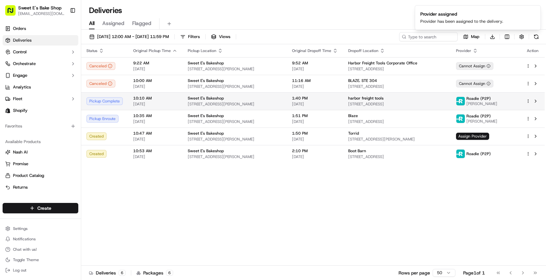
click at [98, 100] on div "Pickup Complete" at bounding box center [104, 101] width 36 height 8
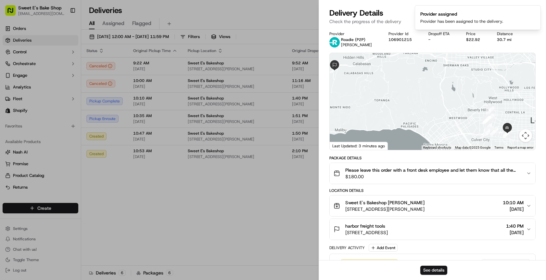
drag, startPoint x: 447, startPoint y: 124, endPoint x: 434, endPoint y: 124, distance: 13.0
click at [391, 124] on div at bounding box center [433, 101] width 206 height 97
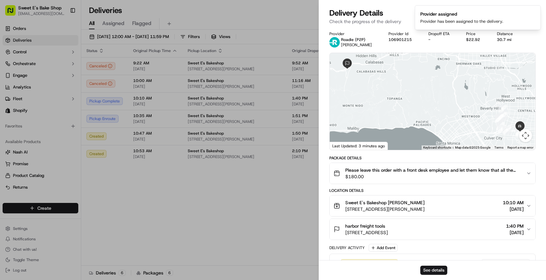
drag, startPoint x: 443, startPoint y: 124, endPoint x: 456, endPoint y: 122, distance: 13.4
click at [391, 122] on div at bounding box center [433, 101] width 206 height 97
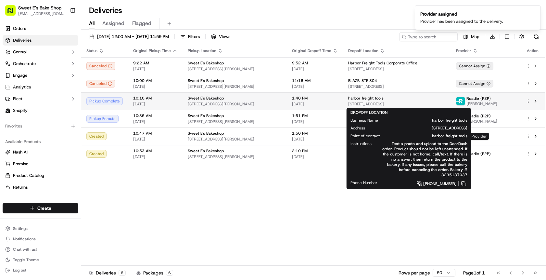
click at [391, 102] on span "26677 Agoura Rd, Calabasas, CA 91302, USA" at bounding box center [396, 103] width 97 height 5
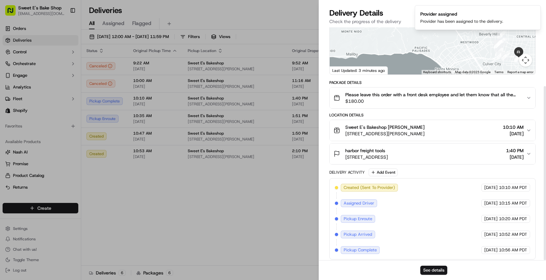
scroll to position [79, 0]
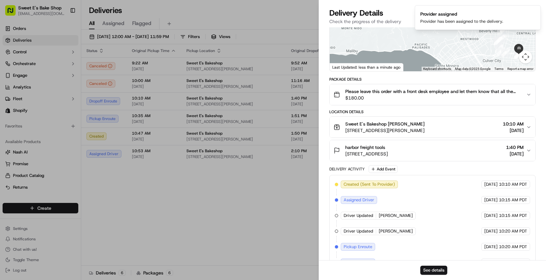
drag, startPoint x: 245, startPoint y: 14, endPoint x: 253, endPoint y: 17, distance: 7.8
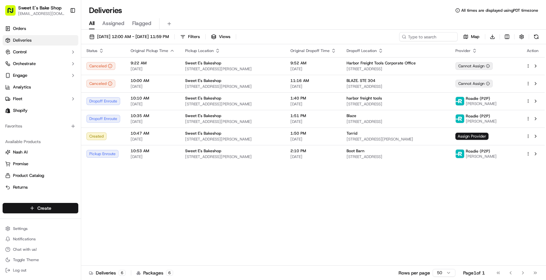
click at [53, 205] on html "Sweet E's Bake Shop info@sweetesbakeshop.com Toggle Sidebar Orders Deliveries C…" at bounding box center [273, 140] width 546 height 280
click at [110, 222] on link "Delivery" at bounding box center [117, 220] width 72 height 12
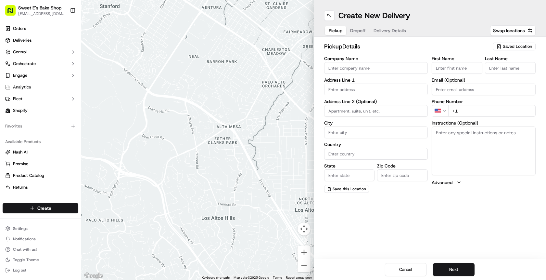
click at [381, 69] on input "Company Name" at bounding box center [376, 68] width 104 height 12
type input "Sweet E's Bakeshop"
type input "4574 W Adams Blvd, Los Angeles"
type input "Los Angeles"
type input "United States"
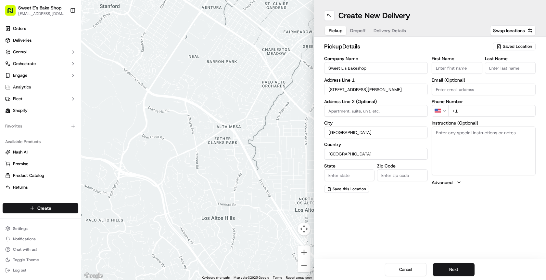
type input "CA"
type input "90016"
type input "Jenny"
type input "Nicolas"
type input "hello@sweetesbakeshop.com"
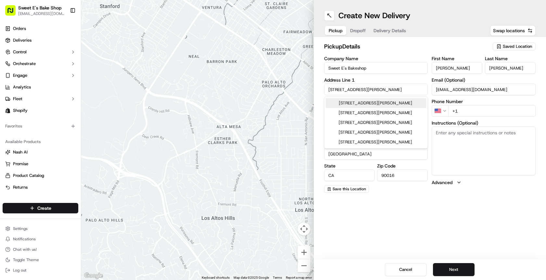
click at [391, 110] on input "+1" at bounding box center [491, 111] width 87 height 12
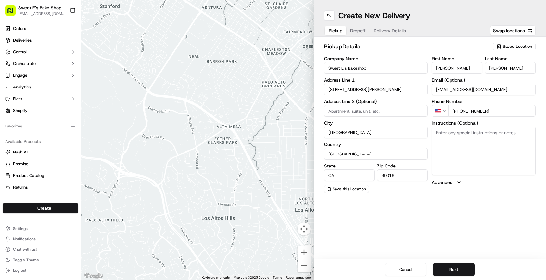
type input "+1 323 513 7037"
click at [391, 140] on textarea "Instructions (Optional)" at bounding box center [484, 150] width 104 height 49
type textarea "Plz dont hesitate to call"
click at [391, 266] on button "Next" at bounding box center [454, 269] width 42 height 13
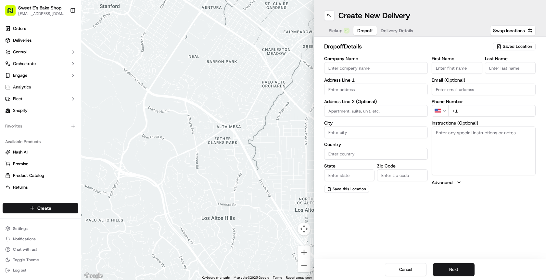
click at [391, 148] on textarea "Instructions (Optional)" at bounding box center [484, 150] width 104 height 49
paste textarea "Text a photo and upload to the DoorDash order. Product should not be left unatt…"
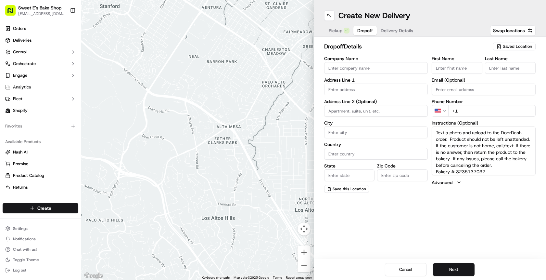
type textarea "Text a photo and upload to the DoorDash order. Product should not be left unatt…"
drag, startPoint x: 328, startPoint y: 67, endPoint x: 336, endPoint y: 69, distance: 7.7
click at [329, 68] on input "Company Name" at bounding box center [376, 68] width 104 height 12
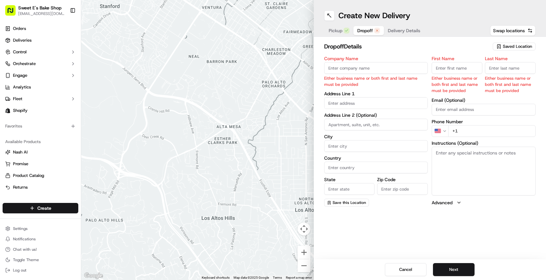
click at [391, 172] on textarea "Instructions (Optional)" at bounding box center [484, 171] width 104 height 49
paste textarea "Text a photo and upload to the DoorDash order. Product should not be left unatt…"
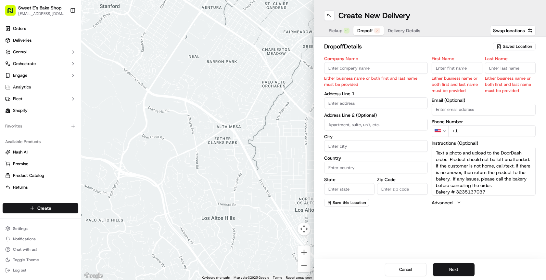
type textarea "Text a photo and upload to the DoorDash order. Product should not be left unatt…"
click at [353, 102] on input "text" at bounding box center [376, 103] width 104 height 12
paste input "695 Town Center Dr"
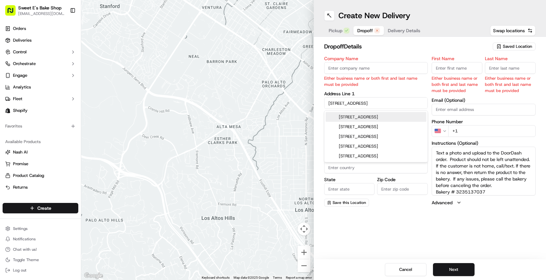
click at [361, 119] on div "695 Town Center Drive, Costa Mesa, CA" at bounding box center [376, 117] width 101 height 10
type input "695 Town Center Dr, Costa Mesa, CA 92626, USA"
type input "Costa Mesa"
type input "United States"
type input "CA"
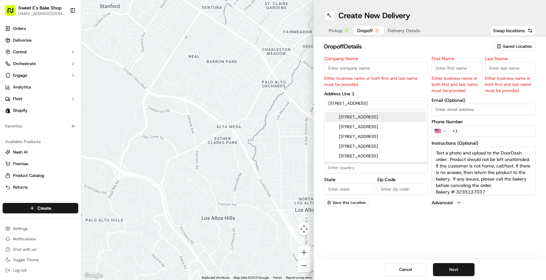
type input "92626"
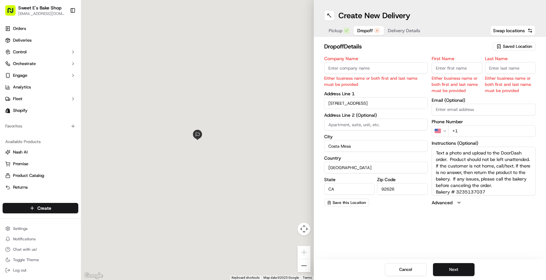
type input "695 Town Center Drive"
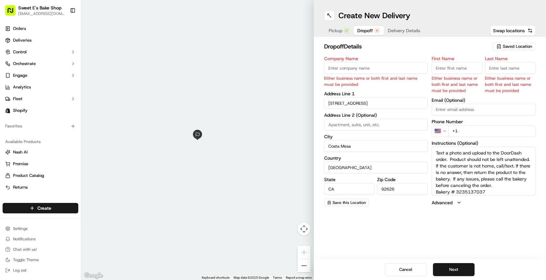
click at [390, 93] on label "Address Line 1" at bounding box center [376, 93] width 104 height 5
click at [360, 71] on input "Company Name" at bounding box center [376, 68] width 104 height 12
click at [391, 71] on input "First Name" at bounding box center [457, 68] width 51 height 12
type input "Mike"
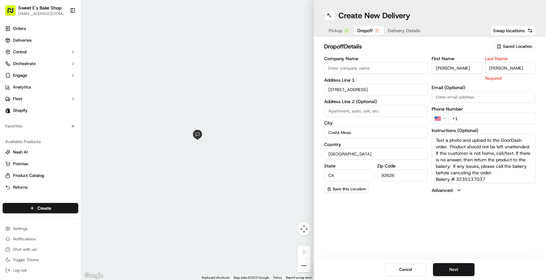
type input "Karanikolas"
click at [391, 84] on div "First Name Mike Last Name Karanikolas Required Email (Optional) Phone Number US…" at bounding box center [484, 124] width 104 height 137
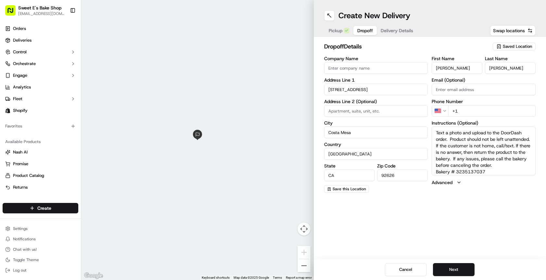
click at [363, 70] on input "Company Name" at bounding box center [376, 68] width 104 height 12
type input "Eminent Inc (Revolve Clothing)"
click at [391, 106] on input at bounding box center [376, 111] width 104 height 12
click at [391, 113] on input "+1" at bounding box center [491, 111] width 87 height 12
type input "+1 949 820 6499"
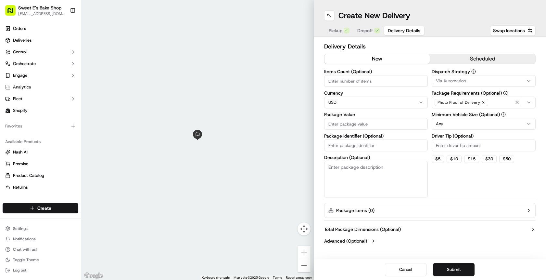
click at [391, 34] on button "Delivery Details" at bounding box center [404, 30] width 40 height 9
click at [350, 82] on input "Items Count (Optional)" at bounding box center [376, 81] width 104 height 12
type input "1"
click at [391, 81] on div "Via Automation" at bounding box center [483, 81] width 101 height 6
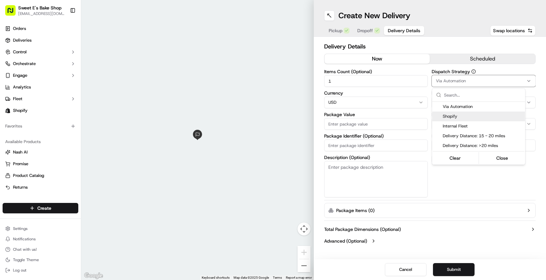
click at [391, 115] on span "Shopify" at bounding box center [483, 116] width 80 height 6
click at [375, 113] on html "Sweet E's Bake Shop info@sweetesbakeshop.com Toggle Sidebar Orders Deliveries C…" at bounding box center [273, 140] width 546 height 280
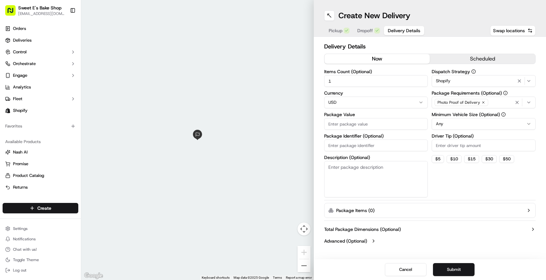
click at [373, 122] on input "Package Value" at bounding box center [376, 124] width 104 height 12
type input "6"
type input "50"
click at [364, 147] on input "Package Identifier (Optional)" at bounding box center [376, 145] width 104 height 12
type input "79687"
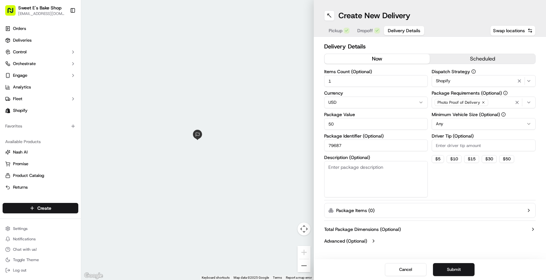
click at [371, 172] on textarea "Description (Optional)" at bounding box center [376, 179] width 104 height 36
click at [391, 156] on button "$ 5" at bounding box center [438, 159] width 12 height 8
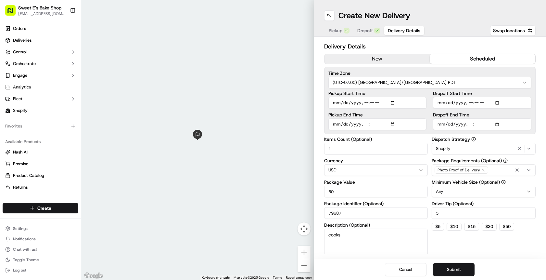
click at [391, 61] on button "scheduled" at bounding box center [483, 59] width 106 height 10
click at [391, 104] on input "Pickup Start Time" at bounding box center [377, 103] width 98 height 12
click at [391, 97] on input "Pickup Start Time" at bounding box center [377, 103] width 98 height 12
click at [391, 123] on input "Pickup End Time" at bounding box center [377, 124] width 98 height 12
click at [391, 107] on input "Dropoff Start Time" at bounding box center [482, 103] width 98 height 12
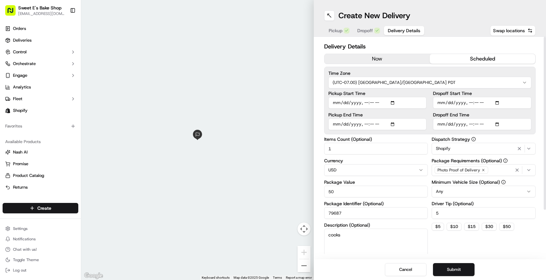
click at [391, 104] on input "Dropoff Start Time" at bounding box center [482, 103] width 98 height 12
click at [391, 96] on div "Time Zone (UTC-07.00) America/Los Angeles PDT Pickup Start Time Pickup End Time…" at bounding box center [430, 101] width 212 height 68
click at [391, 123] on input "Dropoff End Time" at bounding box center [482, 124] width 98 height 12
click at [391, 113] on label "Dropoff End Time" at bounding box center [482, 114] width 98 height 5
click at [391, 118] on input "Dropoff End Time" at bounding box center [482, 124] width 98 height 12
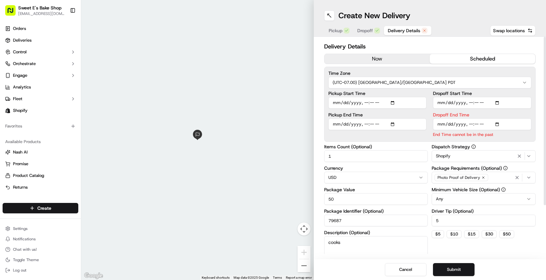
click at [391, 124] on input "Dropoff End Time" at bounding box center [482, 124] width 98 height 12
click at [391, 121] on input "Dropoff End Time" at bounding box center [482, 124] width 98 height 12
click at [391, 123] on input "Dropoff End Time" at bounding box center [482, 124] width 98 height 12
click at [391, 125] on input "Dropoff End Time" at bounding box center [482, 124] width 98 height 12
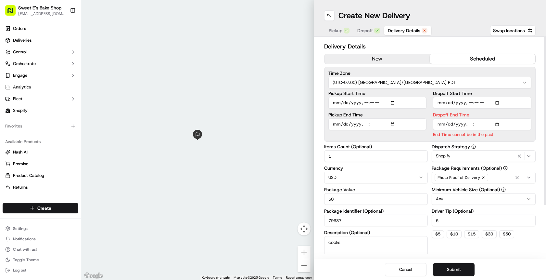
click at [391, 112] on label "Dropoff End Time" at bounding box center [482, 114] width 98 height 5
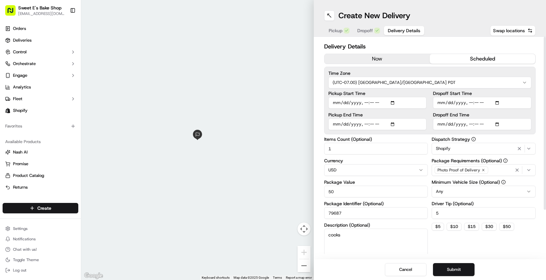
click at [391, 125] on input "Dropoff End Time" at bounding box center [482, 124] width 98 height 12
click at [391, 126] on input "Dropoff End Time" at bounding box center [482, 124] width 98 height 12
click at [391, 115] on label "Dropoff End Time" at bounding box center [482, 114] width 98 height 5
click at [391, 118] on input "Dropoff End Time" at bounding box center [482, 124] width 98 height 12
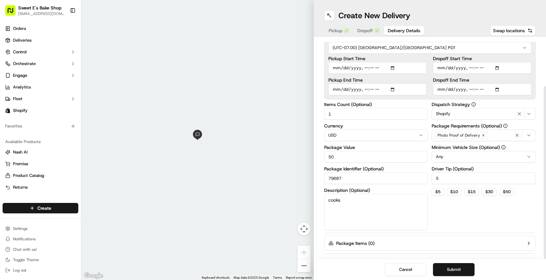
scroll to position [60, 0]
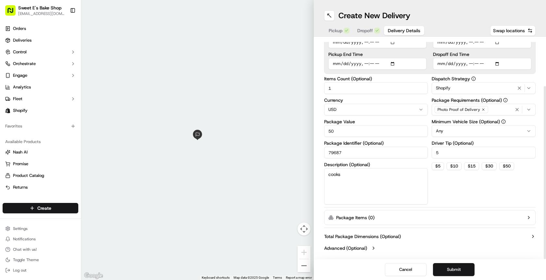
click at [391, 270] on button "Submit" at bounding box center [454, 269] width 42 height 13
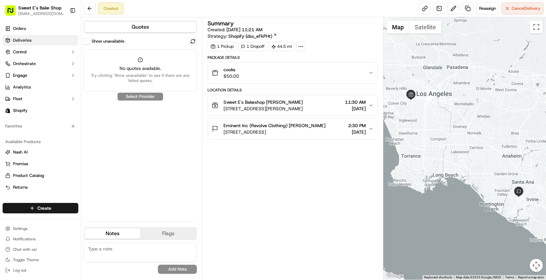
click at [25, 40] on span "Deliveries" at bounding box center [22, 40] width 19 height 6
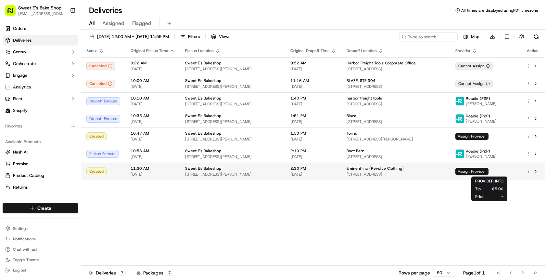
click at [391, 171] on span "Assign Provider" at bounding box center [472, 171] width 33 height 7
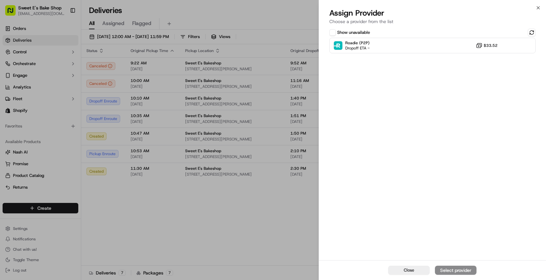
click at [331, 33] on button "Show unavailable" at bounding box center [332, 32] width 6 height 6
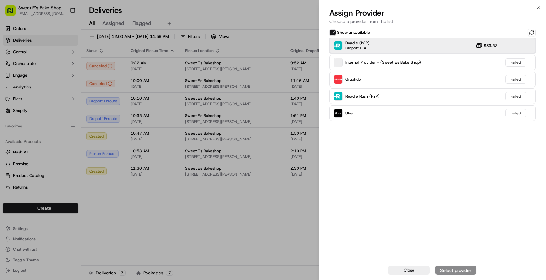
click at [347, 44] on span "Roadie (P2P)" at bounding box center [357, 42] width 24 height 5
click at [391, 271] on div "Assign Provider" at bounding box center [456, 270] width 32 height 6
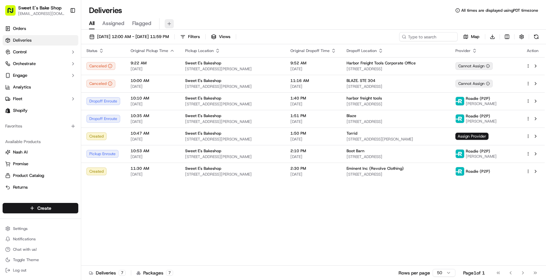
click at [167, 24] on button at bounding box center [169, 23] width 9 height 9
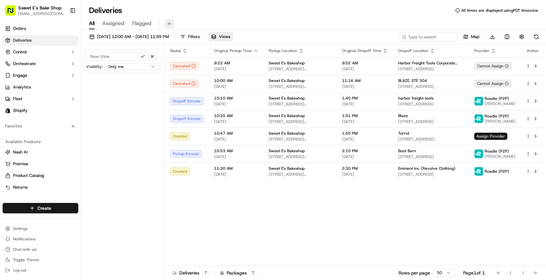
click at [167, 25] on button at bounding box center [169, 23] width 9 height 9
click at [30, 211] on html "Sweet E's Bake Shop info@sweetesbakeshop.com Toggle Sidebar Orders Deliveries C…" at bounding box center [273, 140] width 546 height 280
click at [90, 217] on div at bounding box center [88, 220] width 8 height 8
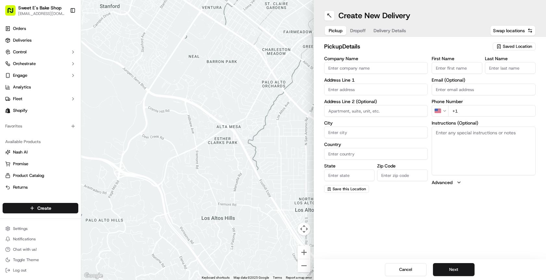
click at [347, 64] on input "Company Name" at bounding box center [376, 68] width 104 height 12
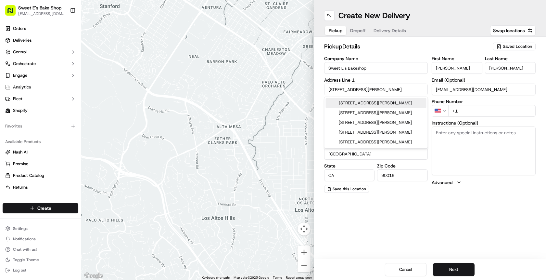
click at [391, 114] on input "+1" at bounding box center [491, 111] width 87 height 12
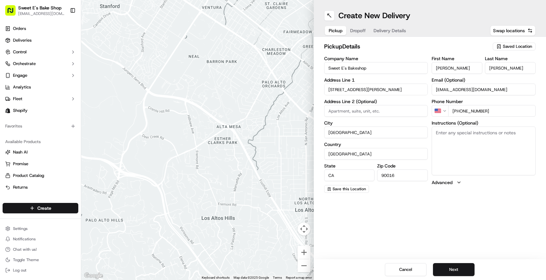
click at [391, 136] on textarea "Instructions (Optional)" at bounding box center [484, 150] width 104 height 49
click at [391, 267] on button "Next" at bounding box center [454, 269] width 42 height 13
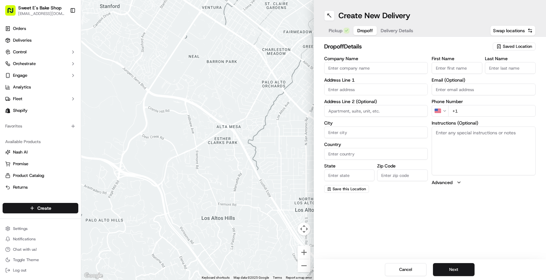
click at [351, 66] on input "Company Name" at bounding box center [376, 68] width 104 height 12
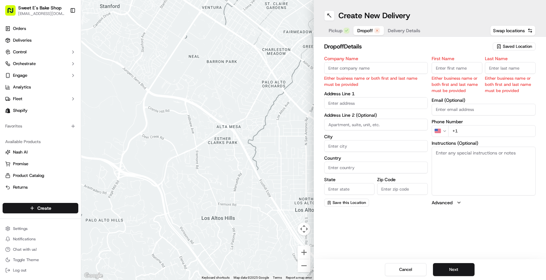
click at [340, 106] on input "text" at bounding box center [376, 103] width 104 height 12
paste input "4000 Union Pacific Ave"
click at [348, 118] on div "4000 Union Pacific Avenue, Commerce, CA" at bounding box center [376, 117] width 101 height 10
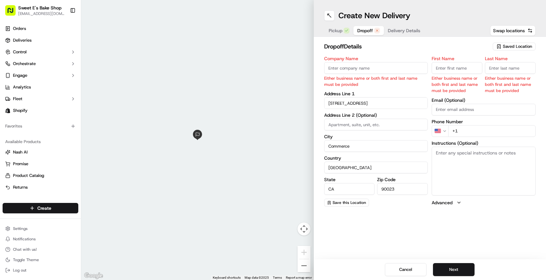
click at [391, 72] on input "First Name" at bounding box center [457, 68] width 51 height 12
click at [391, 66] on input "First Name" at bounding box center [457, 68] width 51 height 12
click at [391, 67] on input "Last Name" at bounding box center [510, 68] width 51 height 12
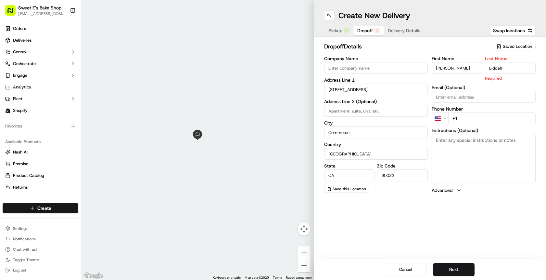
click at [391, 73] on input "Company Name" at bounding box center [376, 68] width 104 height 12
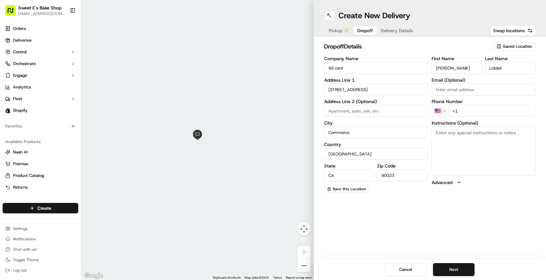
click at [384, 114] on input at bounding box center [376, 111] width 104 height 12
click at [356, 110] on input at bounding box center [376, 111] width 104 height 12
click at [358, 86] on input "4000 Union Pacific Avenue" at bounding box center [376, 90] width 104 height 12
click at [391, 197] on div "dropoff Details Saved Location Company Name 99 cent Address Line 1 4000 Union P…" at bounding box center [430, 117] width 233 height 161
click at [391, 151] on textarea "Instructions (Optional)" at bounding box center [484, 150] width 104 height 49
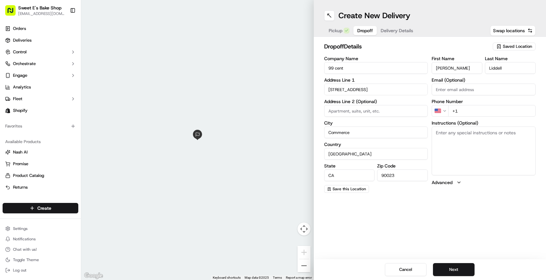
click at [391, 149] on textarea "Instructions (Optional)" at bounding box center [484, 150] width 104 height 49
paste textarea "Text a photo and upload to the DoorDash order. Product should not be left unatt…"
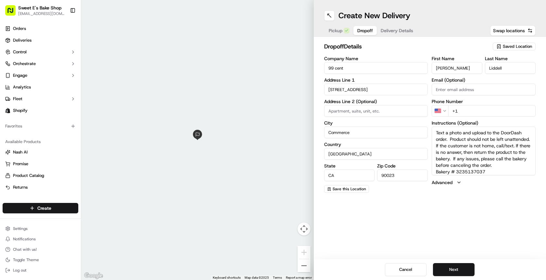
click at [391, 110] on input "+1" at bounding box center [491, 111] width 87 height 12
click at [391, 271] on button "Next" at bounding box center [454, 269] width 42 height 13
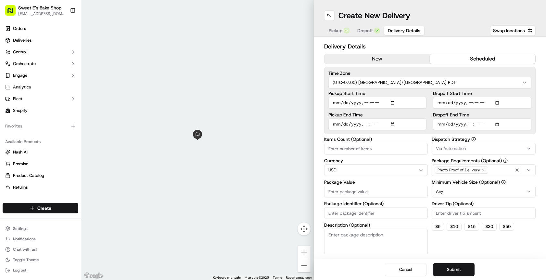
click at [391, 60] on button "scheduled" at bounding box center [483, 59] width 106 height 10
click at [391, 102] on input "Pickup Start Time" at bounding box center [377, 103] width 98 height 12
drag, startPoint x: 394, startPoint y: 92, endPoint x: 390, endPoint y: 96, distance: 5.1
click at [391, 92] on label "Pickup Start Time" at bounding box center [377, 93] width 98 height 5
click at [391, 97] on input "Pickup Start Time" at bounding box center [377, 103] width 98 height 12
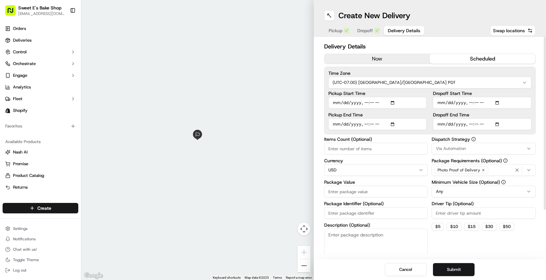
click at [391, 125] on input "Pickup End Time" at bounding box center [377, 124] width 98 height 12
click at [391, 109] on div "Pickup Start Time Pickup End Time" at bounding box center [377, 110] width 98 height 39
click at [391, 104] on input "Dropoff Start Time" at bounding box center [482, 103] width 98 height 12
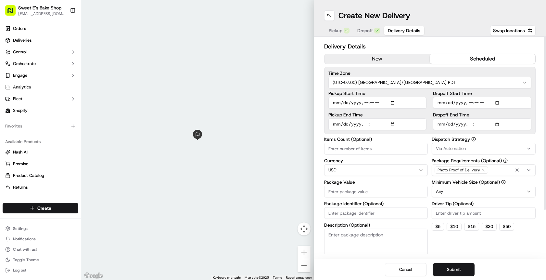
click at [391, 115] on label "Pickup End Time" at bounding box center [377, 114] width 98 height 5
click at [391, 118] on input "Pickup End Time" at bounding box center [377, 124] width 98 height 12
click at [391, 124] on input "Dropoff End Time" at bounding box center [482, 124] width 98 height 12
drag, startPoint x: 482, startPoint y: 97, endPoint x: 489, endPoint y: 101, distance: 8.4
click at [391, 97] on input "Dropoff Start Time" at bounding box center [482, 103] width 98 height 12
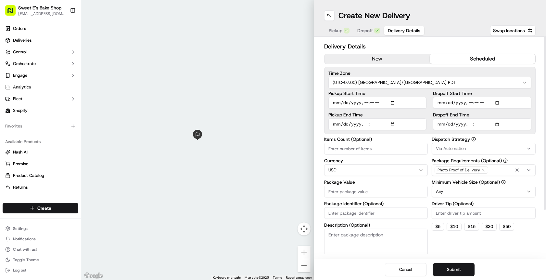
click at [391, 101] on input "Dropoff Start Time" at bounding box center [482, 103] width 98 height 12
click at [391, 124] on input "Dropoff End Time" at bounding box center [482, 124] width 98 height 12
click at [391, 104] on input "Dropoff Start Time" at bounding box center [482, 103] width 98 height 12
click at [391, 124] on input "Dropoff End Time" at bounding box center [482, 124] width 98 height 12
click at [391, 103] on input "Dropoff Start Time" at bounding box center [482, 103] width 98 height 12
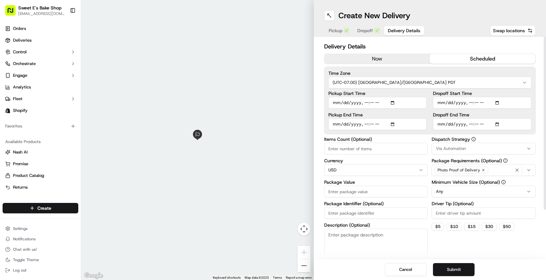
click at [391, 123] on input "Dropoff End Time" at bounding box center [482, 124] width 98 height 12
click at [391, 114] on label "Dropoff End Time" at bounding box center [482, 114] width 98 height 5
click at [391, 118] on input "Dropoff End Time" at bounding box center [482, 124] width 98 height 12
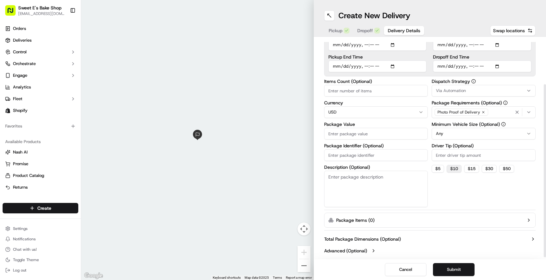
scroll to position [58, 0]
click at [391, 167] on button "$ 5" at bounding box center [438, 168] width 12 height 8
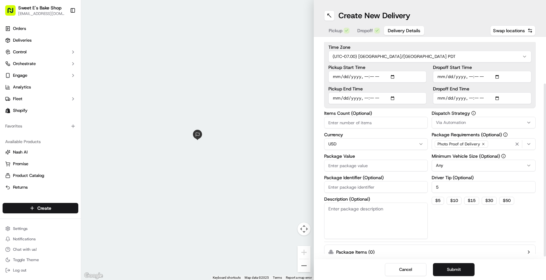
scroll to position [0, 0]
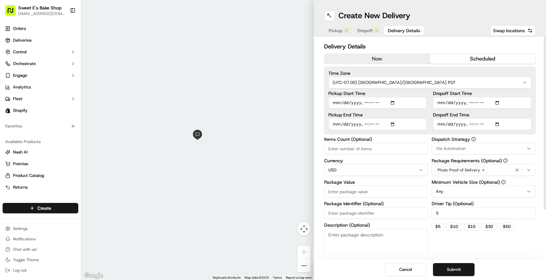
click at [379, 151] on input "Items Count (Optional)" at bounding box center [376, 149] width 104 height 12
click at [391, 151] on span "Via Automation" at bounding box center [451, 149] width 30 height 6
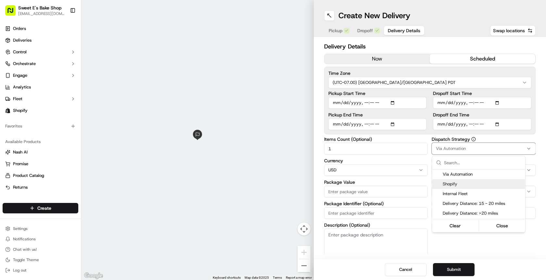
click at [391, 186] on span "Shopify" at bounding box center [483, 184] width 80 height 6
click at [385, 195] on html "Sweet E's Bake Shop info@sweetesbakeshop.com Toggle Sidebar Orders Deliveries C…" at bounding box center [273, 140] width 546 height 280
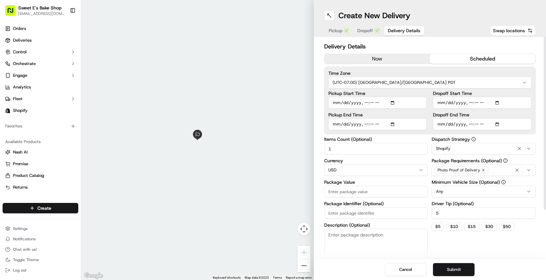
click at [386, 192] on input "Package Value" at bounding box center [376, 192] width 104 height 12
drag, startPoint x: 348, startPoint y: 191, endPoint x: 292, endPoint y: 191, distance: 56.2
click at [292, 191] on div "← Move left → Move right ↑ Move up ↓ Move down + Zoom in - Zoom out Home Jump l…" at bounding box center [313, 140] width 465 height 280
click at [369, 213] on input "Package Identifier (Optional)" at bounding box center [376, 213] width 104 height 12
click at [364, 251] on textarea "Description (Optional)" at bounding box center [376, 246] width 104 height 36
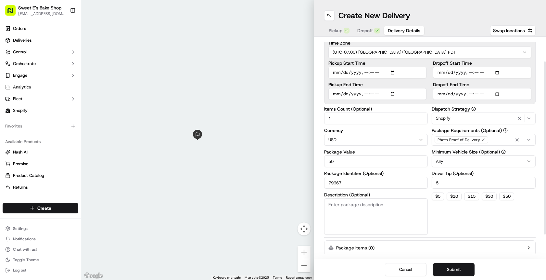
scroll to position [32, 0]
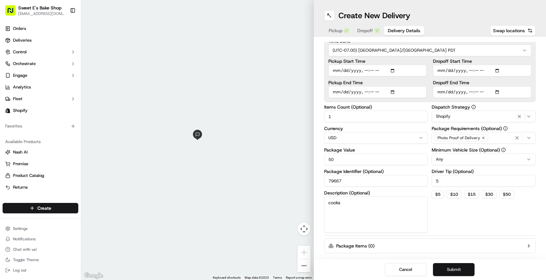
click at [391, 271] on button "Submit" at bounding box center [454, 269] width 42 height 13
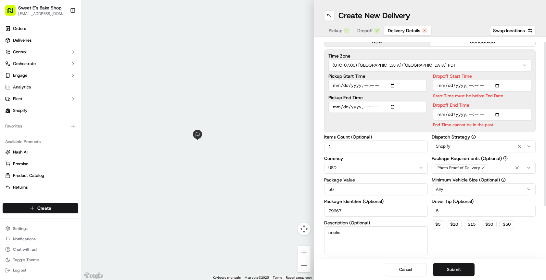
scroll to position [0, 0]
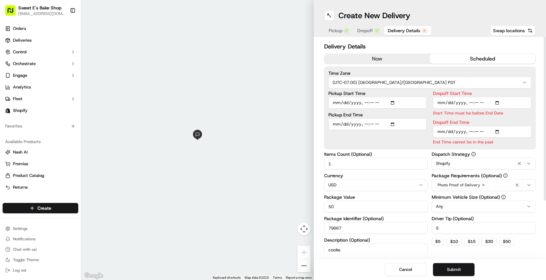
click at [391, 132] on input "Dropoff End Time" at bounding box center [482, 132] width 98 height 12
click at [391, 131] on input "Dropoff End Time" at bounding box center [482, 132] width 98 height 12
click at [391, 133] on input "Dropoff End Time" at bounding box center [482, 132] width 98 height 12
click at [391, 123] on label "Dropoff End Time" at bounding box center [482, 122] width 98 height 5
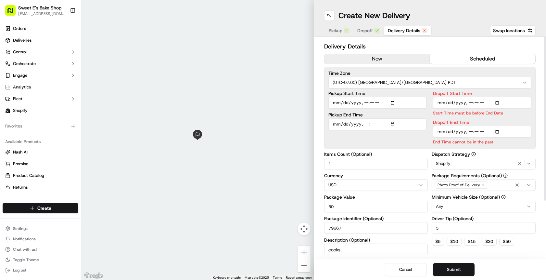
click at [391, 126] on input "Dropoff End Time" at bounding box center [482, 132] width 98 height 12
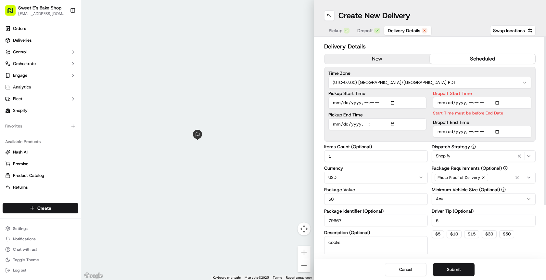
click at [391, 120] on label "Dropoff End Time" at bounding box center [482, 122] width 98 height 5
click at [391, 126] on input "Dropoff End Time" at bounding box center [482, 132] width 98 height 12
click at [391, 115] on p "Start Time must be before End Date" at bounding box center [482, 113] width 98 height 6
click at [391, 268] on button "Submit" at bounding box center [454, 269] width 42 height 13
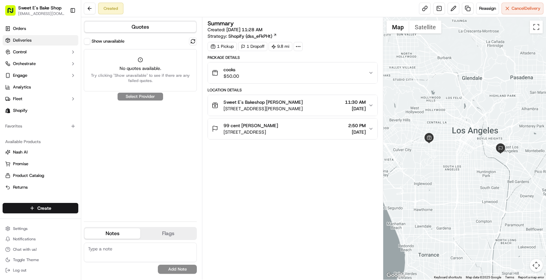
click at [31, 43] on link "Deliveries" at bounding box center [41, 40] width 76 height 10
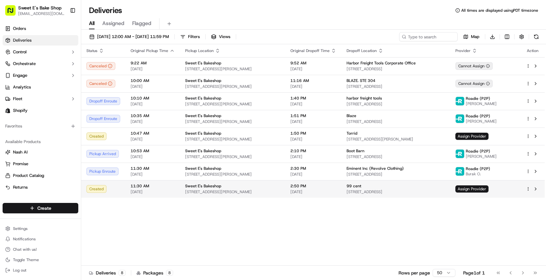
click at [391, 194] on td "Assign Provider" at bounding box center [485, 189] width 71 height 18
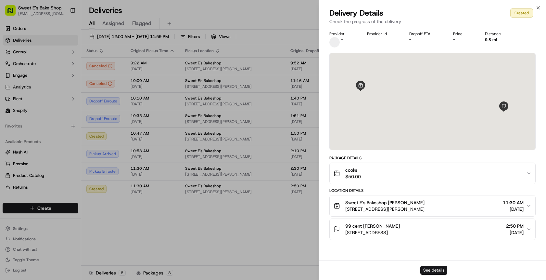
click at [391, 190] on div "Location Details" at bounding box center [432, 190] width 206 height 5
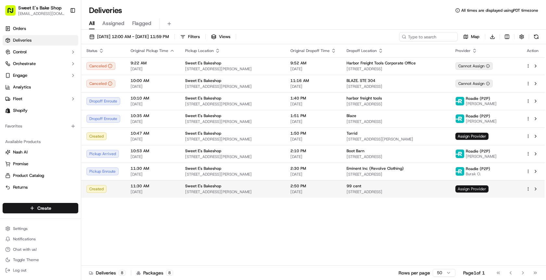
click at [391, 191] on span "Assign Provider" at bounding box center [472, 188] width 33 height 7
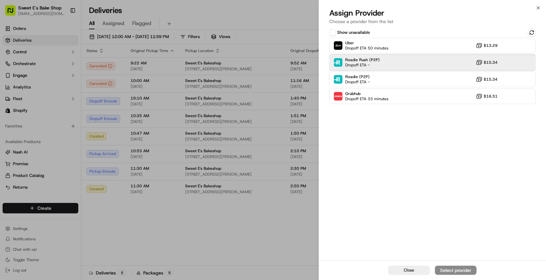
click at [335, 60] on img at bounding box center [338, 62] width 8 height 8
click at [391, 269] on div "Assign Provider" at bounding box center [456, 270] width 32 height 6
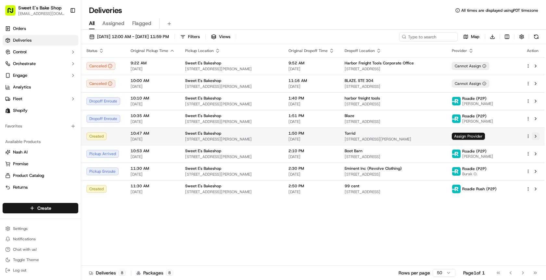
click at [391, 135] on button at bounding box center [536, 136] width 8 height 8
click at [391, 135] on html "Sweet E's Bake Shop info@sweetesbakeshop.com Toggle Sidebar Orders Deliveries C…" at bounding box center [273, 140] width 546 height 280
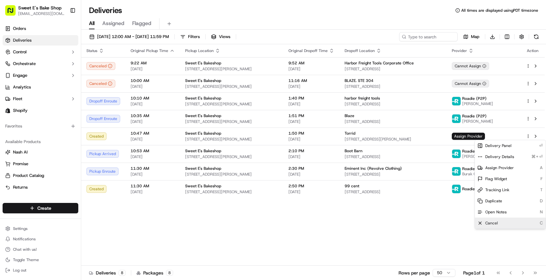
click at [391, 222] on div "Cancel C" at bounding box center [510, 222] width 71 height 11
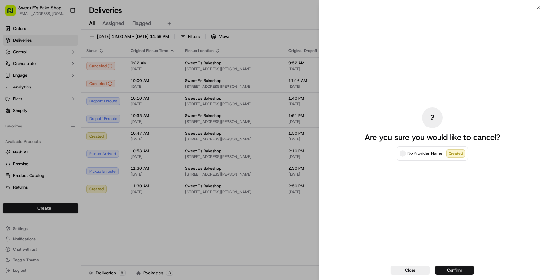
click at [391, 271] on button "Confirm" at bounding box center [454, 269] width 39 height 9
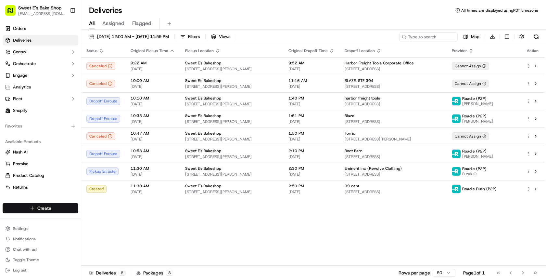
click at [58, 208] on html "Sweet E's Bake Shop info@sweetesbakeshop.com Toggle Sidebar Orders Deliveries C…" at bounding box center [273, 140] width 546 height 280
click at [104, 217] on link "Delivery" at bounding box center [117, 220] width 72 height 12
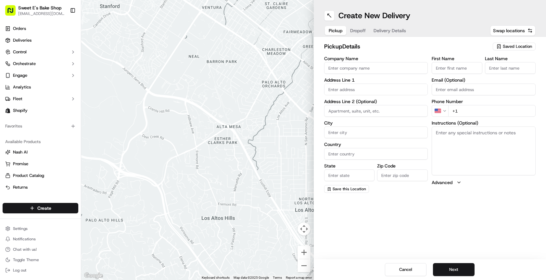
click at [373, 67] on input "Company Name" at bounding box center [376, 68] width 104 height 12
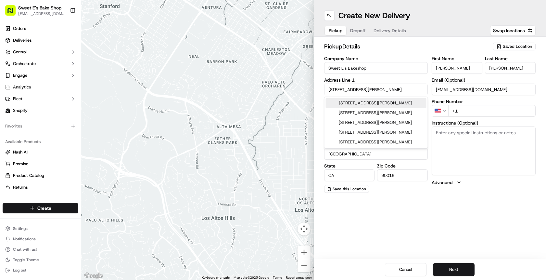
click at [391, 108] on input "+1" at bounding box center [491, 111] width 87 height 12
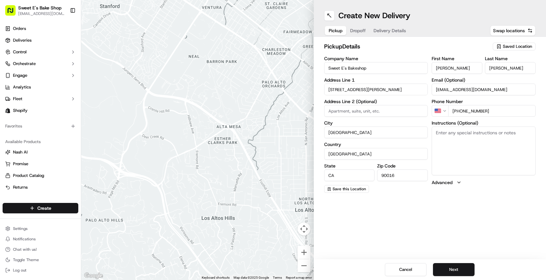
drag, startPoint x: 481, startPoint y: 147, endPoint x: 473, endPoint y: 147, distance: 8.1
click at [391, 147] on textarea "Instructions (Optional)" at bounding box center [484, 150] width 104 height 49
click at [391, 132] on textarea "pla dont hesitate to call" at bounding box center [484, 150] width 104 height 49
click at [391, 252] on div "Create New Delivery Pickup Dropoff Delivery Details Swap locations pickup Detai…" at bounding box center [430, 140] width 233 height 280
click at [391, 271] on button "Next" at bounding box center [454, 269] width 42 height 13
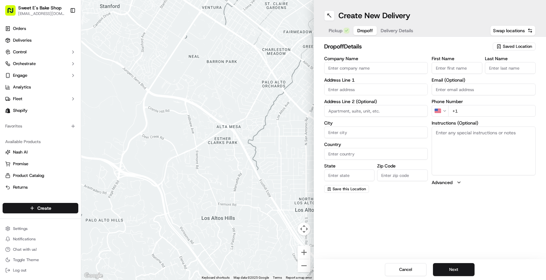
click at [358, 71] on input "Company Name" at bounding box center [376, 68] width 104 height 12
click at [346, 104] on label "Address Line 2 (Optional)" at bounding box center [376, 101] width 104 height 5
click at [391, 140] on textarea "Instructions (Optional)" at bounding box center [484, 150] width 104 height 49
click at [382, 92] on input "text" at bounding box center [376, 90] width 104 height 12
click at [339, 84] on input "text" at bounding box center [376, 90] width 104 height 12
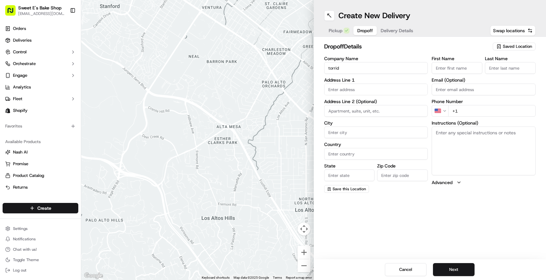
click at [376, 86] on input "text" at bounding box center [376, 90] width 104 height 12
click at [380, 82] on div "Address Line 1" at bounding box center [376, 87] width 104 height 18
click at [365, 92] on input "text" at bounding box center [376, 90] width 104 height 12
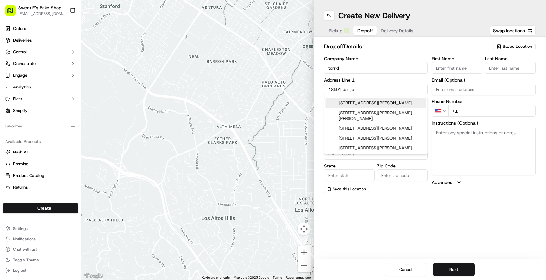
click at [369, 104] on div "18501 San Jose Avenue, City of Industry, CA" at bounding box center [376, 103] width 101 height 10
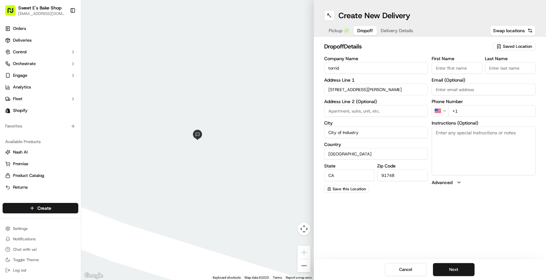
click at [391, 87] on input "18501 San Jose Avenue" at bounding box center [376, 90] width 104 height 12
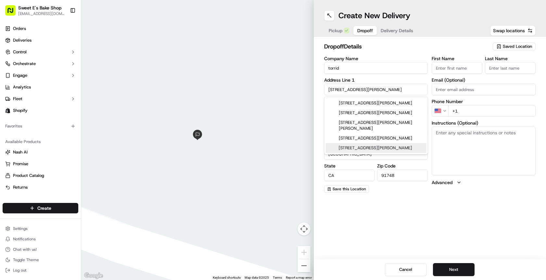
click at [391, 213] on div "Create New Delivery Pickup Dropoff Delivery Details Swap locations dropoff Deta…" at bounding box center [430, 140] width 233 height 280
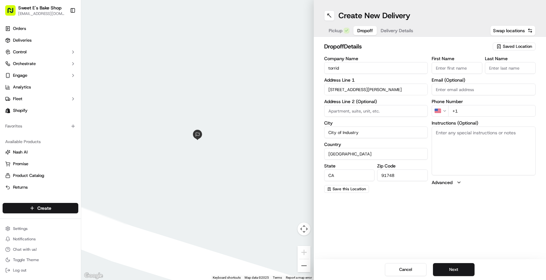
click at [391, 103] on label "Phone Number" at bounding box center [484, 101] width 104 height 5
click at [391, 109] on input "+1" at bounding box center [491, 111] width 87 height 12
click at [391, 139] on textarea "Instructions (Optional)" at bounding box center [484, 150] width 104 height 49
click at [391, 156] on textarea "Instructions (Optional)" at bounding box center [484, 150] width 104 height 49
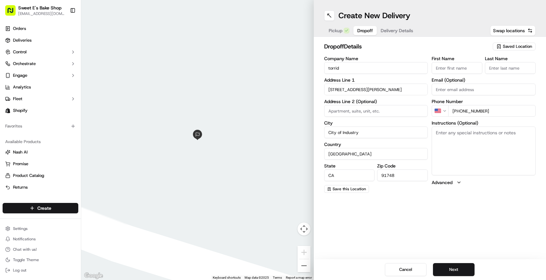
paste textarea "Text a photo and upload to the DoorDash order. Product should not be left unatt…"
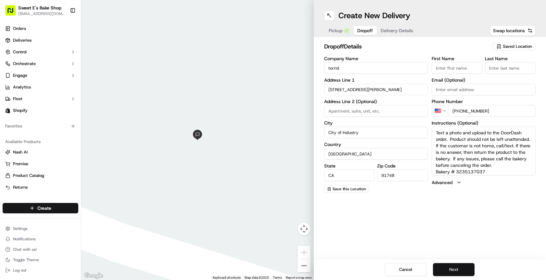
click at [391, 265] on button "Next" at bounding box center [454, 269] width 42 height 13
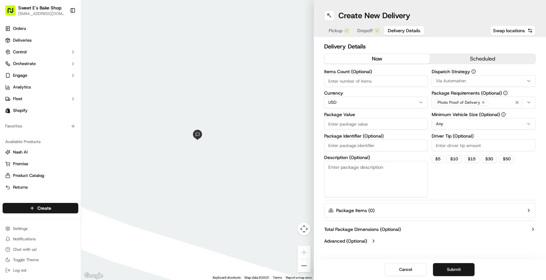
click at [384, 167] on textarea "Description (Optional)" at bounding box center [376, 179] width 104 height 36
click at [391, 58] on button "scheduled" at bounding box center [483, 59] width 106 height 10
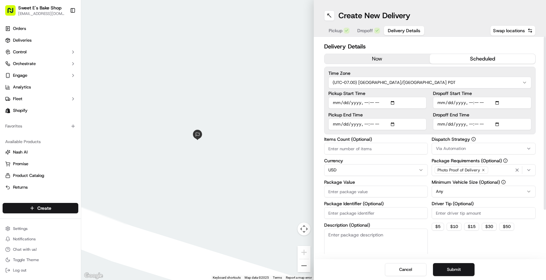
click at [391, 103] on input "Pickup Start Time" at bounding box center [377, 103] width 98 height 12
click at [391, 91] on label "Pickup Start Time" at bounding box center [377, 93] width 98 height 5
click at [391, 97] on input "Pickup Start Time" at bounding box center [377, 103] width 98 height 12
click at [391, 123] on input "Pickup End Time" at bounding box center [377, 124] width 98 height 12
drag, startPoint x: 379, startPoint y: 113, endPoint x: 380, endPoint y: 117, distance: 4.2
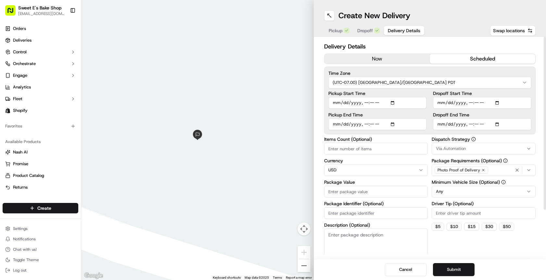
click at [379, 113] on label "Pickup End Time" at bounding box center [377, 114] width 98 height 5
click at [379, 118] on input "Pickup End Time" at bounding box center [377, 124] width 98 height 12
click at [391, 102] on input "Dropoff Start Time" at bounding box center [482, 103] width 98 height 12
click at [391, 91] on label "Dropoff Start Time" at bounding box center [482, 93] width 98 height 5
click at [391, 97] on input "Dropoff Start Time" at bounding box center [482, 103] width 98 height 12
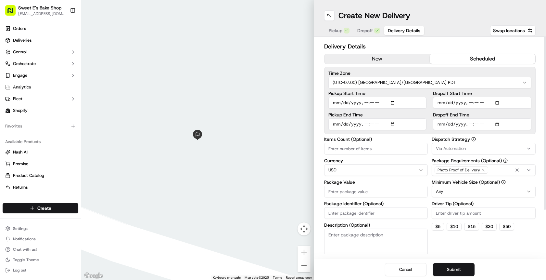
click at [391, 103] on input "Dropoff Start Time" at bounding box center [482, 103] width 98 height 12
click at [391, 95] on label "Dropoff Start Time" at bounding box center [482, 93] width 98 height 5
click at [391, 97] on input "Dropoff Start Time" at bounding box center [482, 103] width 98 height 12
click at [391, 101] on input "Dropoff Start Time" at bounding box center [482, 103] width 98 height 12
click at [391, 96] on div "Dropoff Start Time" at bounding box center [482, 100] width 98 height 18
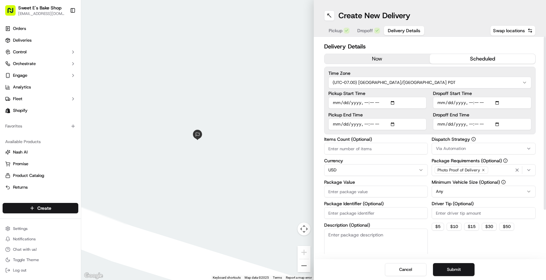
click at [391, 124] on input "Dropoff End Time" at bounding box center [482, 124] width 98 height 12
click at [391, 101] on input "Dropoff Start Time" at bounding box center [482, 103] width 98 height 12
click at [391, 123] on input "Dropoff End Time" at bounding box center [482, 124] width 98 height 12
click at [391, 102] on input "Dropoff Start Time" at bounding box center [482, 103] width 98 height 12
click at [366, 146] on input "Items Count (Optional)" at bounding box center [376, 149] width 104 height 12
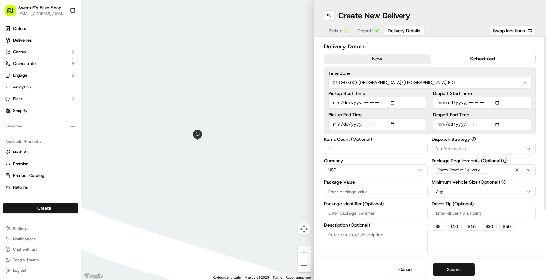
click at [370, 159] on label "Currency" at bounding box center [376, 160] width 104 height 5
click at [365, 150] on input "1" at bounding box center [376, 149] width 104 height 12
click at [369, 194] on input "Package Value" at bounding box center [376, 192] width 104 height 12
click at [369, 215] on input "Package Identifier (Optional)" at bounding box center [376, 213] width 104 height 12
click at [379, 241] on textarea "Description (Optional)" at bounding box center [376, 246] width 104 height 36
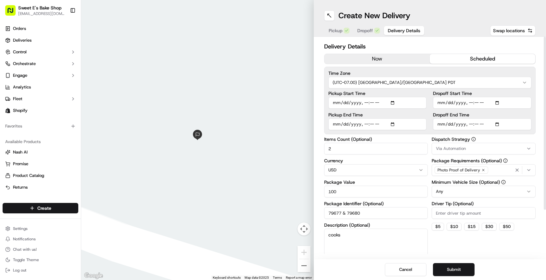
click at [391, 213] on input "Driver Tip (Optional)" at bounding box center [484, 213] width 104 height 12
click at [391, 227] on button "$ 5" at bounding box center [438, 227] width 12 height 8
click at [391, 268] on button "Submit" at bounding box center [454, 269] width 42 height 13
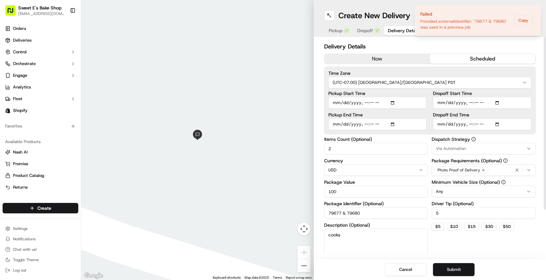
click at [391, 45] on h2 "Delivery Details" at bounding box center [430, 46] width 212 height 9
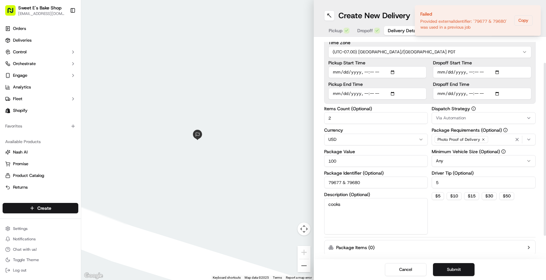
scroll to position [32, 0]
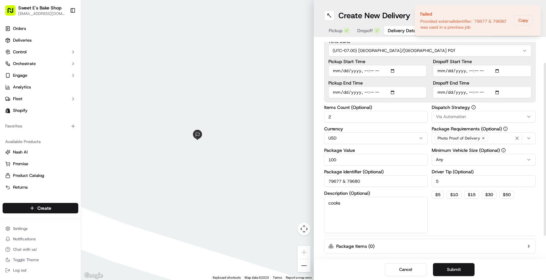
click at [374, 181] on input "79677 & 79680" at bounding box center [376, 181] width 104 height 12
click at [391, 12] on icon "Notifications (F8)" at bounding box center [535, 10] width 5 height 5
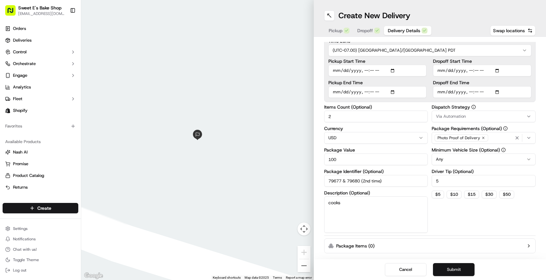
click at [391, 269] on button "Submit" at bounding box center [454, 269] width 42 height 13
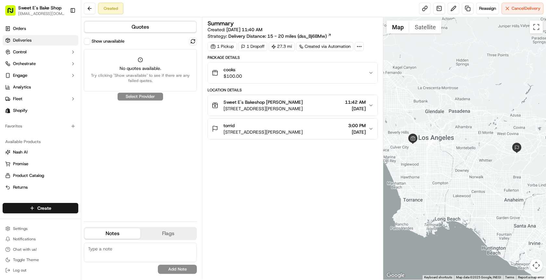
click at [25, 41] on span "Deliveries" at bounding box center [22, 40] width 19 height 6
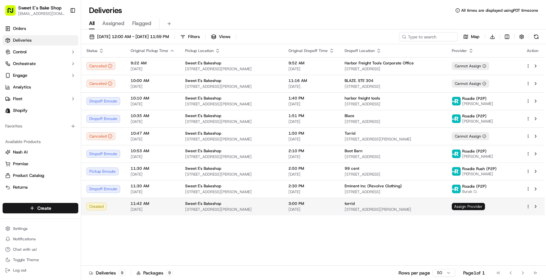
click at [391, 206] on span "Assign Provider" at bounding box center [468, 206] width 33 height 7
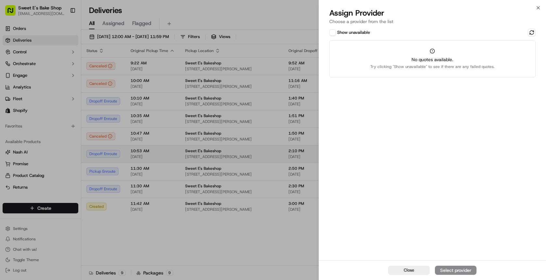
drag, startPoint x: 283, startPoint y: 157, endPoint x: 287, endPoint y: 157, distance: 4.2
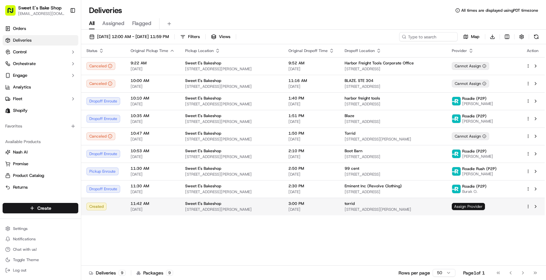
click at [391, 207] on span "Assign Provider" at bounding box center [468, 206] width 33 height 7
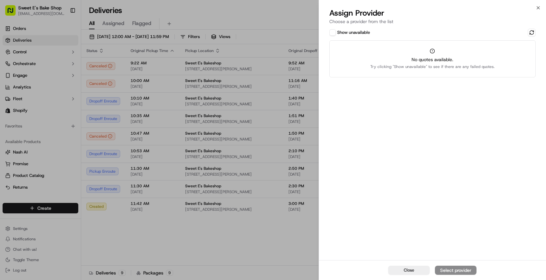
click at [334, 32] on button "Show unavailable" at bounding box center [332, 32] width 6 height 6
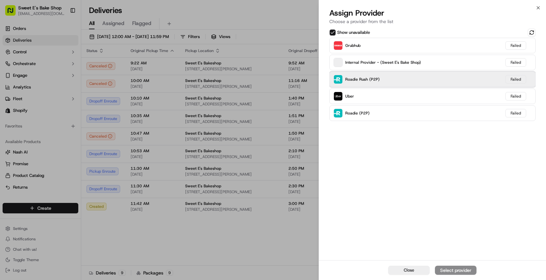
click at [342, 79] on span at bounding box center [338, 79] width 9 height 9
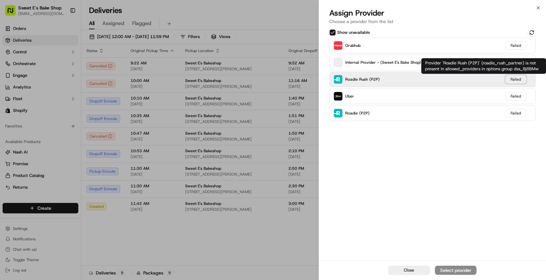
click at [391, 78] on div "Failed" at bounding box center [516, 79] width 21 height 8
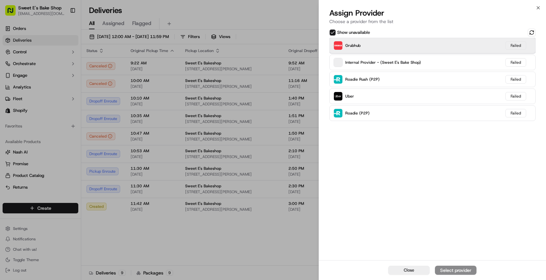
click at [342, 48] on span at bounding box center [338, 45] width 9 height 9
click at [391, 32] on div "Show unavailable" at bounding box center [432, 33] width 206 height 8
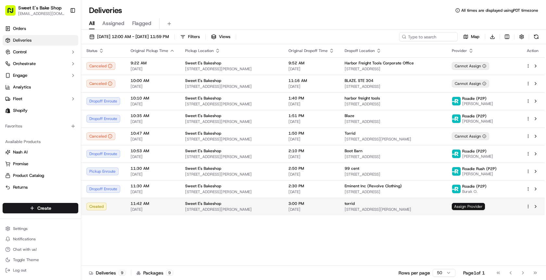
click at [391, 207] on span "Assign Provider" at bounding box center [468, 206] width 33 height 7
click at [391, 206] on span "Assign Provider" at bounding box center [468, 206] width 33 height 7
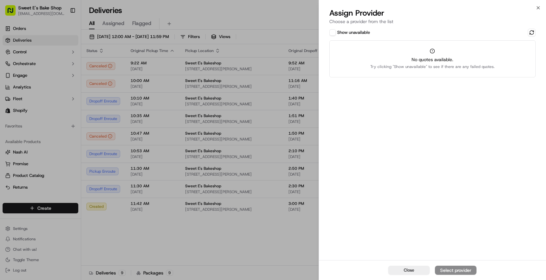
click at [335, 35] on button "Show unavailable" at bounding box center [332, 32] width 6 height 6
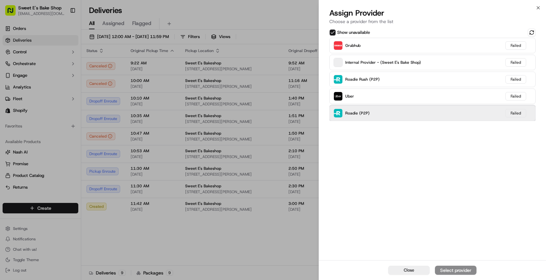
click at [340, 107] on div "Roadie (P2P) Failed" at bounding box center [432, 113] width 206 height 16
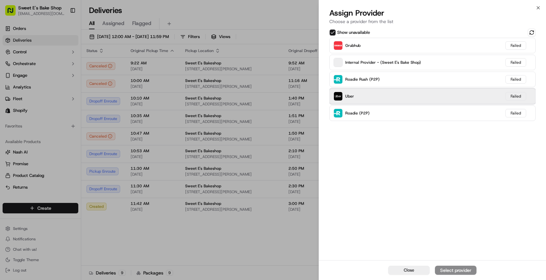
drag, startPoint x: 335, startPoint y: 96, endPoint x: 340, endPoint y: 90, distance: 7.6
click at [335, 96] on img at bounding box center [338, 96] width 8 height 8
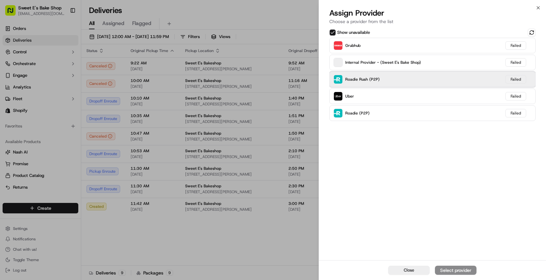
click at [341, 79] on img at bounding box center [338, 79] width 8 height 8
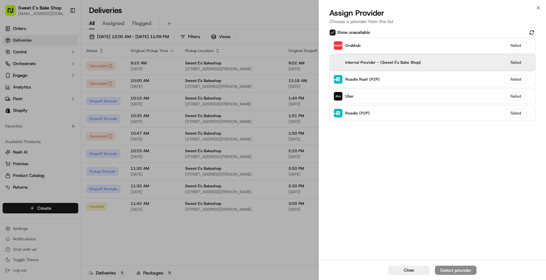
click at [340, 67] on div "Internal Provider - (Sweet E's Bake Shop) Failed" at bounding box center [432, 63] width 206 height 16
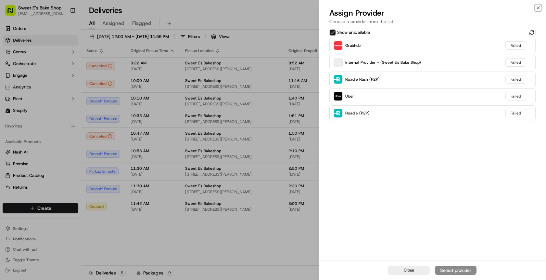
drag, startPoint x: 537, startPoint y: 7, endPoint x: 529, endPoint y: 28, distance: 22.7
click at [391, 7] on icon "button" at bounding box center [538, 7] width 5 height 5
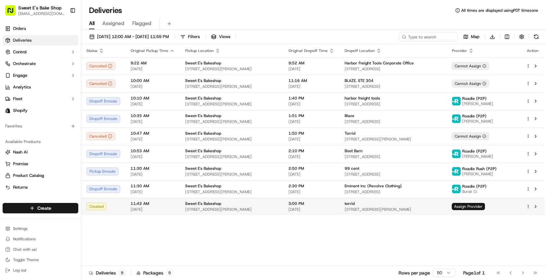
click at [298, 209] on span "09/16/2025" at bounding box center [312, 209] width 46 height 5
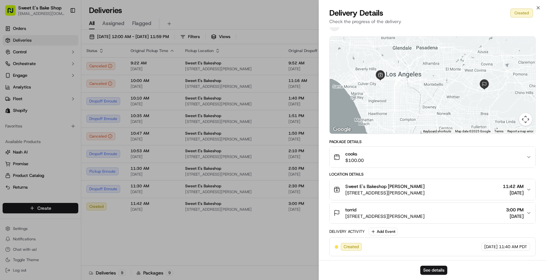
scroll to position [16, 0]
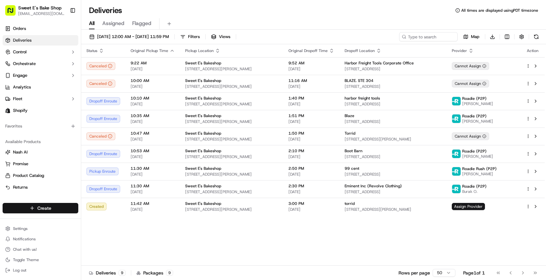
click at [63, 204] on html "Sweet E's Bake Shop info@sweetesbakeshop.com Toggle Sidebar Orders Deliveries C…" at bounding box center [273, 140] width 546 height 280
click at [105, 219] on link "Delivery" at bounding box center [117, 220] width 72 height 12
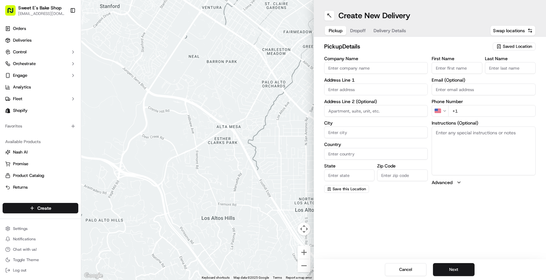
click at [366, 62] on input "Company Name" at bounding box center [376, 68] width 104 height 12
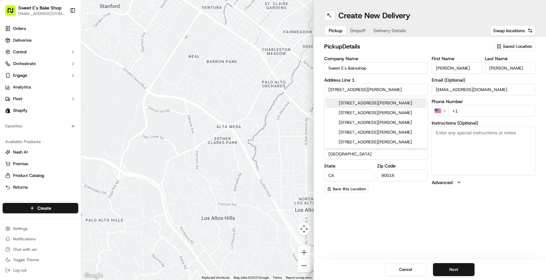
drag, startPoint x: 488, startPoint y: 115, endPoint x: 485, endPoint y: 112, distance: 4.2
click at [391, 115] on input "+1" at bounding box center [491, 111] width 87 height 12
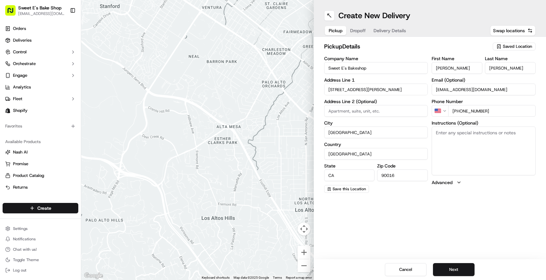
click at [391, 144] on textarea "Instructions (Optional)" at bounding box center [484, 150] width 104 height 49
click at [391, 272] on button "Next" at bounding box center [454, 269] width 42 height 13
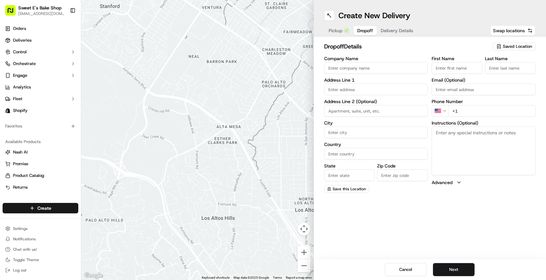
click at [350, 66] on input "Company Name" at bounding box center [376, 68] width 104 height 12
click at [361, 87] on input "text" at bounding box center [376, 90] width 104 height 12
click at [360, 81] on label "Address Line 1" at bounding box center [376, 80] width 104 height 5
click at [391, 143] on textarea "Instructions (Optional)" at bounding box center [484, 150] width 104 height 49
click at [391, 146] on textarea "Instructions (Optional)" at bounding box center [484, 150] width 104 height 49
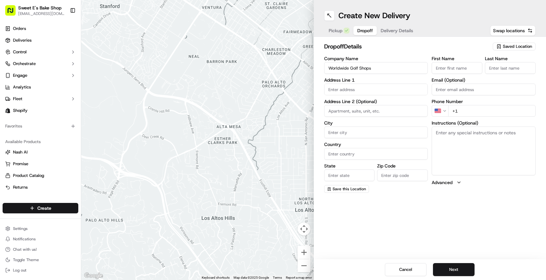
click at [391, 146] on textarea "Instructions (Optional)" at bounding box center [484, 150] width 104 height 49
paste textarea "Text a photo and upload to the DoorDash order. Product should not be left unatt…"
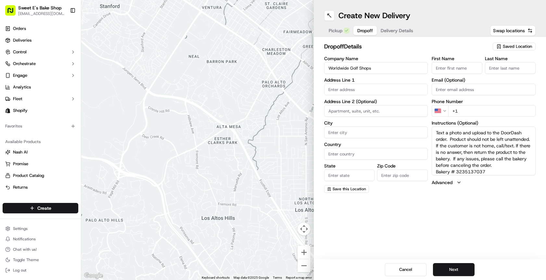
click at [391, 110] on input "+1" at bounding box center [491, 111] width 87 height 12
click at [389, 131] on input "City" at bounding box center [376, 132] width 104 height 12
click at [355, 88] on input "text" at bounding box center [376, 90] width 104 height 12
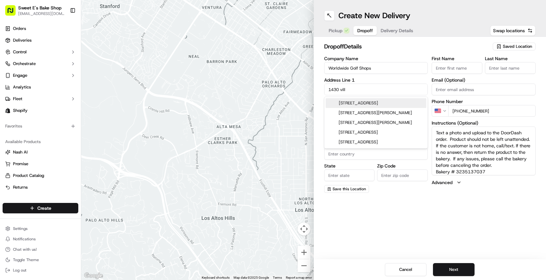
click at [343, 106] on div "1430 Village Way, Santa Ana, CA" at bounding box center [376, 103] width 101 height 10
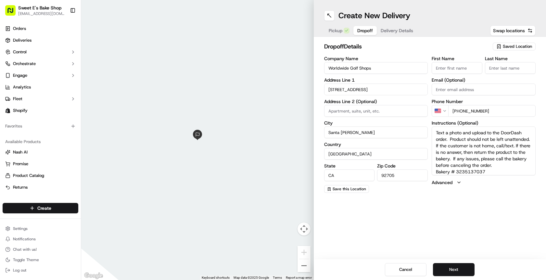
click at [385, 100] on label "Address Line 2 (Optional)" at bounding box center [376, 101] width 104 height 5
click at [391, 69] on input "First Name" at bounding box center [457, 68] width 51 height 12
click at [391, 124] on label "City" at bounding box center [376, 123] width 104 height 5
click at [391, 126] on input "Santa Ana" at bounding box center [376, 132] width 104 height 12
click at [391, 270] on button "Next" at bounding box center [454, 269] width 42 height 13
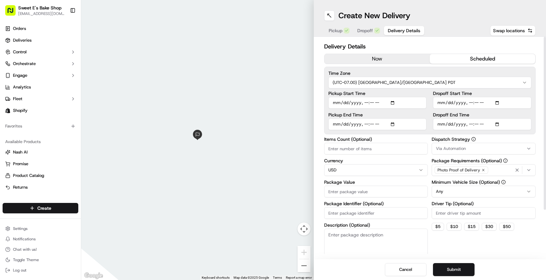
click at [391, 61] on button "scheduled" at bounding box center [483, 59] width 106 height 10
click at [391, 104] on input "Pickup Start Time" at bounding box center [377, 103] width 98 height 12
click at [391, 100] on input "Pickup Start Time" at bounding box center [377, 103] width 98 height 12
click at [360, 96] on div "Pickup Start Time" at bounding box center [377, 100] width 98 height 18
click at [391, 122] on input "Pickup End Time" at bounding box center [377, 124] width 98 height 12
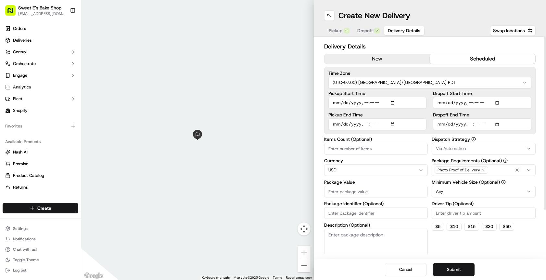
click at [391, 123] on input "Pickup End Time" at bounding box center [377, 124] width 98 height 12
click at [391, 102] on input "Dropoff Start Time" at bounding box center [482, 103] width 98 height 12
click at [391, 95] on label "Dropoff Start Time" at bounding box center [482, 93] width 98 height 5
click at [391, 97] on input "Dropoff Start Time" at bounding box center [482, 103] width 98 height 12
click at [391, 103] on input "Dropoff Start Time" at bounding box center [482, 103] width 98 height 12
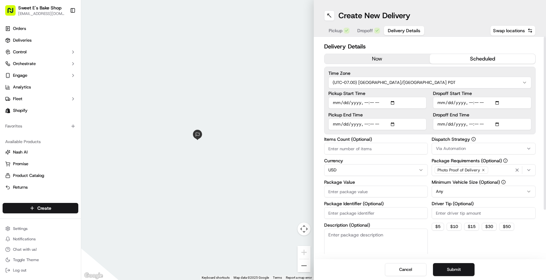
click at [391, 103] on input "Dropoff Start Time" at bounding box center [482, 103] width 98 height 12
click at [391, 102] on input "Dropoff Start Time" at bounding box center [482, 103] width 98 height 12
click at [391, 123] on input "Dropoff End Time" at bounding box center [482, 124] width 98 height 12
click at [391, 102] on input "Dropoff Start Time" at bounding box center [482, 103] width 98 height 12
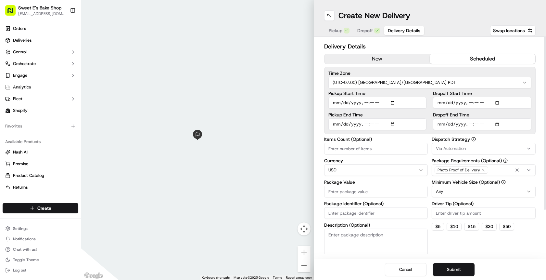
click at [391, 122] on input "Dropoff End Time" at bounding box center [482, 124] width 98 height 12
click at [391, 124] on input "Dropoff End Time" at bounding box center [482, 124] width 98 height 12
click at [391, 113] on label "Dropoff End Time" at bounding box center [482, 114] width 98 height 5
click at [391, 118] on input "Dropoff End Time" at bounding box center [482, 124] width 98 height 12
click at [391, 122] on input "Dropoff End Time" at bounding box center [482, 124] width 98 height 12
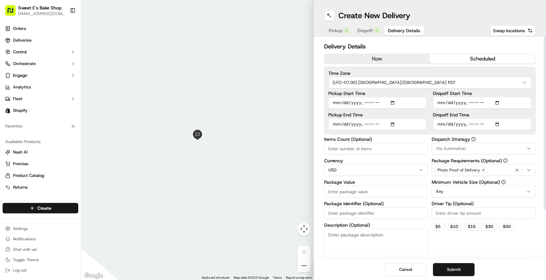
click at [391, 116] on label "Dropoff End Time" at bounding box center [482, 114] width 98 height 5
click at [391, 118] on input "Dropoff End Time" at bounding box center [482, 124] width 98 height 12
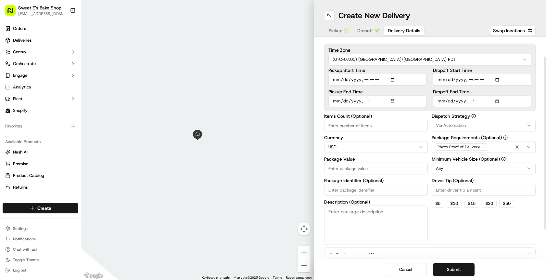
scroll to position [24, 0]
click at [363, 127] on input "Items Count (Optional)" at bounding box center [376, 125] width 104 height 12
click at [363, 187] on input "Package Identifier (Optional)" at bounding box center [376, 189] width 104 height 12
click at [358, 189] on input "79679 & 79618" at bounding box center [376, 189] width 104 height 12
click at [343, 189] on input "79679 & 79678" at bounding box center [376, 189] width 104 height 12
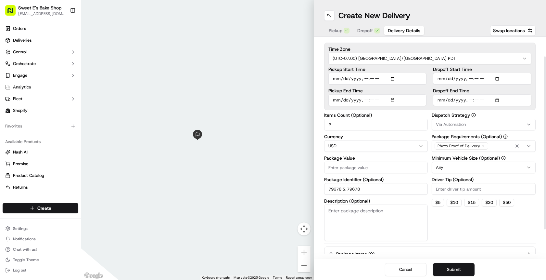
click at [369, 188] on input "79678 & 79678" at bounding box center [376, 189] width 104 height 12
click at [364, 211] on textarea "Description (Optional)" at bounding box center [376, 222] width 104 height 36
click at [391, 200] on button "$ 5" at bounding box center [438, 203] width 12 height 8
click at [391, 124] on span "Via Automation" at bounding box center [451, 125] width 30 height 6
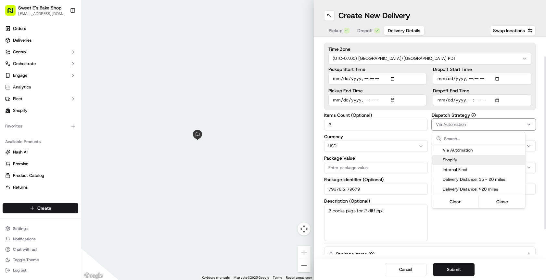
click at [391, 164] on div "Shopify" at bounding box center [478, 160] width 93 height 10
click at [391, 113] on html "Sweet E's Bake Shop info@sweetesbakeshop.com Toggle Sidebar Orders Deliveries C…" at bounding box center [273, 140] width 546 height 280
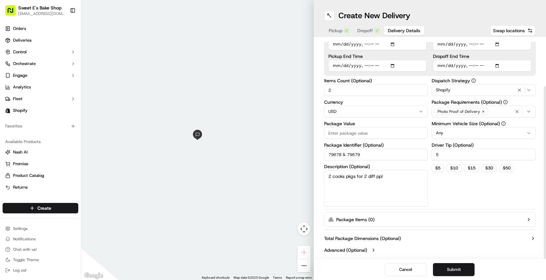
scroll to position [60, 0]
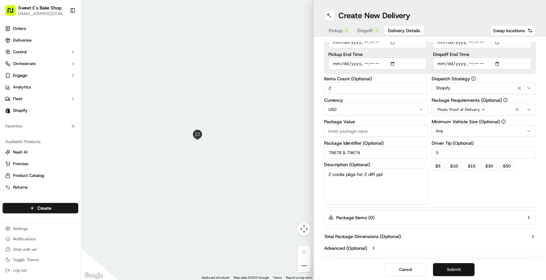
click at [391, 266] on button "Submit" at bounding box center [454, 269] width 42 height 13
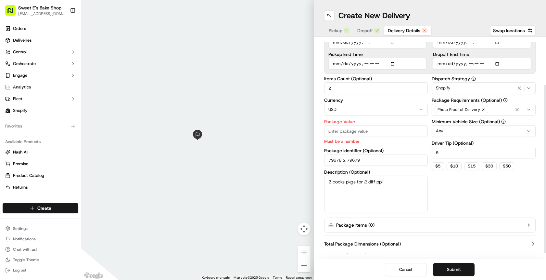
click at [363, 131] on input "Package Value" at bounding box center [376, 131] width 104 height 12
drag, startPoint x: 470, startPoint y: 202, endPoint x: 460, endPoint y: 200, distance: 10.3
click at [391, 202] on div "Dispatch Strategy Shopify Package Requirements (Optional) Photo Proof of Delive…" at bounding box center [484, 143] width 104 height 135
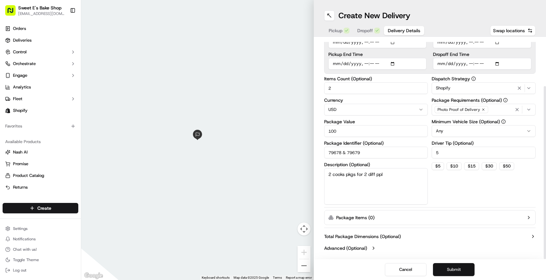
click at [391, 263] on button "Submit" at bounding box center [454, 269] width 42 height 13
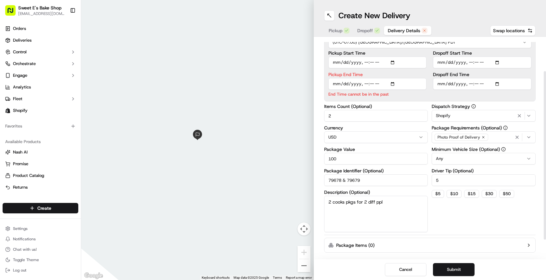
scroll to position [24, 0]
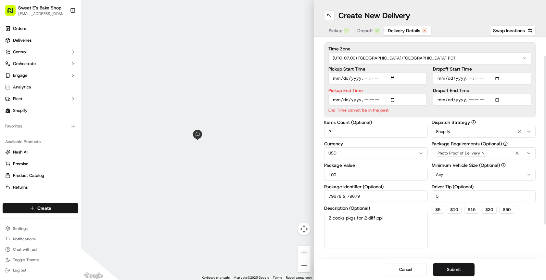
click at [383, 100] on input "Pickup End Time" at bounding box center [377, 100] width 98 height 12
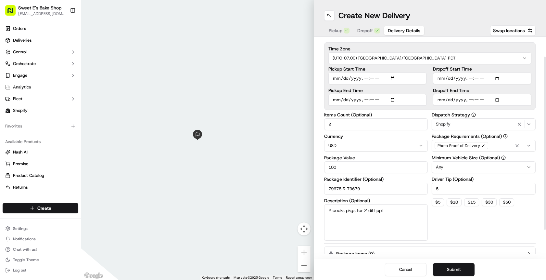
click at [379, 77] on input "Pickup Start Time" at bounding box center [377, 78] width 98 height 12
click at [391, 227] on div "Dispatch Strategy Shopify Package Requirements (Optional) Photo Proof of Delive…" at bounding box center [484, 176] width 104 height 128
click at [391, 268] on button "Submit" at bounding box center [454, 269] width 42 height 13
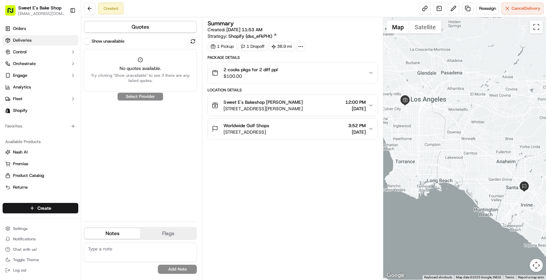
click at [40, 44] on link "Deliveries" at bounding box center [41, 40] width 76 height 10
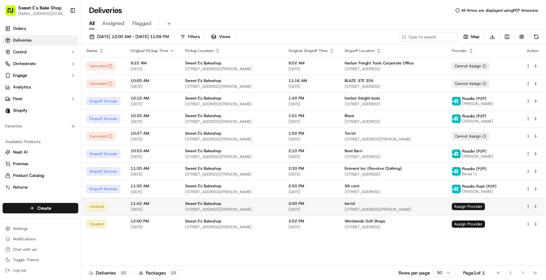
click at [391, 207] on html "Sweet E's Bake Shop info@sweetesbakeshop.com Toggle Sidebar Orders Deliveries C…" at bounding box center [273, 140] width 546 height 280
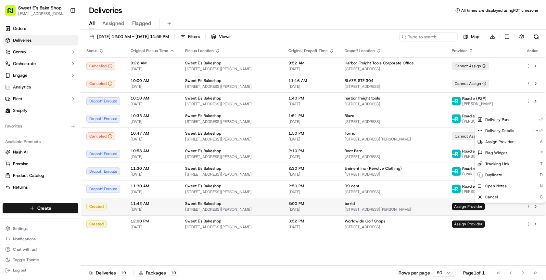
drag, startPoint x: 531, startPoint y: 208, endPoint x: 525, endPoint y: 208, distance: 5.5
click at [391, 208] on html "Sweet E's Bake Shop info@sweetesbakeshop.com Toggle Sidebar Orders Deliveries C…" at bounding box center [273, 140] width 546 height 280
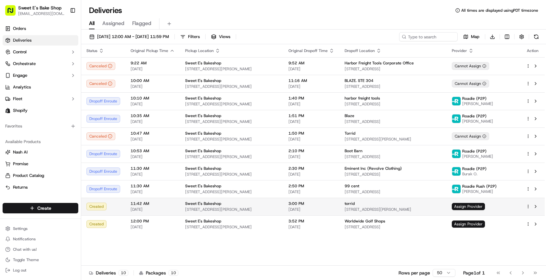
click at [391, 205] on div at bounding box center [533, 206] width 14 height 8
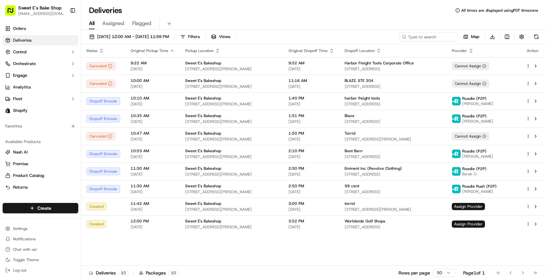
drag, startPoint x: 289, startPoint y: 230, endPoint x: 353, endPoint y: 226, distance: 63.8
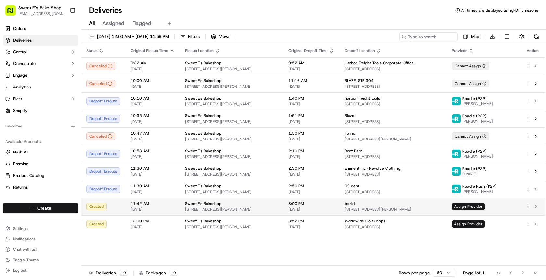
click at [391, 208] on html "Sweet E's Bake Shop info@sweetesbakeshop.com Toggle Sidebar Orders Deliveries C…" at bounding box center [273, 140] width 546 height 280
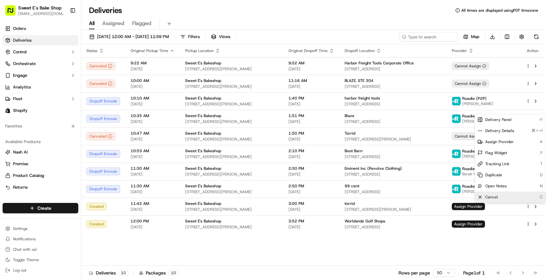
click at [391, 200] on div "Cancel C" at bounding box center [510, 196] width 71 height 11
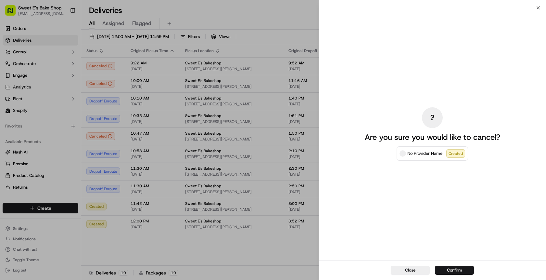
click at [391, 269] on button "Confirm" at bounding box center [454, 269] width 39 height 9
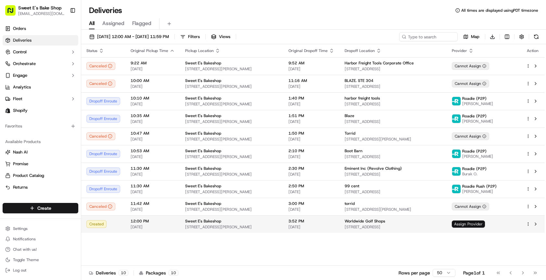
click at [391, 226] on span "Assign Provider" at bounding box center [468, 223] width 33 height 7
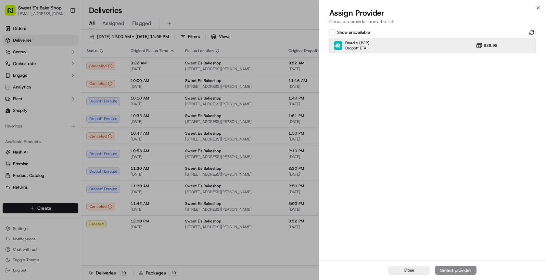
drag, startPoint x: 333, startPoint y: 42, endPoint x: 337, endPoint y: 48, distance: 6.8
click at [333, 43] on div "Roadie (P2P) Dropoff ETA - $28.98" at bounding box center [432, 46] width 206 height 16
click at [391, 267] on div "Assign Provider" at bounding box center [456, 270] width 32 height 6
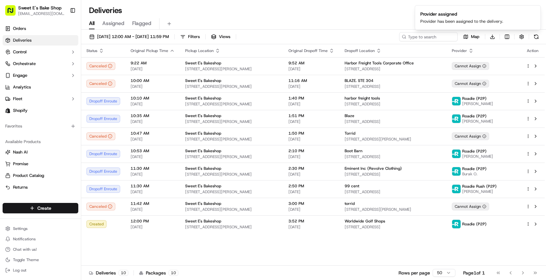
click at [284, 21] on div "All Assigned Flagged" at bounding box center [313, 23] width 465 height 11
click at [50, 206] on html "Sweet E's Bake Shop info@sweetesbakeshop.com Toggle Sidebar Orders Deliveries C…" at bounding box center [273, 140] width 546 height 280
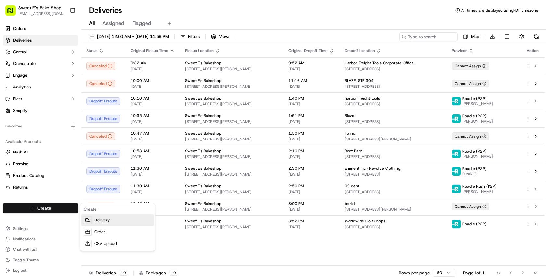
click at [98, 223] on link "Delivery" at bounding box center [117, 220] width 72 height 12
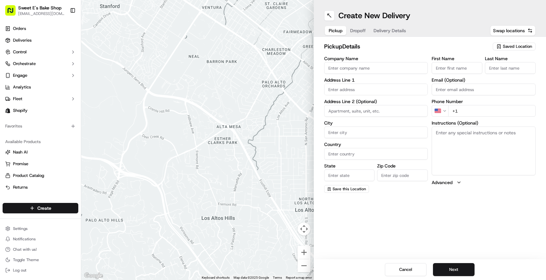
click at [379, 71] on input "Company Name" at bounding box center [376, 68] width 104 height 12
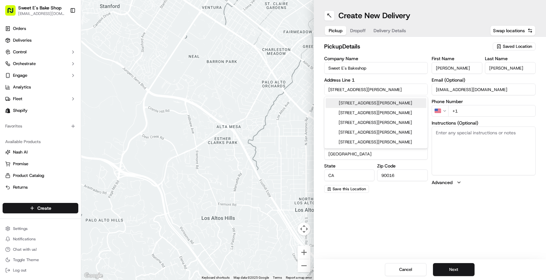
click at [391, 114] on input "+1" at bounding box center [491, 111] width 87 height 12
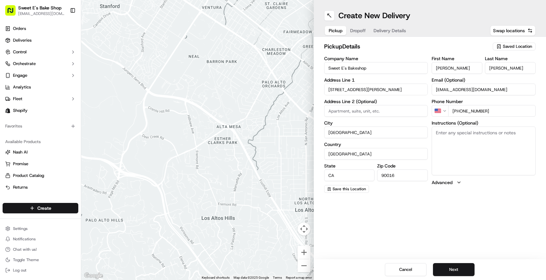
click at [391, 139] on textarea "Instructions (Optional)" at bounding box center [484, 150] width 104 height 49
click at [354, 32] on button "Dropoff" at bounding box center [357, 30] width 23 height 9
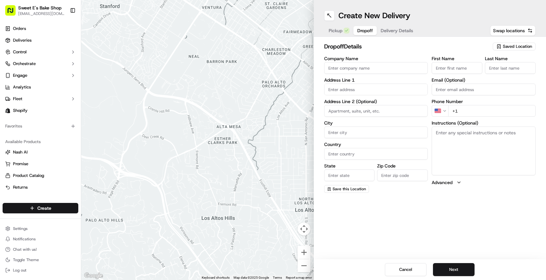
click at [351, 73] on input "Company Name" at bounding box center [376, 68] width 104 height 12
click at [391, 71] on input "First Name" at bounding box center [457, 68] width 51 height 12
click at [341, 67] on input "Company Name" at bounding box center [376, 68] width 104 height 12
click at [368, 91] on input "text" at bounding box center [376, 90] width 104 height 12
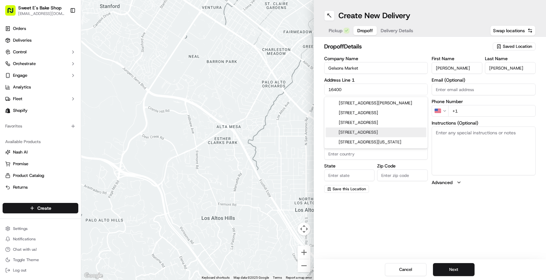
click at [366, 137] on div "16400 Ventura Boulevard, Encino, CA" at bounding box center [376, 132] width 101 height 10
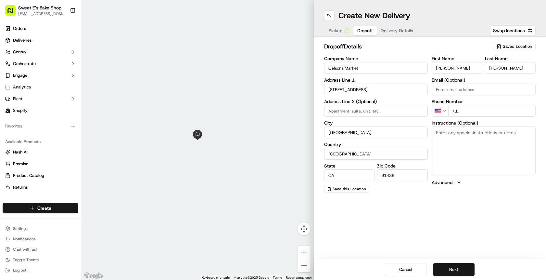
click at [389, 97] on div "Company Name Gelsons Market Address Line 1 16400 Ventura Boulevard Address Line…" at bounding box center [376, 124] width 104 height 136
click at [391, 92] on input "Email (Optional)" at bounding box center [484, 90] width 104 height 12
click at [391, 132] on textarea "Instructions (Optional)" at bounding box center [484, 150] width 104 height 49
paste textarea "Text a photo and upload to the DoorDash order. Product should not be left unatt…"
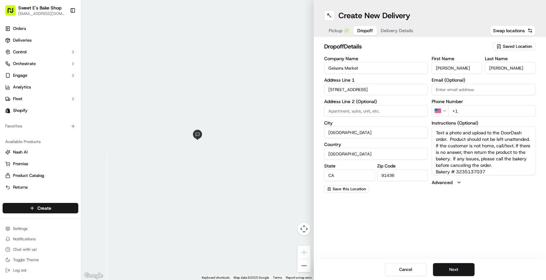
click at [391, 108] on input "+1" at bounding box center [491, 111] width 87 height 12
click at [391, 268] on button "Next" at bounding box center [454, 269] width 42 height 13
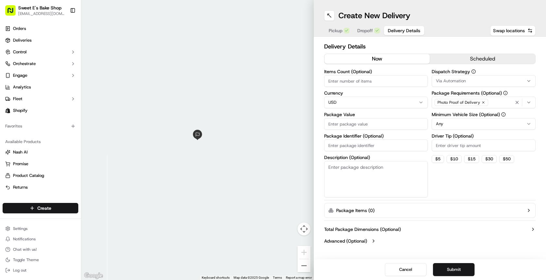
click at [353, 77] on input "Items Count (Optional)" at bounding box center [376, 81] width 104 height 12
drag, startPoint x: 442, startPoint y: 59, endPoint x: 438, endPoint y: 61, distance: 4.4
click at [391, 59] on button "scheduled" at bounding box center [483, 59] width 106 height 10
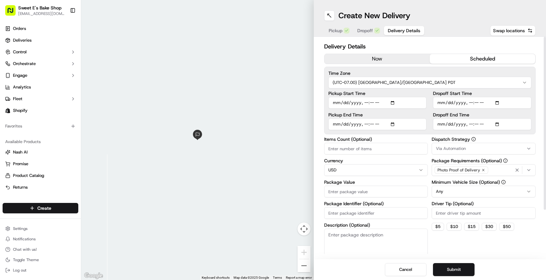
click at [391, 102] on input "Pickup Start Time" at bounding box center [377, 103] width 98 height 12
click at [391, 94] on label "Pickup Start Time" at bounding box center [377, 93] width 98 height 5
click at [391, 97] on input "Pickup Start Time" at bounding box center [377, 103] width 98 height 12
click at [391, 122] on input "Pickup End Time" at bounding box center [377, 124] width 98 height 12
click at [391, 123] on input "Pickup End Time" at bounding box center [377, 124] width 98 height 12
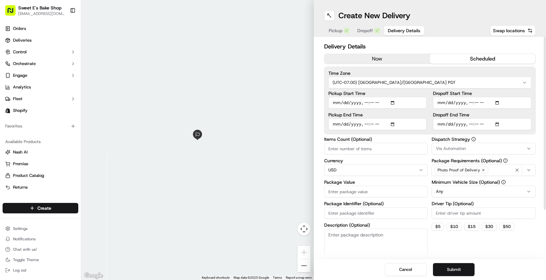
click at [391, 112] on label "Pickup End Time" at bounding box center [377, 114] width 98 height 5
click at [391, 118] on input "Pickup End Time" at bounding box center [377, 124] width 98 height 12
drag, startPoint x: 501, startPoint y: 101, endPoint x: 497, endPoint y: 102, distance: 3.9
click at [391, 101] on input "Dropoff Start Time" at bounding box center [482, 103] width 98 height 12
click at [391, 96] on div "Dropoff Start Time" at bounding box center [482, 100] width 98 height 18
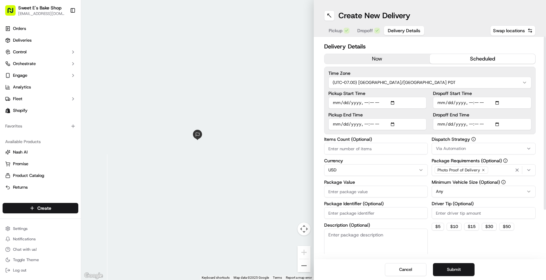
click at [391, 123] on input "Dropoff End Time" at bounding box center [482, 124] width 98 height 12
click at [391, 115] on label "Dropoff End Time" at bounding box center [482, 114] width 98 height 5
click at [391, 118] on input "Dropoff End Time" at bounding box center [482, 124] width 98 height 12
click at [345, 145] on input "Items Count (Optional)" at bounding box center [376, 149] width 104 height 12
click at [391, 148] on span "Via Automation" at bounding box center [451, 149] width 30 height 6
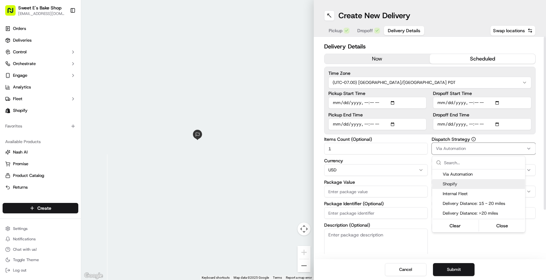
click at [391, 186] on span "Shopify" at bounding box center [483, 184] width 80 height 6
drag, startPoint x: 353, startPoint y: 183, endPoint x: 354, endPoint y: 188, distance: 5.3
click at [353, 183] on html "Sweet E's Bake Shop info@sweetesbakeshop.com Toggle Sidebar Orders Deliveries C…" at bounding box center [273, 140] width 546 height 280
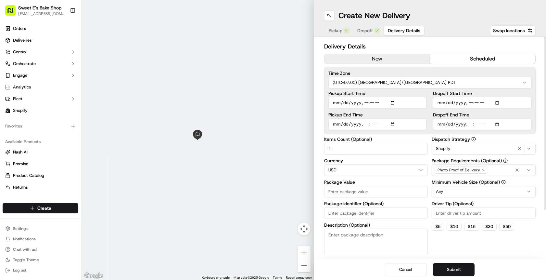
click at [353, 190] on input "Package Value" at bounding box center [376, 192] width 104 height 12
click at [366, 214] on input "Package Identifier (Optional)" at bounding box center [376, 213] width 104 height 12
click at [391, 201] on label "Driver Tip (Optional)" at bounding box center [484, 203] width 104 height 5
click at [391, 207] on input "Driver Tip (Optional)" at bounding box center [484, 213] width 104 height 12
click at [391, 226] on button "$ 5" at bounding box center [438, 227] width 12 height 8
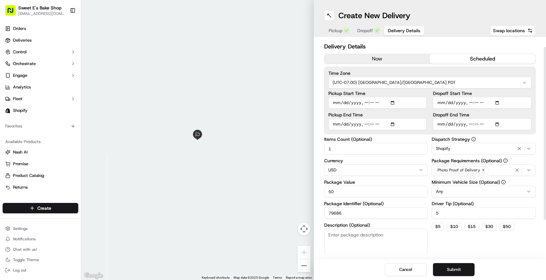
scroll to position [30, 0]
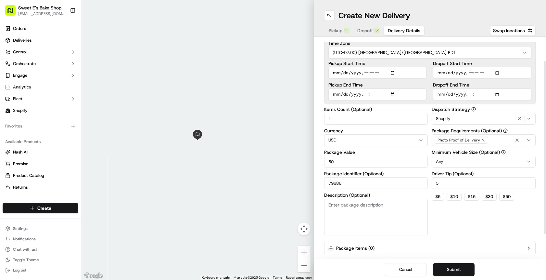
drag, startPoint x: 369, startPoint y: 198, endPoint x: 369, endPoint y: 204, distance: 6.2
click at [369, 198] on div "Description (Optional)" at bounding box center [376, 214] width 104 height 42
click at [369, 207] on textarea "Description (Optional)" at bounding box center [376, 217] width 104 height 36
click at [329, 206] on textarea "cooks" at bounding box center [376, 217] width 104 height 36
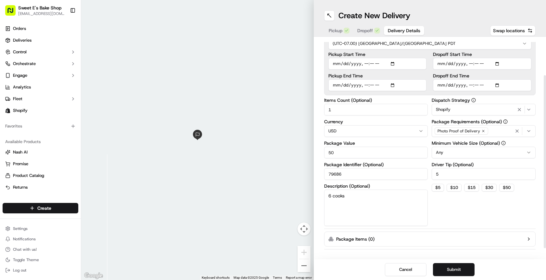
scroll to position [60, 0]
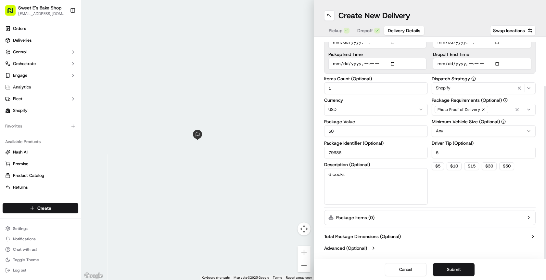
click at [391, 268] on button "Submit" at bounding box center [454, 269] width 42 height 13
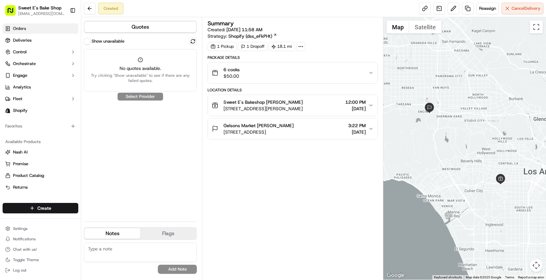
click at [21, 30] on span "Orders" at bounding box center [19, 29] width 13 height 6
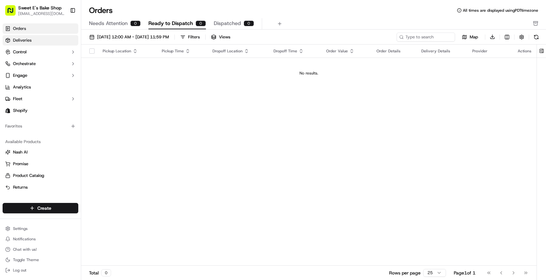
click at [27, 41] on span "Deliveries" at bounding box center [22, 40] width 19 height 6
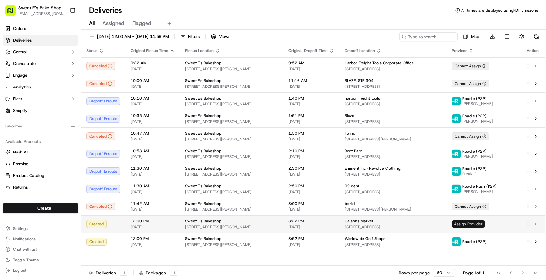
click at [391, 221] on span "Assign Provider" at bounding box center [468, 223] width 33 height 7
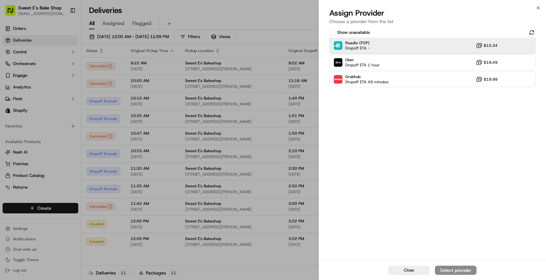
click at [338, 43] on img at bounding box center [338, 45] width 8 height 8
click at [391, 268] on div "Assign Provider" at bounding box center [456, 270] width 32 height 6
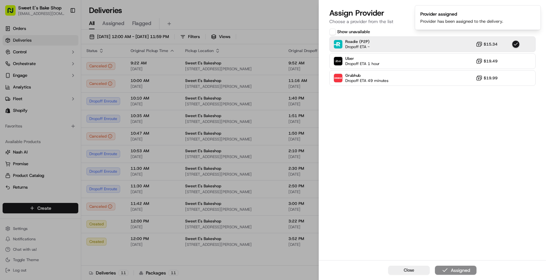
click at [391, 180] on div "Show unavailable Roadie (P2P) Dropoff ETA - $15.34 Uber Dropoff ETA 1 hour $19.…" at bounding box center [432, 143] width 227 height 233
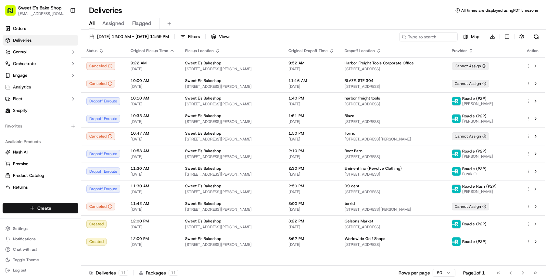
click at [34, 209] on html "Sweet E's Bake Shop info@sweetesbakeshop.com Toggle Sidebar Orders Deliveries C…" at bounding box center [273, 140] width 546 height 280
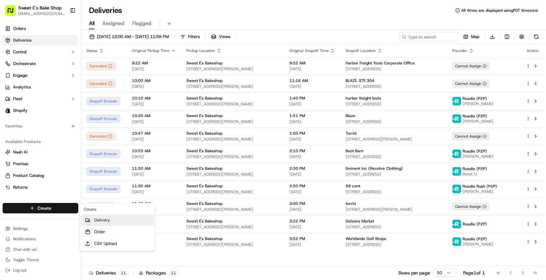
click at [107, 218] on link "Delivery" at bounding box center [117, 220] width 72 height 12
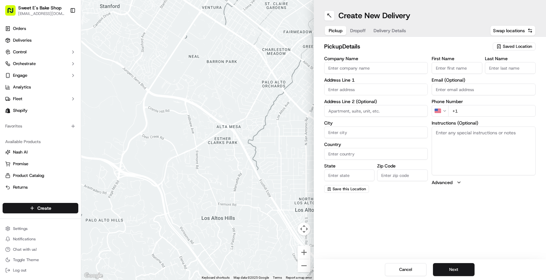
click at [349, 66] on input "Company Name" at bounding box center [376, 68] width 104 height 12
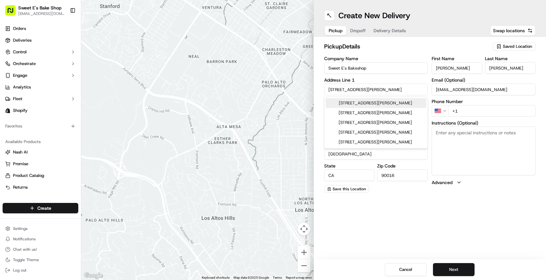
click at [391, 115] on input "+1" at bounding box center [491, 111] width 87 height 12
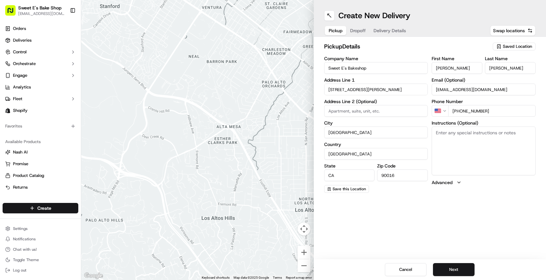
click at [391, 157] on textarea "Instructions (Optional)" at bounding box center [484, 150] width 104 height 49
click at [391, 267] on button "Next" at bounding box center [454, 269] width 42 height 13
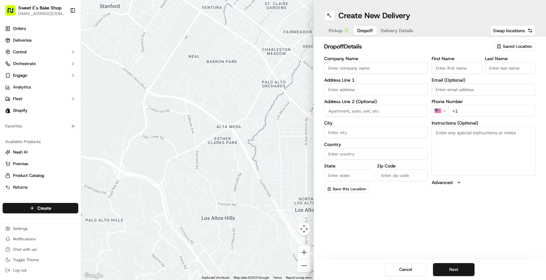
click at [353, 66] on input "Company Name" at bounding box center [376, 68] width 104 height 12
click at [391, 68] on input "First Name" at bounding box center [457, 68] width 51 height 12
click at [391, 95] on div "Company Name CarParts.com Address Line 1 Address Line 2 (Optional) City Country…" at bounding box center [376, 124] width 104 height 136
click at [391, 88] on input "text" at bounding box center [376, 90] width 104 height 12
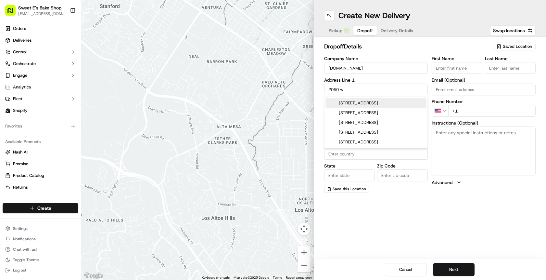
click at [390, 106] on div "2050 West 190th Street, Torrance, CA" at bounding box center [376, 103] width 101 height 10
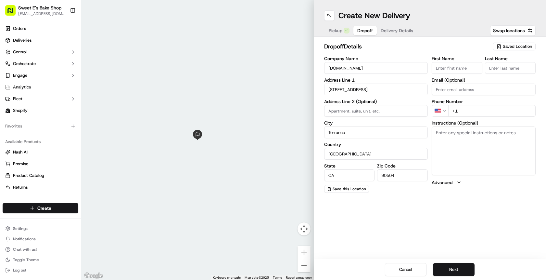
drag, startPoint x: 465, startPoint y: 224, endPoint x: 462, endPoint y: 222, distance: 3.7
click at [391, 224] on div "Create New Delivery Pickup Dropoff Delivery Details Swap locations dropoff Deta…" at bounding box center [430, 140] width 233 height 280
click at [391, 109] on input "+1" at bounding box center [491, 111] width 87 height 12
click at [391, 179] on button "Advanced" at bounding box center [484, 182] width 104 height 6
click at [391, 165] on textarea "Instructions (Optional)" at bounding box center [484, 150] width 104 height 49
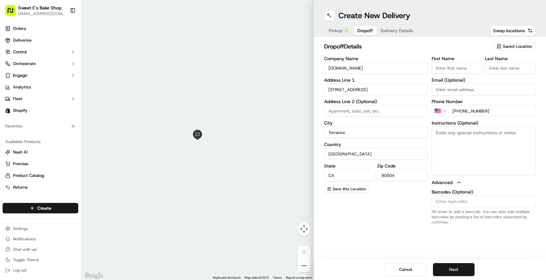
click at [391, 109] on input "+1 998 206 499" at bounding box center [491, 111] width 87 height 12
click at [391, 112] on input "+1 998 206 499" at bounding box center [491, 111] width 87 height 12
click at [391, 153] on textarea "Instructions (Optional)" at bounding box center [484, 150] width 104 height 49
drag, startPoint x: 492, startPoint y: 111, endPoint x: 429, endPoint y: 114, distance: 63.1
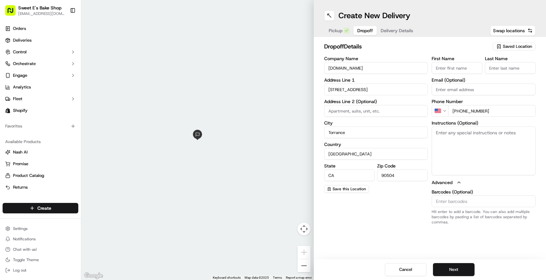
click at [391, 114] on div "Company Name CarParts.com Address Line 1 2050 West 190th Street Address Line 2 …" at bounding box center [430, 140] width 212 height 168
click at [391, 111] on input "+1 998 820 6499" at bounding box center [491, 111] width 87 height 12
click at [391, 111] on input "+1 94988206499" at bounding box center [491, 111] width 87 height 12
click at [391, 151] on textarea "Instructions (Optional)" at bounding box center [484, 150] width 104 height 49
paste textarea "Text a photo and upload to the DoorDash order. Product should not be left unatt…"
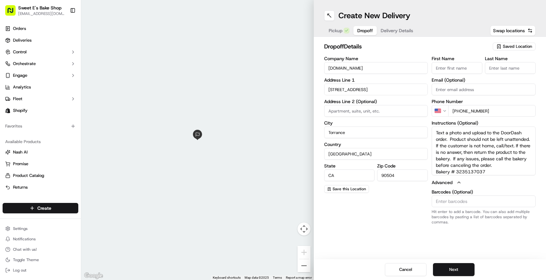
drag, startPoint x: 451, startPoint y: 266, endPoint x: 436, endPoint y: 251, distance: 21.6
click at [391, 266] on button "Next" at bounding box center [454, 269] width 42 height 13
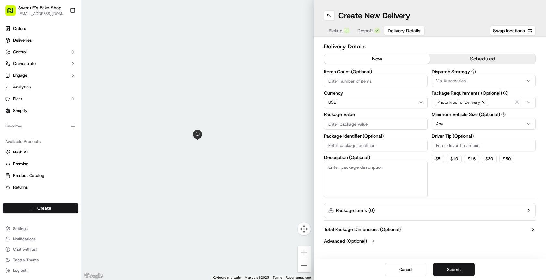
click at [355, 81] on input "Items Count (Optional)" at bounding box center [376, 81] width 104 height 12
click at [353, 178] on textarea "Description (Optional)" at bounding box center [376, 179] width 104 height 36
click at [334, 168] on textarea "2 cooks" at bounding box center [376, 179] width 104 height 36
click at [334, 169] on textarea "2 cooks" at bounding box center [376, 179] width 104 height 36
click at [333, 169] on textarea "2 cooks" at bounding box center [376, 179] width 104 height 36
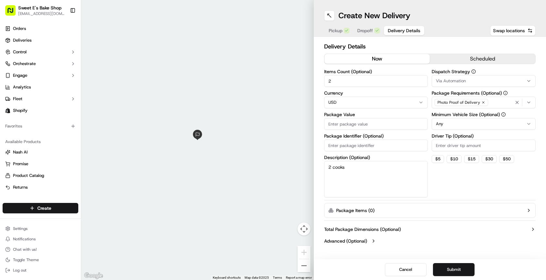
click at [331, 169] on textarea "2 cooks" at bounding box center [376, 179] width 104 height 36
click at [355, 124] on input "Package Value" at bounding box center [376, 124] width 104 height 12
drag, startPoint x: 480, startPoint y: 80, endPoint x: 474, endPoint y: 84, distance: 6.8
click at [391, 80] on div "Via Automation" at bounding box center [483, 81] width 101 height 6
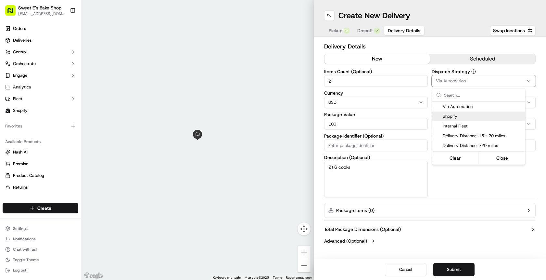
click at [391, 115] on span "Shopify" at bounding box center [483, 116] width 80 height 6
click at [391, 60] on html "Sweet E's Bake Shop info@sweetesbakeshop.com Toggle Sidebar Orders Deliveries C…" at bounding box center [273, 140] width 546 height 280
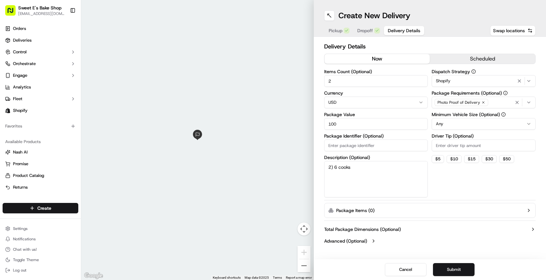
click at [391, 60] on button "scheduled" at bounding box center [483, 59] width 106 height 10
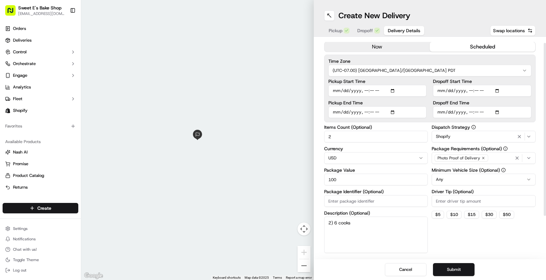
scroll to position [15, 0]
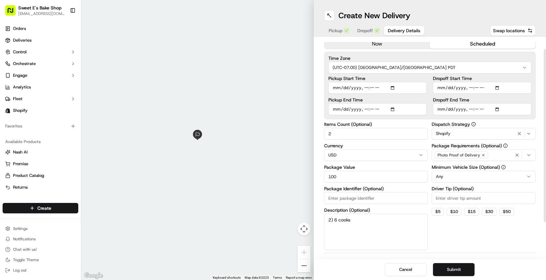
click at [391, 199] on input "Package Identifier (Optional)" at bounding box center [376, 198] width 104 height 12
click at [343, 198] on input "7968279668" at bounding box center [376, 198] width 104 height 12
click at [391, 88] on input "Pickup Start Time" at bounding box center [377, 88] width 98 height 12
drag, startPoint x: 408, startPoint y: 82, endPoint x: 405, endPoint y: 84, distance: 3.5
click at [391, 82] on input "Pickup Start Time" at bounding box center [377, 88] width 98 height 12
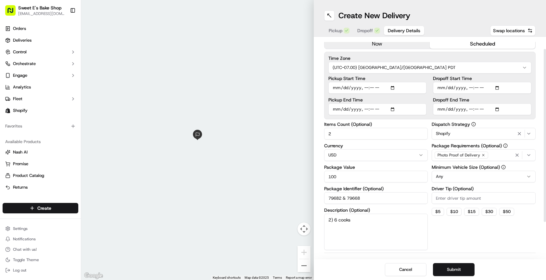
click at [391, 110] on input "Pickup End Time" at bounding box center [377, 109] width 98 height 12
click at [391, 100] on label "Pickup End Time" at bounding box center [377, 99] width 98 height 5
click at [391, 103] on input "Pickup End Time" at bounding box center [377, 109] width 98 height 12
click at [391, 87] on input "Dropoff Start Time" at bounding box center [482, 88] width 98 height 12
click at [391, 119] on div "Time Zone (UTC-07.00) America/Los Angeles PDT Pickup Start Time Pickup End Time…" at bounding box center [430, 86] width 212 height 68
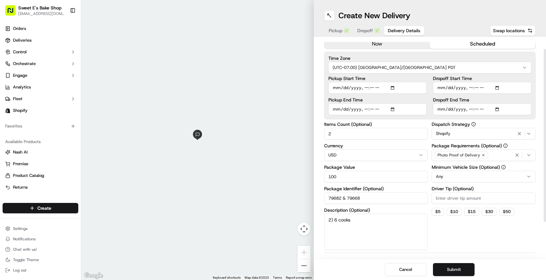
click at [391, 108] on input "Dropoff End Time" at bounding box center [482, 109] width 98 height 12
click at [391, 109] on input "Dropoff End Time" at bounding box center [482, 109] width 98 height 12
click at [391, 102] on div "Dropoff End Time" at bounding box center [482, 106] width 98 height 18
click at [391, 266] on button "Submit" at bounding box center [454, 269] width 42 height 13
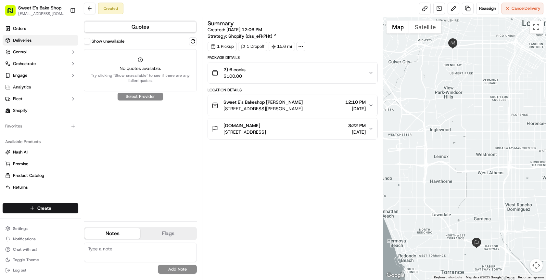
click at [27, 40] on span "Deliveries" at bounding box center [22, 40] width 19 height 6
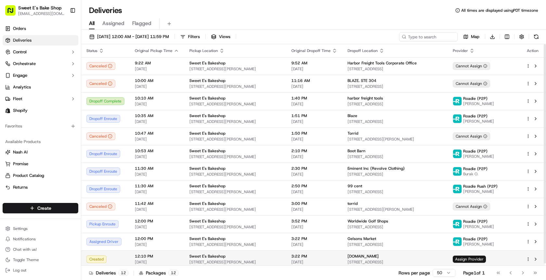
scroll to position [2, 0]
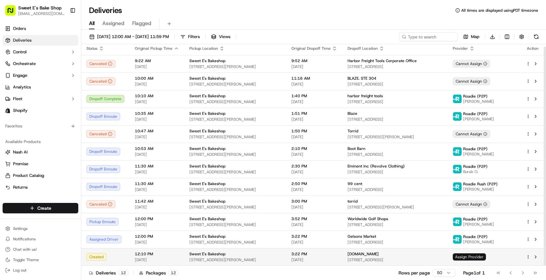
click at [391, 253] on span "Assign Provider" at bounding box center [469, 256] width 33 height 7
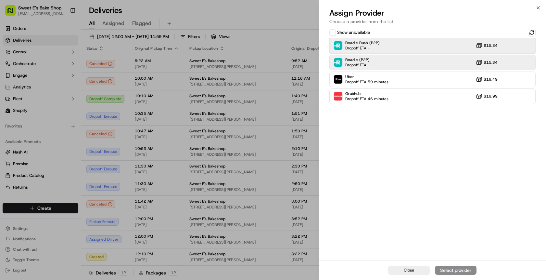
drag, startPoint x: 342, startPoint y: 47, endPoint x: 344, endPoint y: 55, distance: 7.8
click at [342, 47] on img at bounding box center [338, 45] width 8 height 8
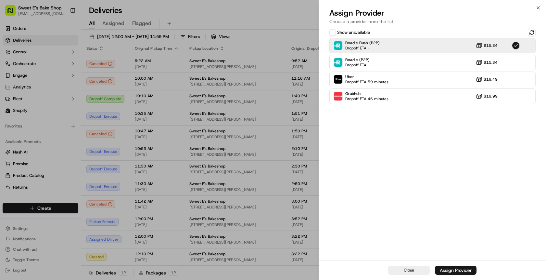
click at [391, 268] on div "Assign Provider" at bounding box center [456, 270] width 32 height 6
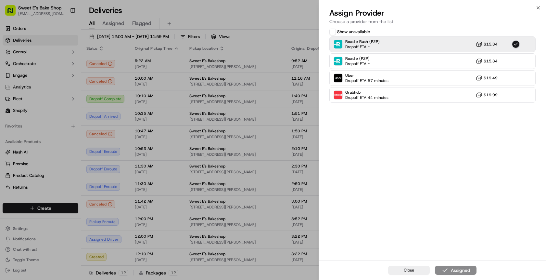
click at [377, 151] on div "Show unavailable Roadie Rush (P2P) Dropoff ETA - $15.34 Roadie (P2P) Dropoff ET…" at bounding box center [432, 143] width 227 height 233
click at [391, 23] on p "Choose a provider from the list" at bounding box center [432, 21] width 206 height 6
click at [391, 7] on icon "button" at bounding box center [538, 7] width 5 height 5
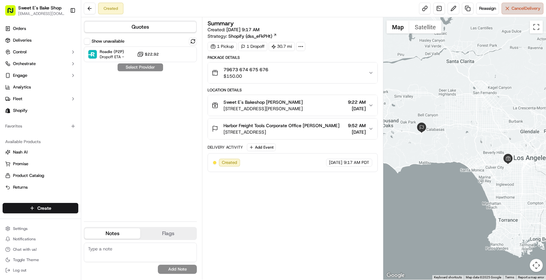
click at [508, 13] on button "Cancel Delivery" at bounding box center [523, 9] width 42 height 12
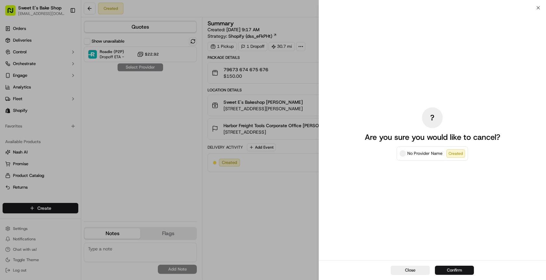
click at [458, 269] on button "Confirm" at bounding box center [454, 269] width 39 height 9
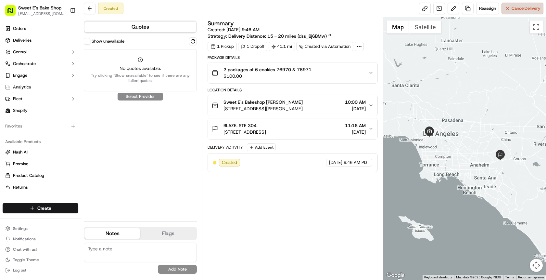
click at [520, 7] on span "Cancel Delivery" at bounding box center [526, 9] width 29 height 6
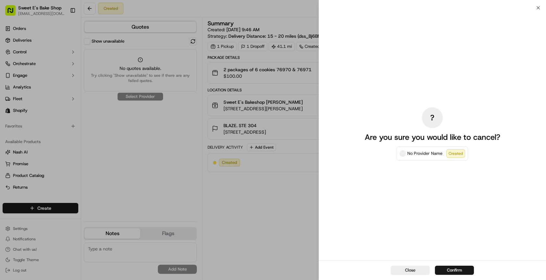
click at [459, 270] on button "Confirm" at bounding box center [454, 269] width 39 height 9
